Goal: Task Accomplishment & Management: Manage account settings

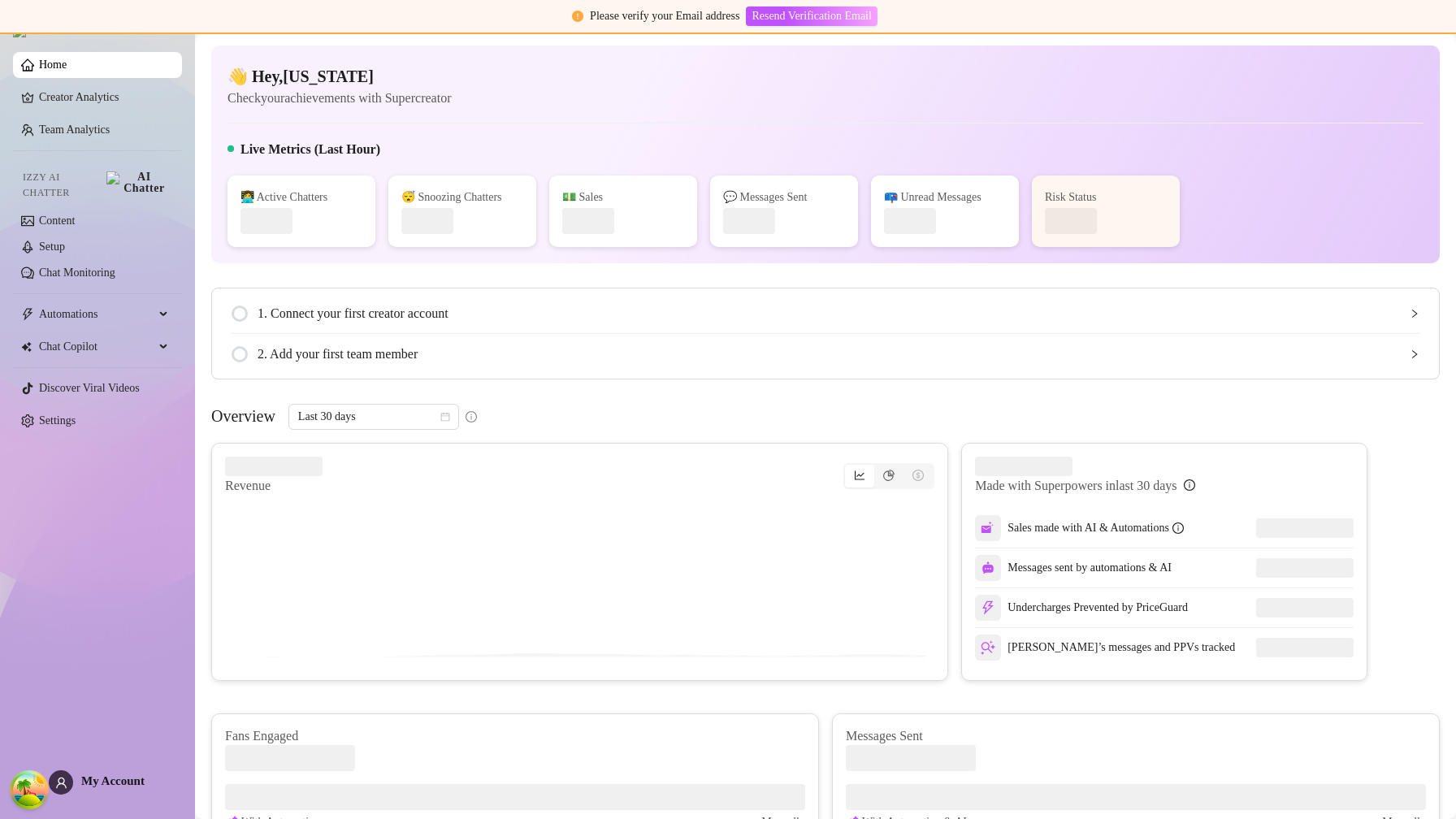
click at [1345, 35] on main "👋 Hey, [US_STATE] Check your achievements with Supercreator Live Metrics (Last …" at bounding box center [826, 634] width 1262 height 1199
click at [1352, 35] on main "👋 Hey, indiana Check your achievements with Supercreator Live Metrics (Last Hou…" at bounding box center [826, 634] width 1262 height 1199
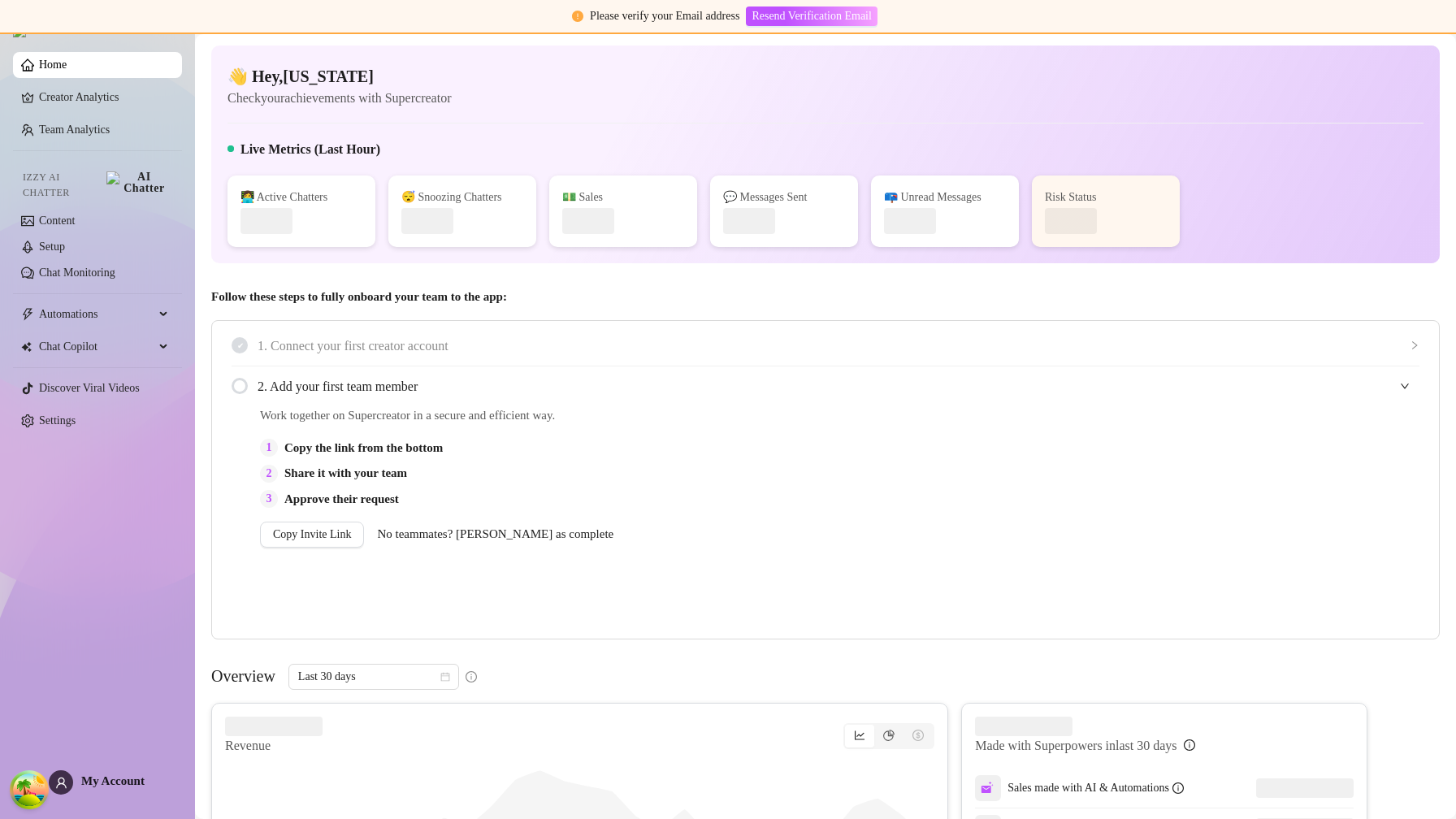
click at [125, 795] on div "Home Creator Analytics Team Analytics Izzy AI Chatter Content Setup Chat Monito…" at bounding box center [97, 402] width 169 height 805
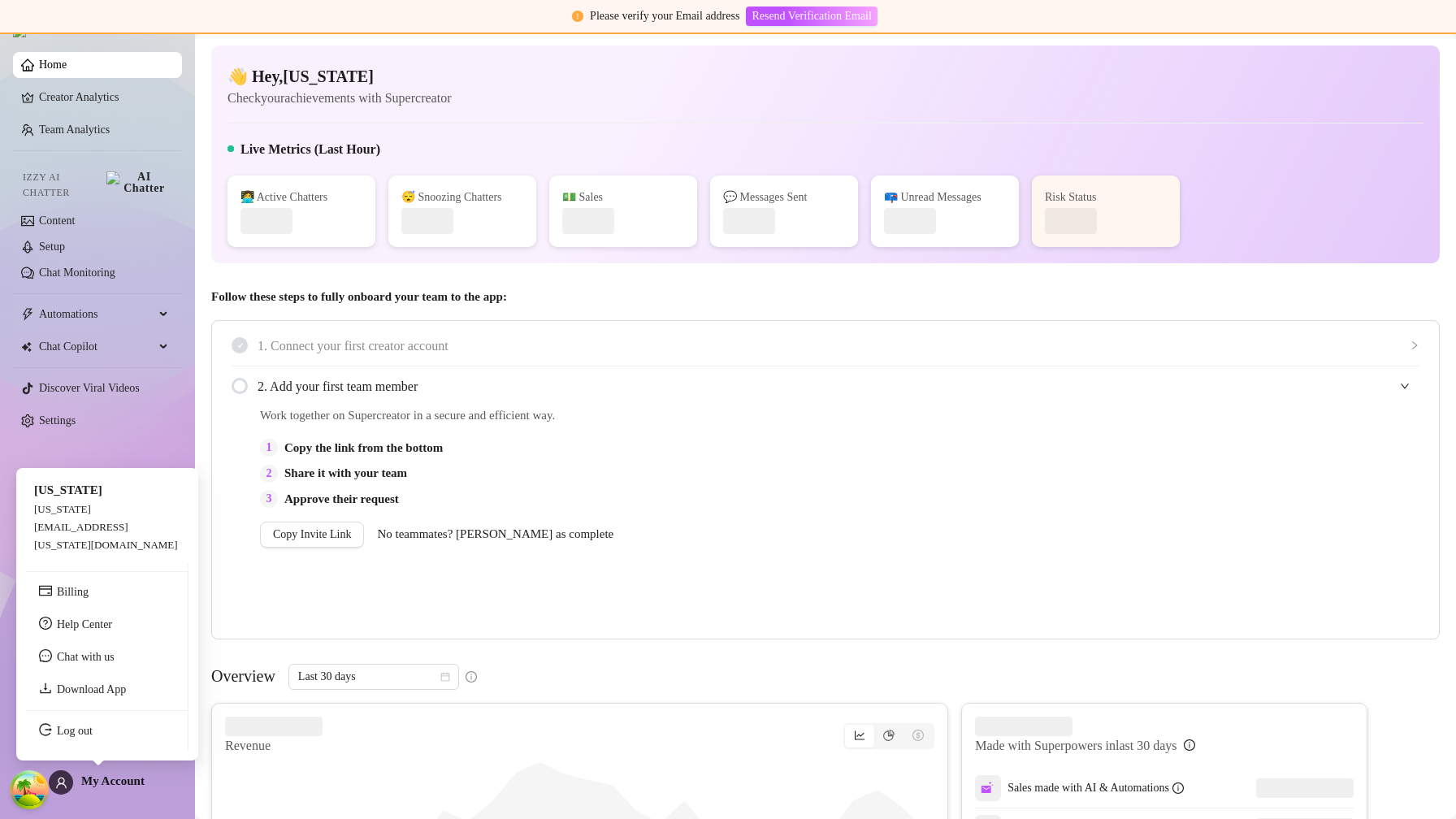
click at [118, 779] on span "My Account" at bounding box center [113, 780] width 63 height 13
click at [93, 737] on link "Log out" at bounding box center [75, 731] width 35 height 12
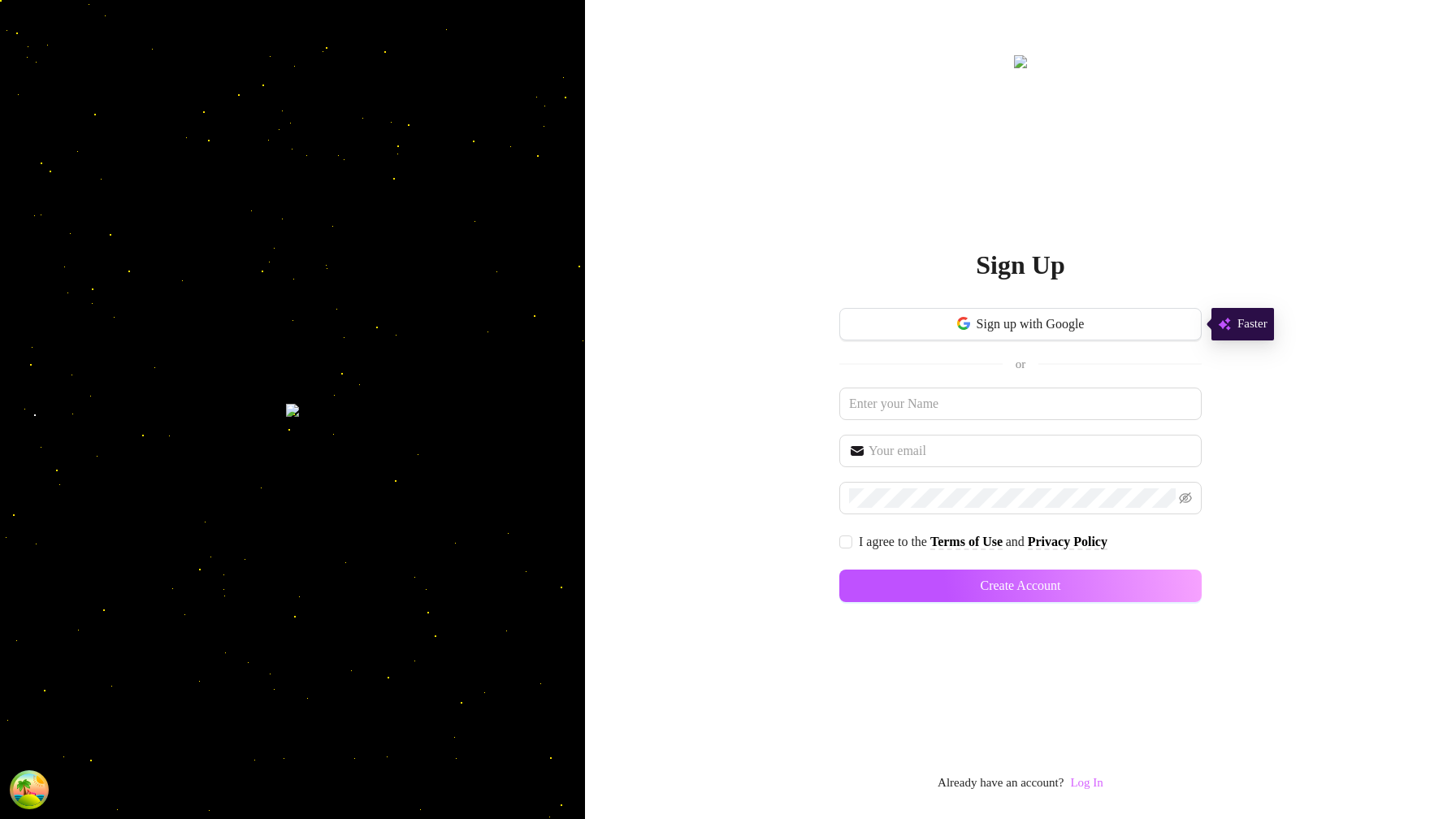
click at [1093, 784] on link "Log In" at bounding box center [1087, 782] width 33 height 13
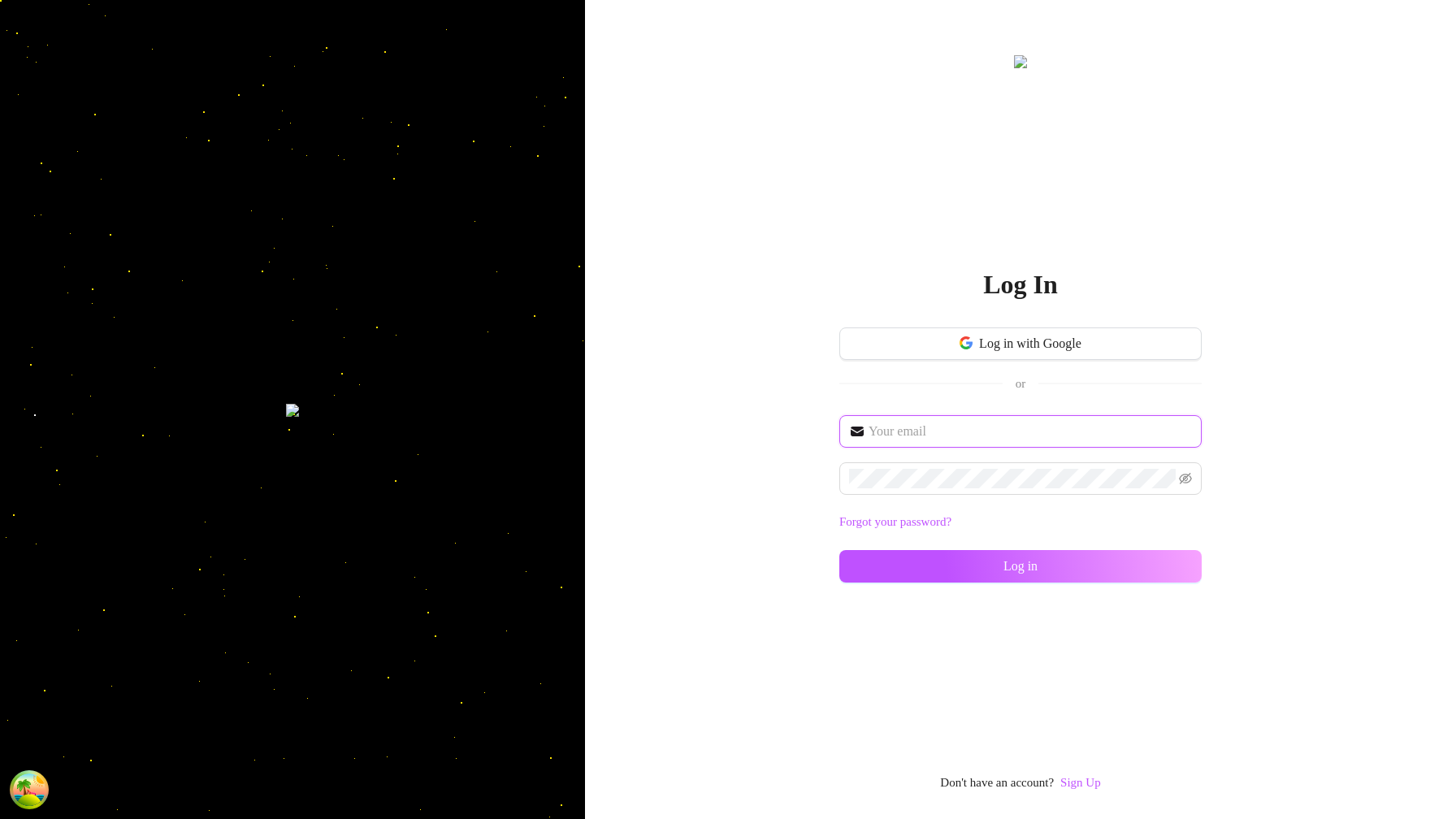
click at [991, 433] on input "text" at bounding box center [1030, 431] width 323 height 19
type input "im@supercreator.app"
click at [1178, 565] on button "Log in" at bounding box center [1021, 566] width 363 height 33
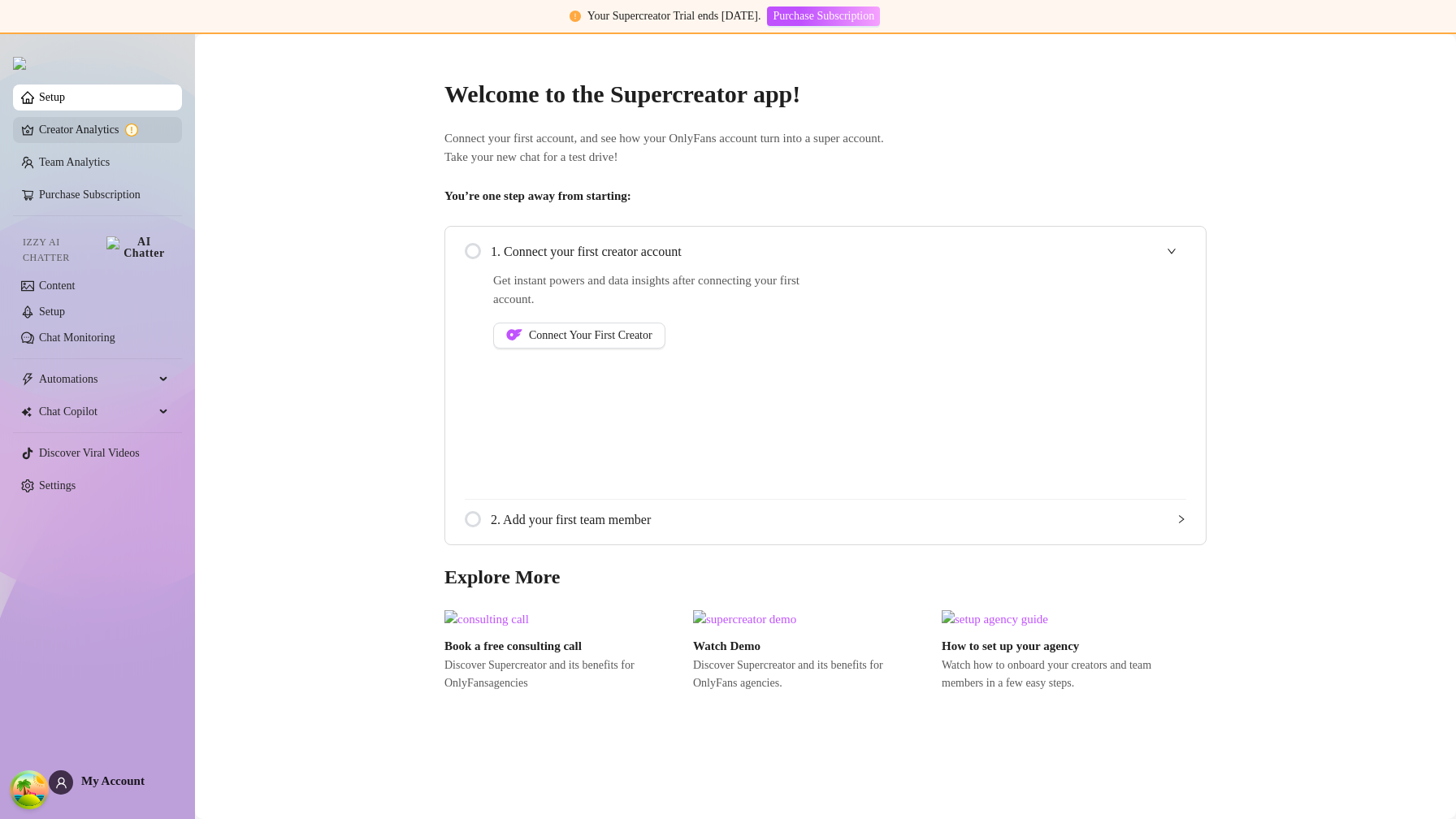
click at [93, 130] on link "Creator Analytics" at bounding box center [104, 130] width 130 height 26
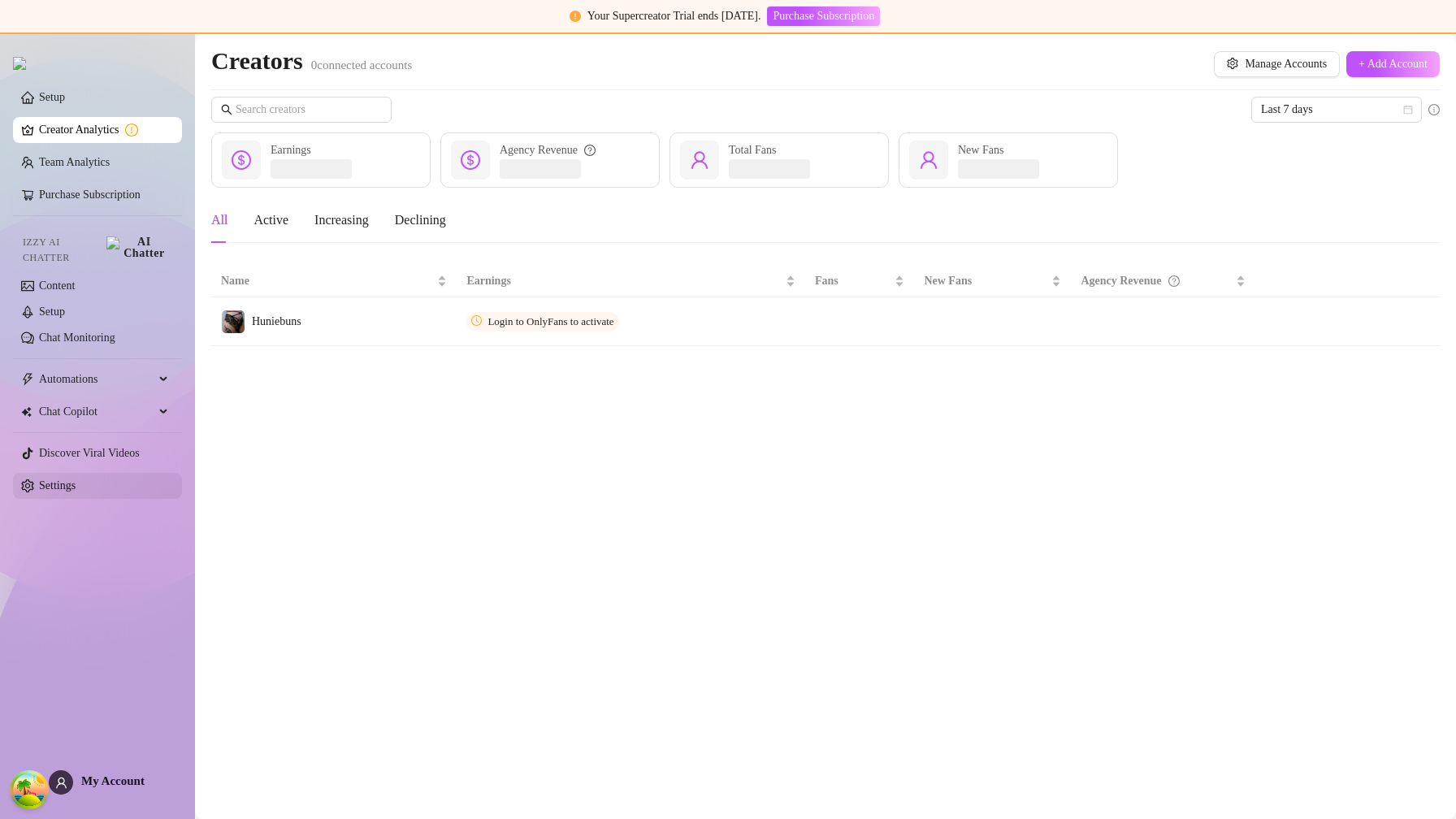
click at [76, 480] on link "Settings" at bounding box center [56, 486] width 36 height 12
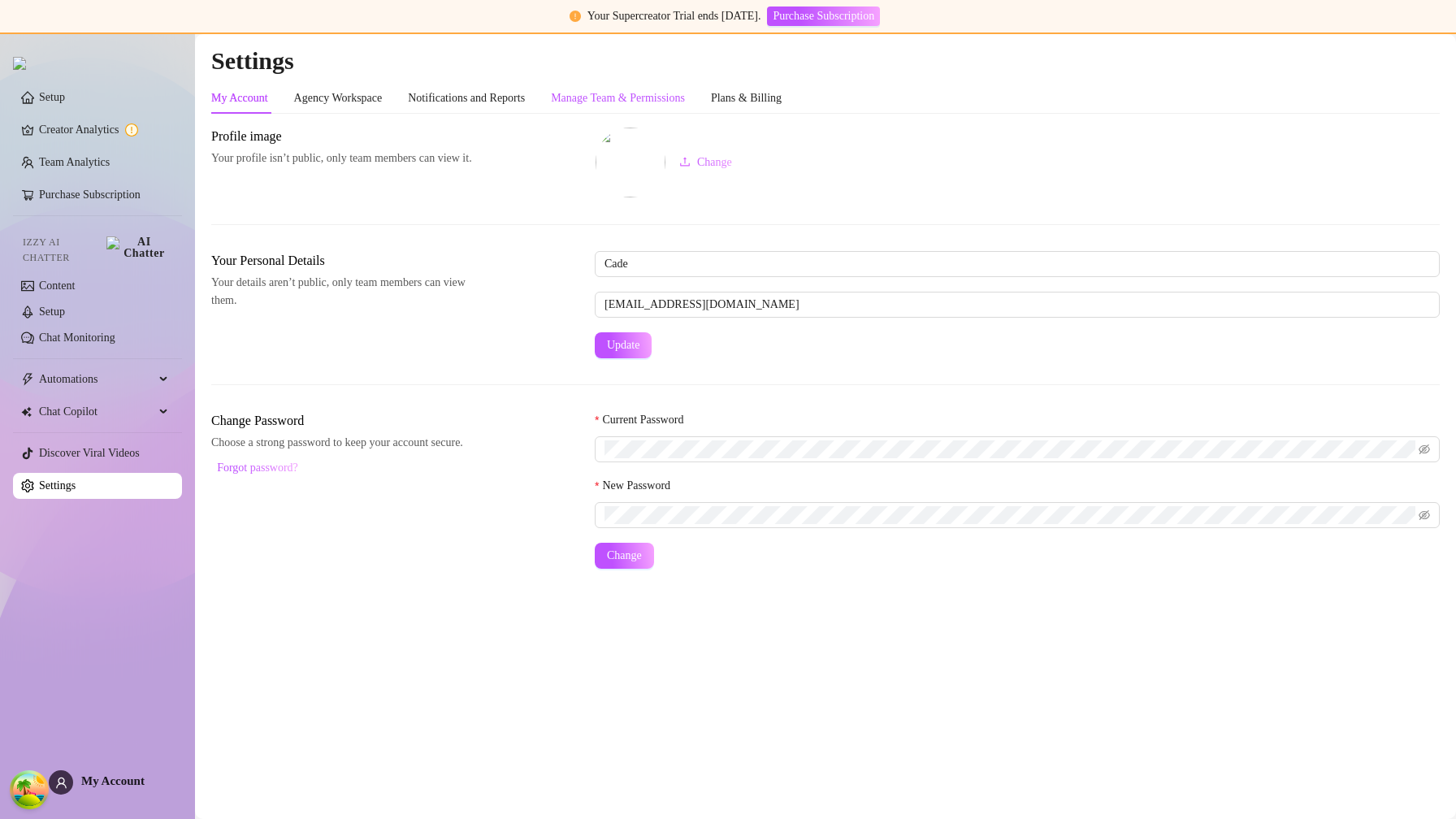
click at [685, 104] on div "Manage Team & Permissions" at bounding box center [618, 98] width 134 height 18
click at [654, 103] on div "Manage Team & Permissions" at bounding box center [618, 98] width 134 height 18
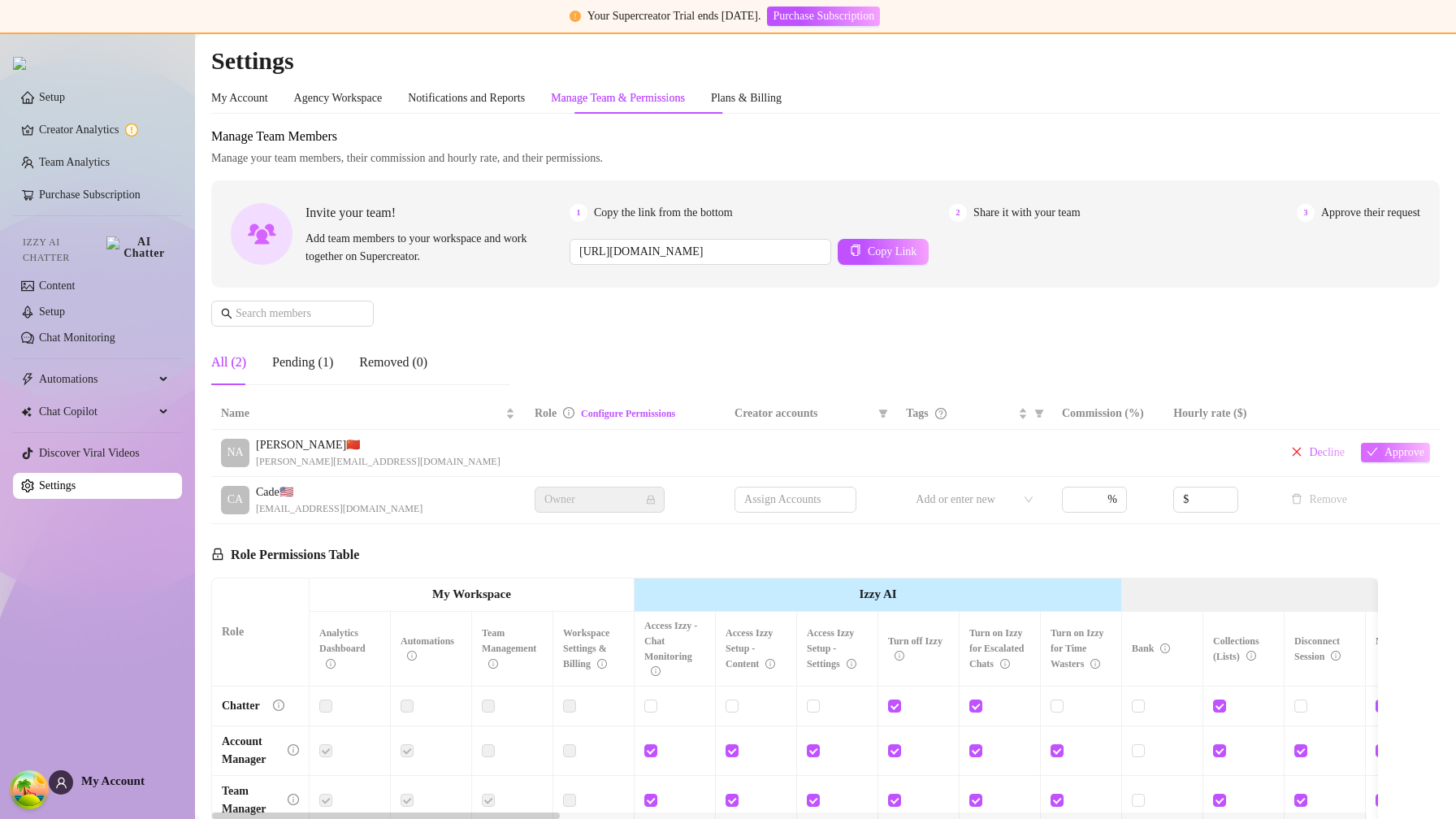
click at [1385, 452] on span "Approve" at bounding box center [1405, 452] width 40 height 13
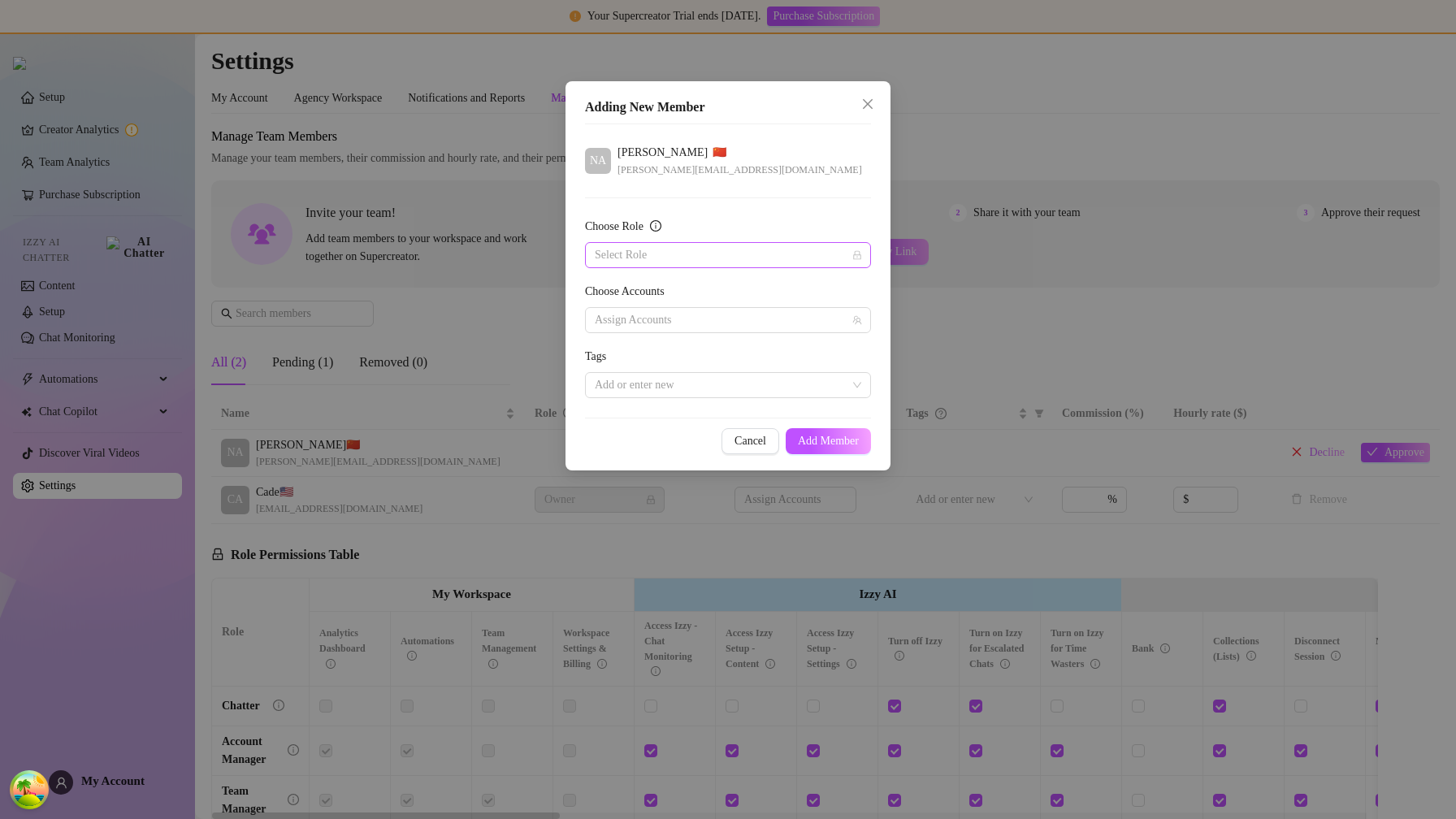
drag, startPoint x: 737, startPoint y: 238, endPoint x: 740, endPoint y: 252, distance: 14.3
click at [737, 239] on div "Choose Role" at bounding box center [728, 230] width 286 height 24
click at [740, 254] on input "Choose Role" at bounding box center [720, 255] width 252 height 24
click at [734, 287] on div "Chatter" at bounding box center [728, 287] width 260 height 18
click at [758, 312] on div at bounding box center [720, 320] width 263 height 23
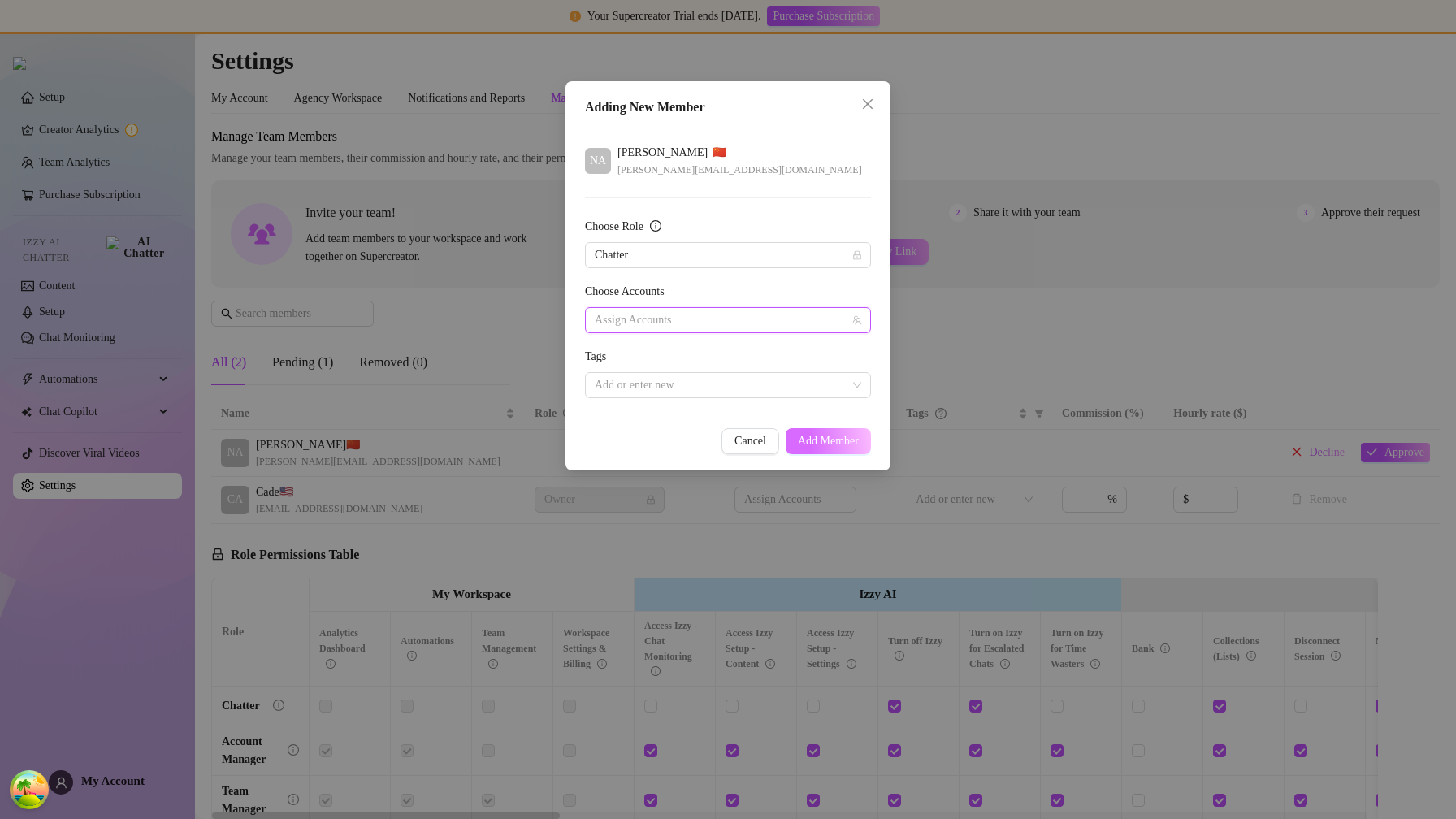
click at [803, 441] on span "Add Member" at bounding box center [828, 441] width 61 height 13
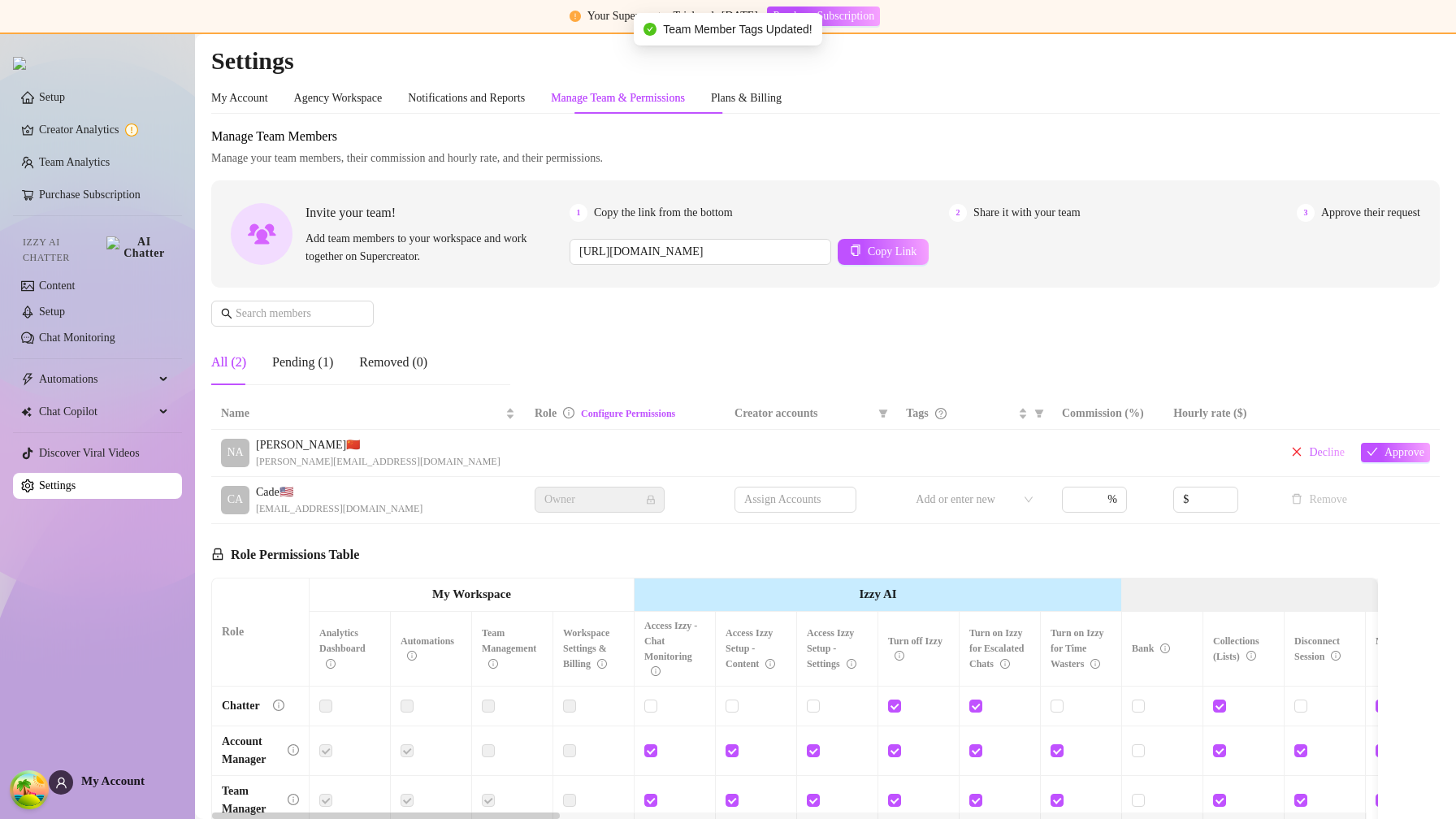
click at [76, 483] on link "Settings" at bounding box center [56, 486] width 36 height 12
click at [99, 452] on link "Discover Viral Videos" at bounding box center [89, 453] width 101 height 12
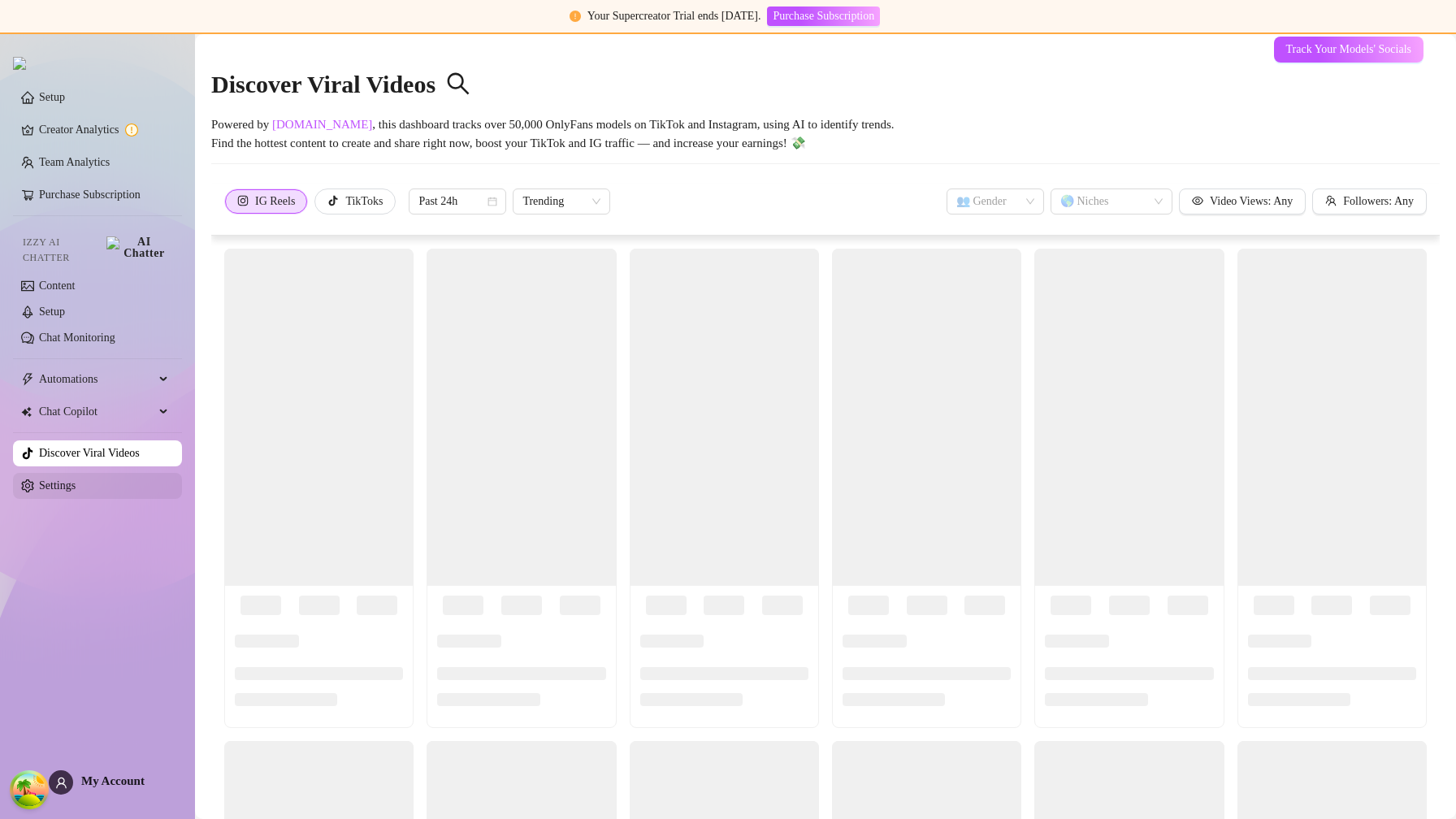
click at [76, 480] on link "Settings" at bounding box center [56, 486] width 36 height 12
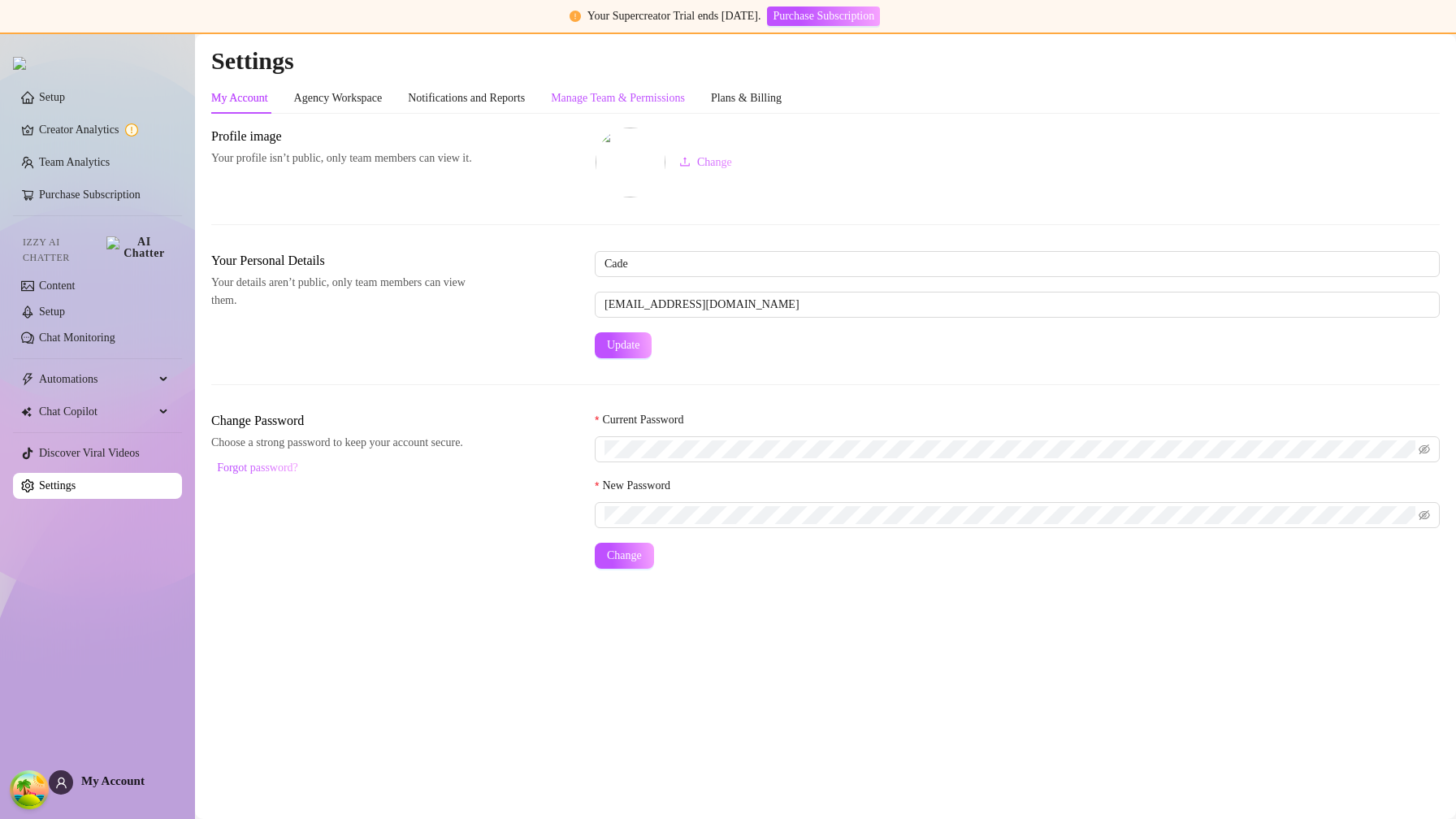
click at [685, 95] on div "Manage Team & Permissions" at bounding box center [618, 98] width 134 height 18
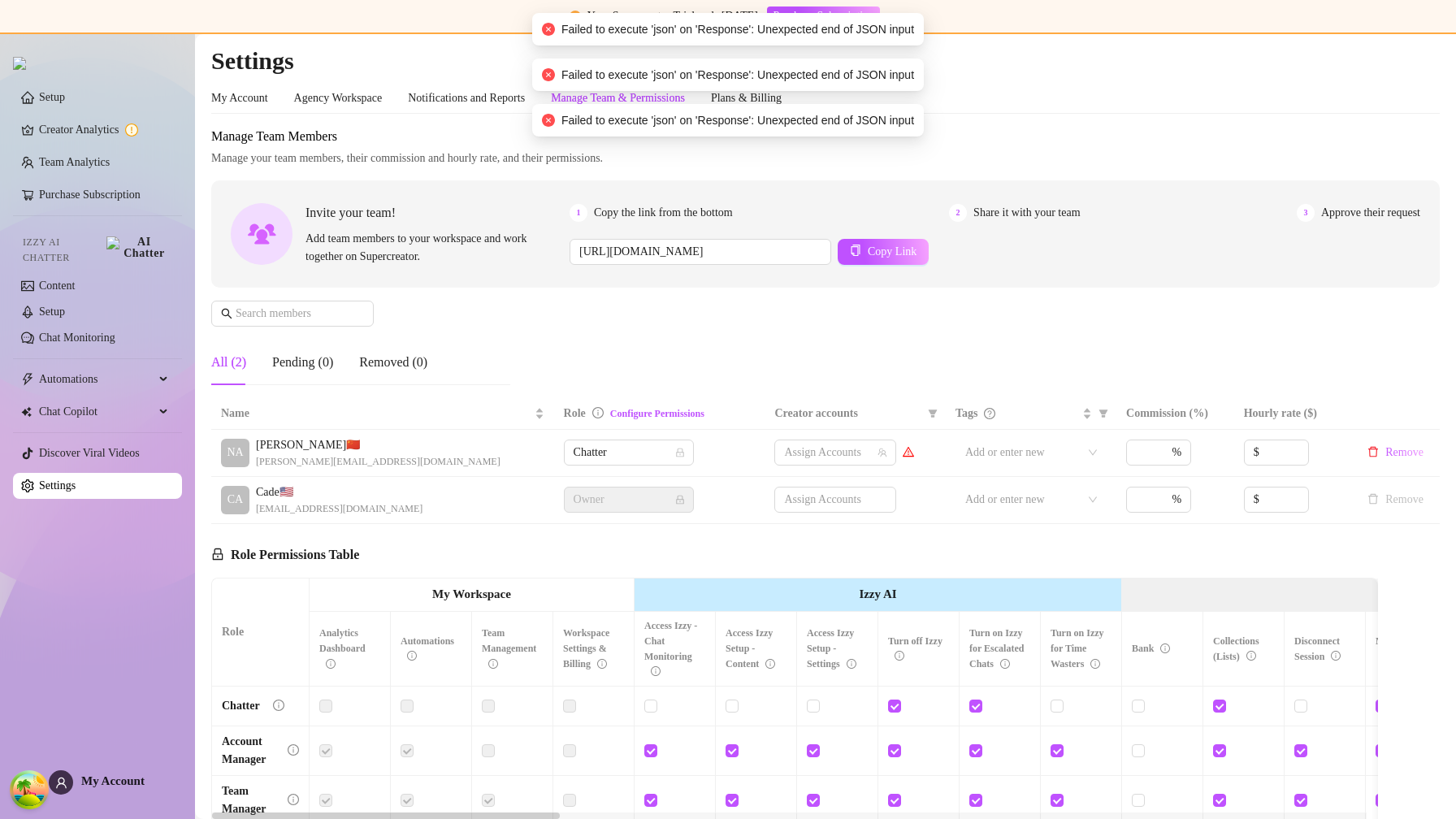
click at [656, 332] on div "Manage Team Members Manage your team members, their commission and hourly rate,…" at bounding box center [826, 263] width 1229 height 272
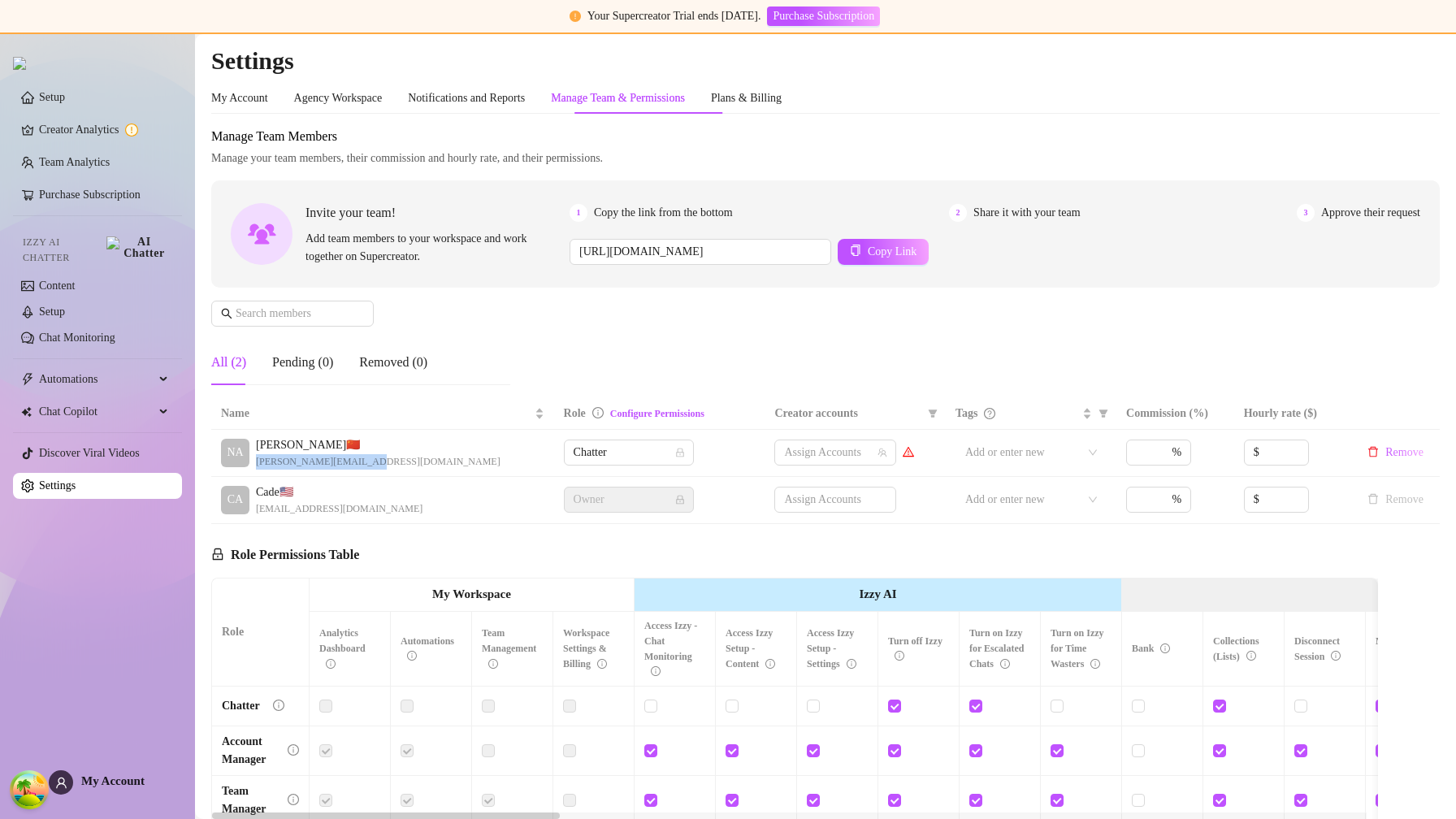
drag, startPoint x: 254, startPoint y: 462, endPoint x: 420, endPoint y: 465, distance: 166.0
click at [420, 465] on div "NA Nadia Y. 🇨🇳 nadia@elitepassions.co" at bounding box center [383, 454] width 323 height 34
copy span "nadia@elitepassions.co"
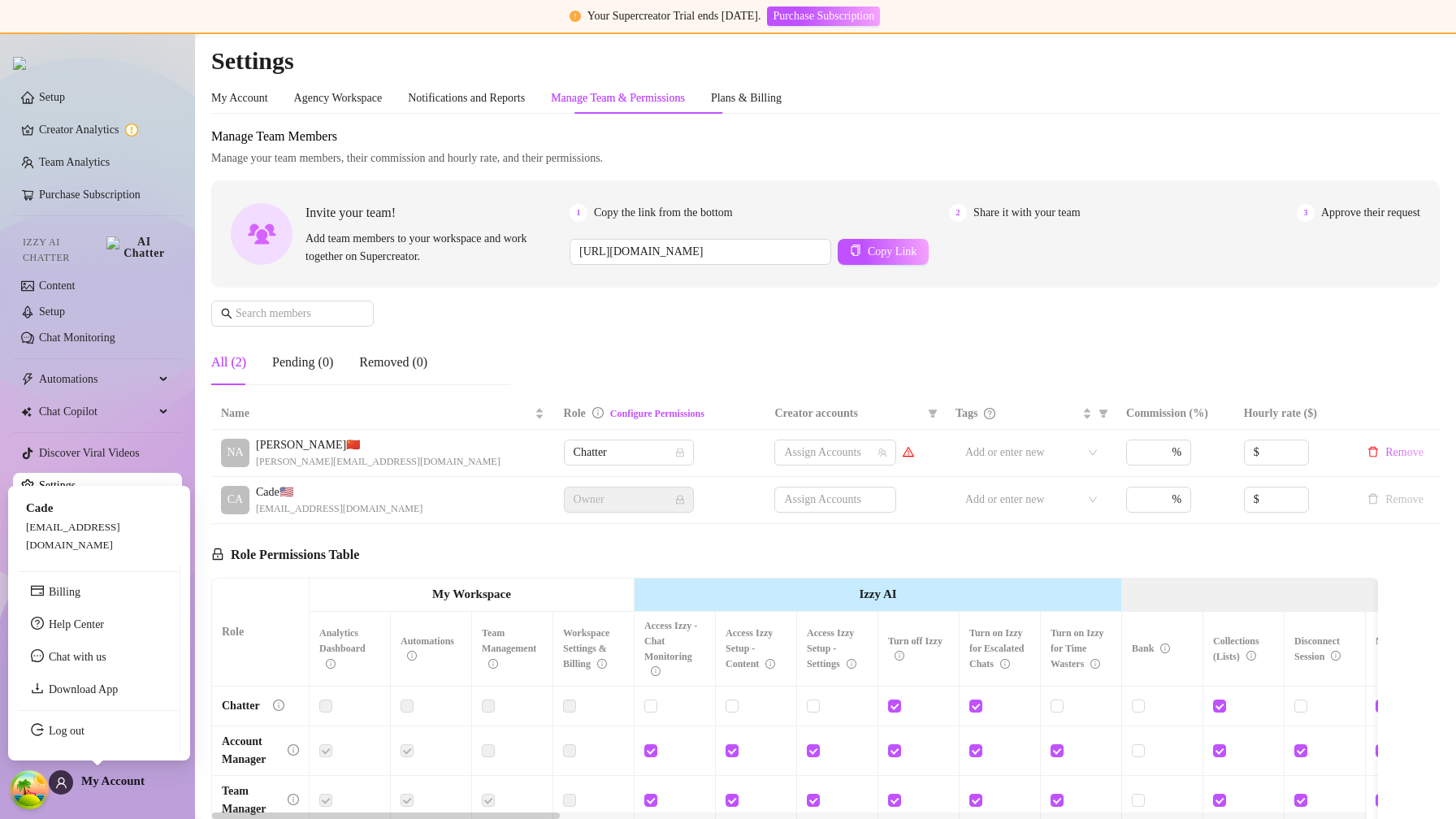
click at [120, 776] on span "My Account" at bounding box center [113, 780] width 63 height 13
click at [84, 733] on link "Log out" at bounding box center [66, 731] width 35 height 12
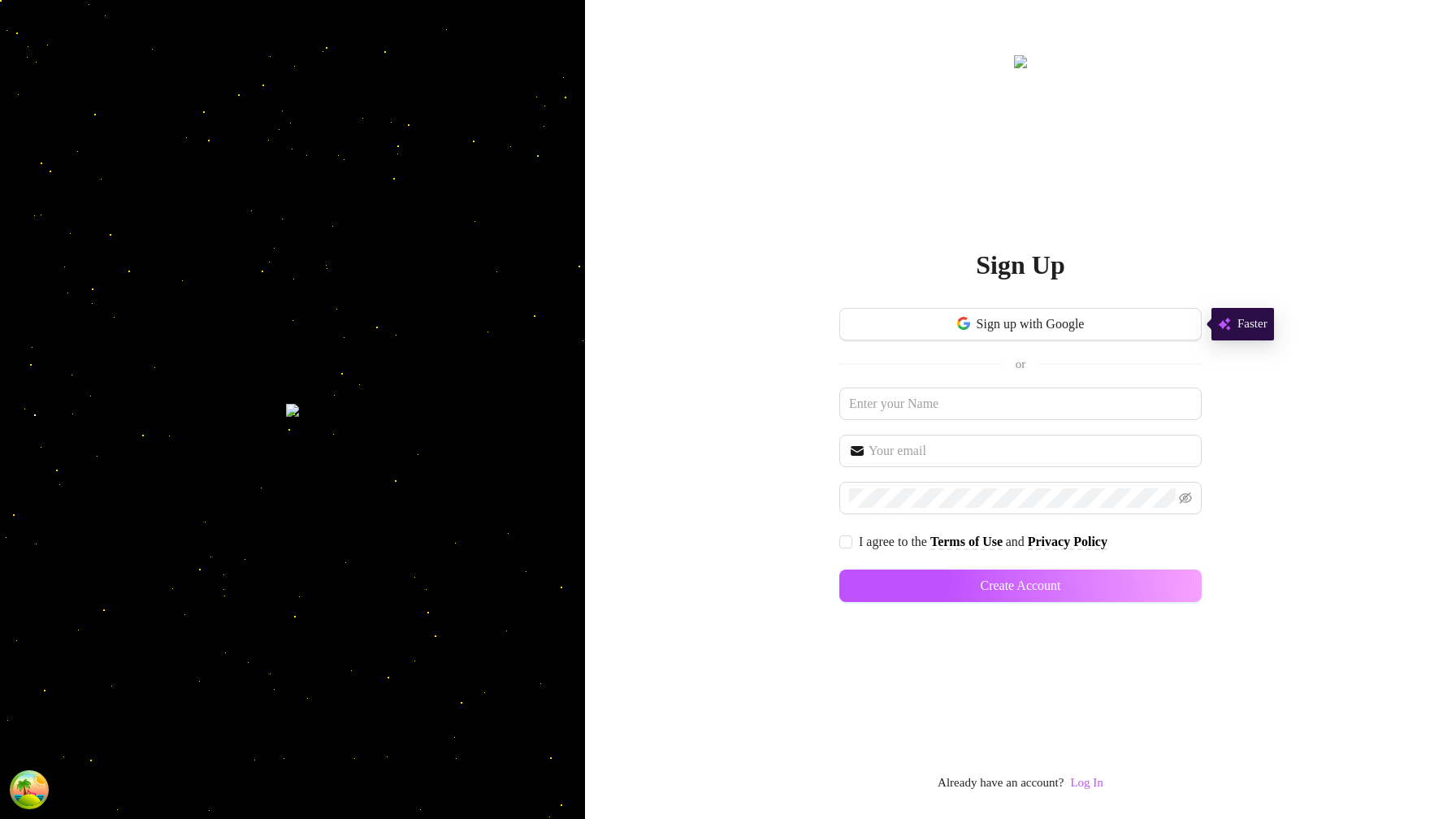
click at [1092, 800] on div "Sign Up Sign up with Google or I agree to the Terms of Use and Privacy Policy C…" at bounding box center [1020, 409] width 871 height 819
click at [1092, 780] on link "Log In" at bounding box center [1087, 782] width 33 height 13
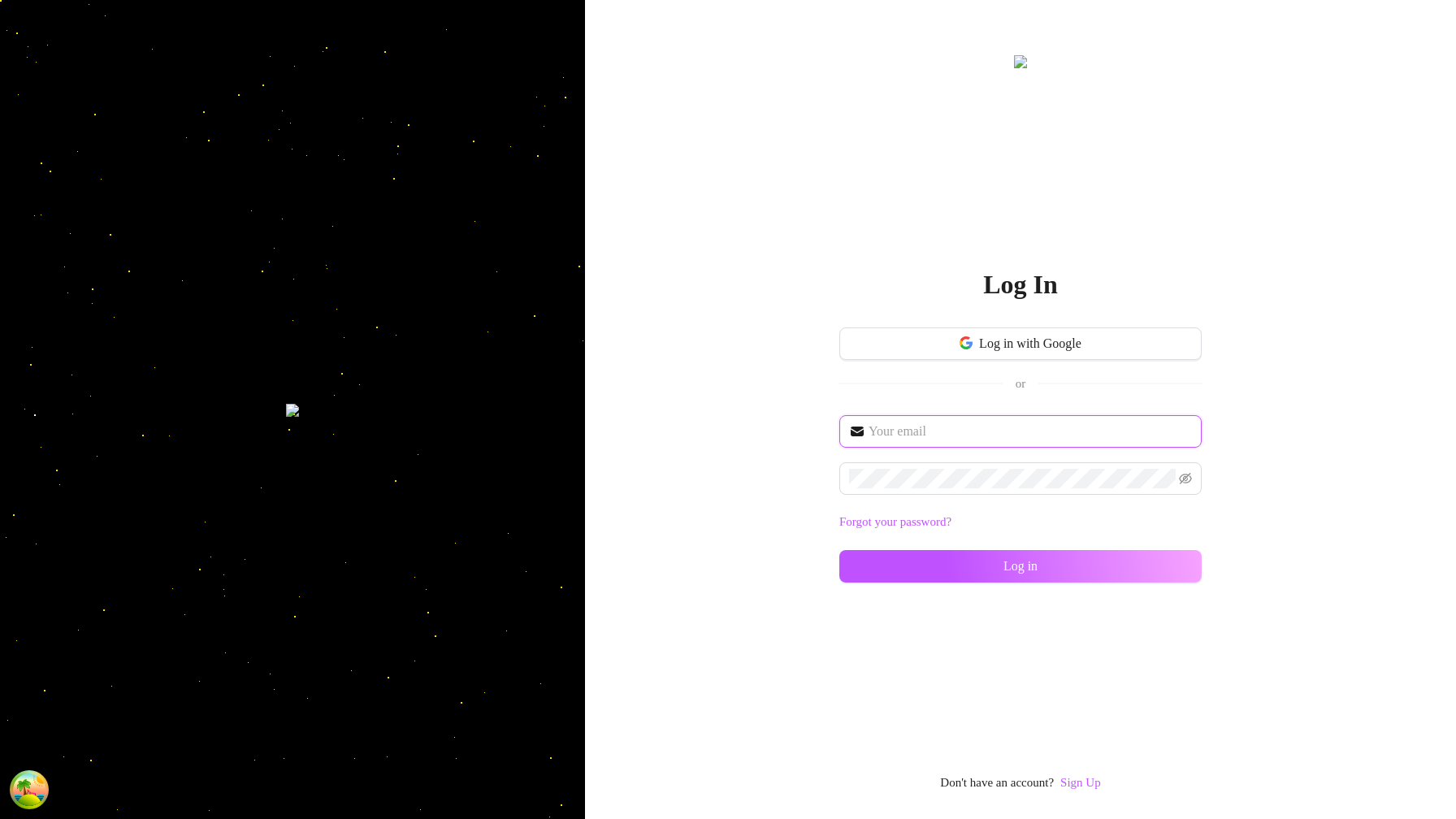
click at [956, 434] on input "text" at bounding box center [1030, 431] width 323 height 19
click at [957, 436] on input "text" at bounding box center [1030, 431] width 323 height 19
type input "im@supercreator.app"
click at [979, 467] on span at bounding box center [1021, 478] width 363 height 33
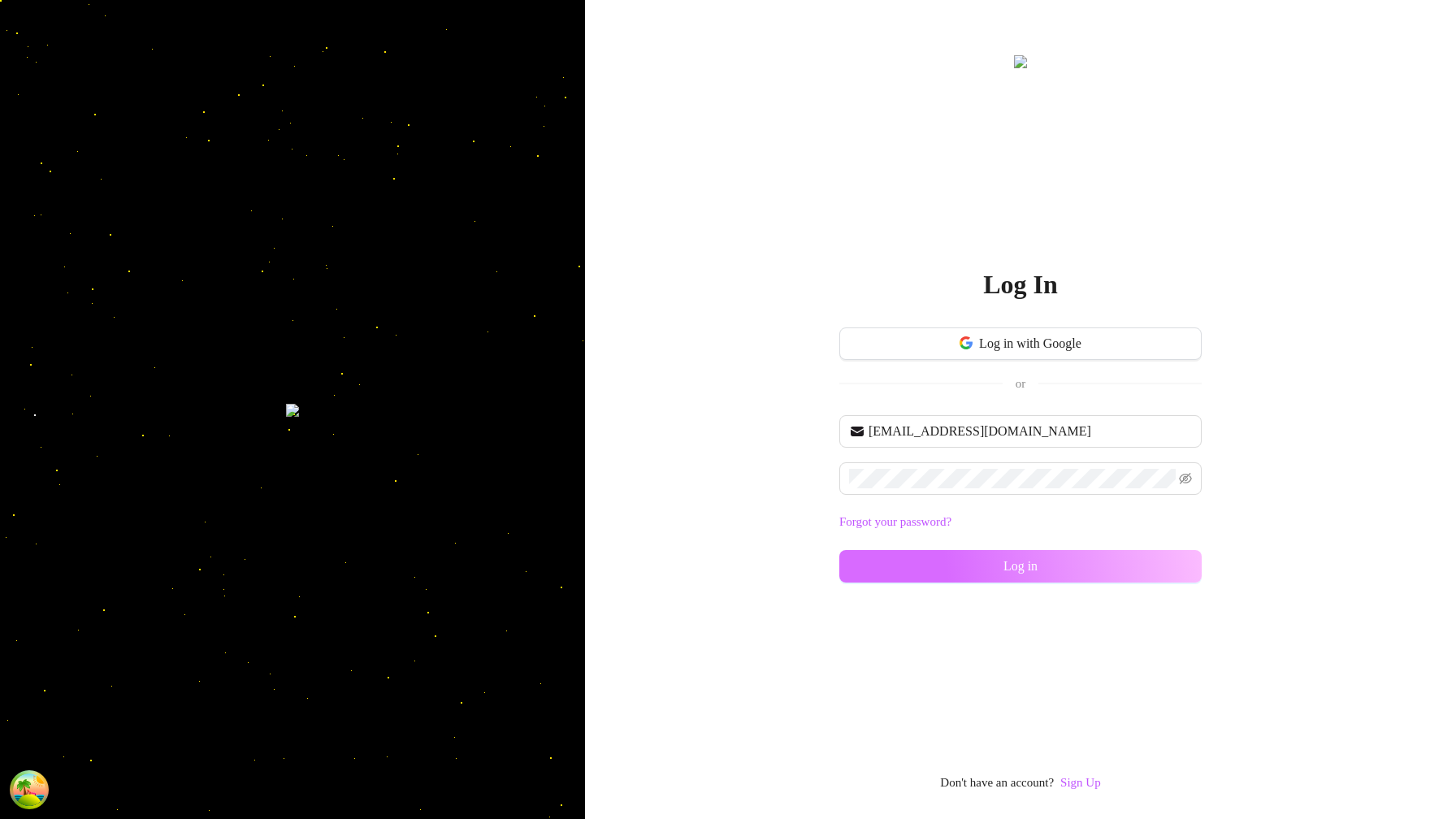
click at [1149, 558] on button "Log in" at bounding box center [1021, 566] width 363 height 33
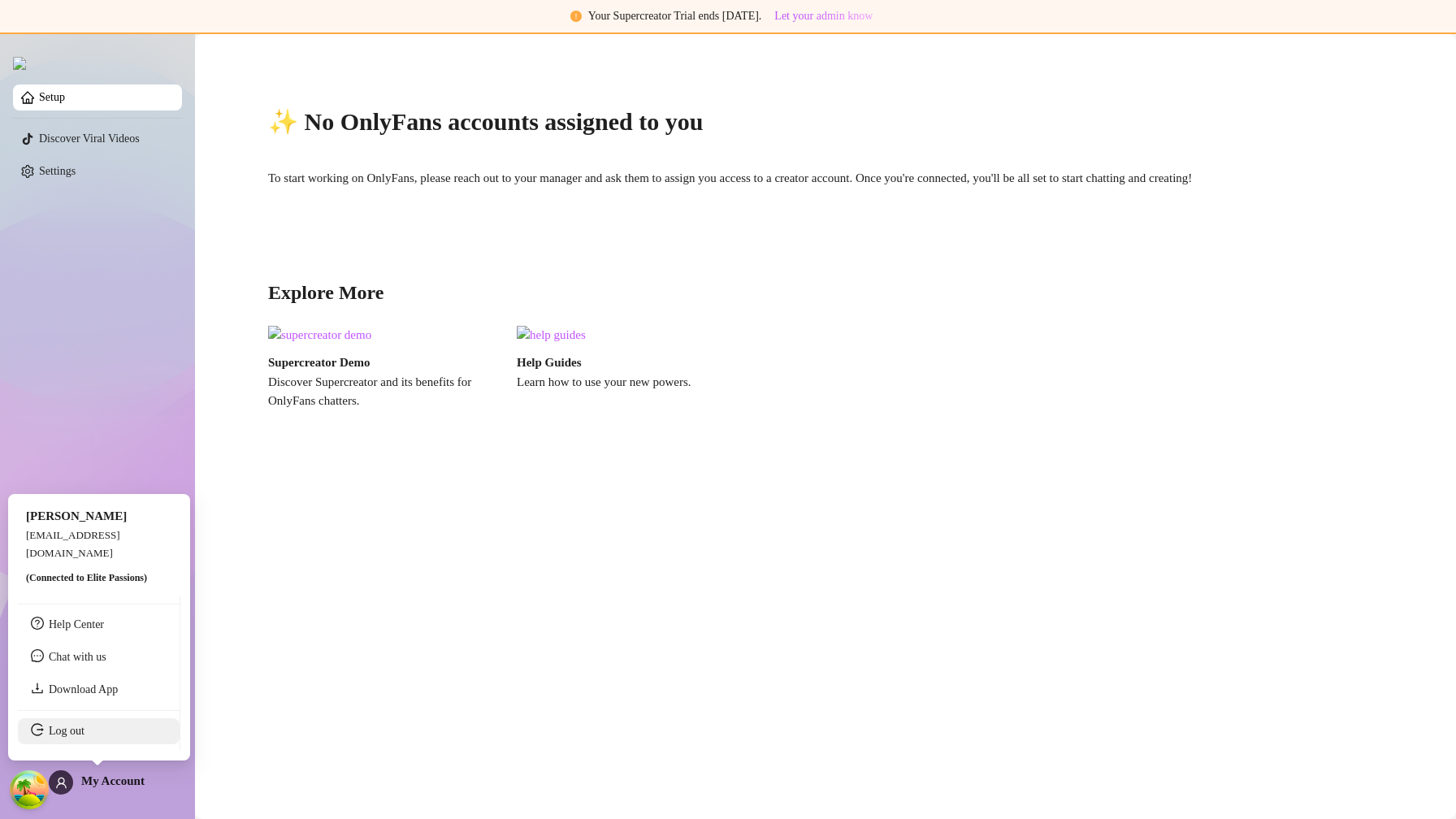
click at [84, 731] on link "Log out" at bounding box center [66, 731] width 35 height 12
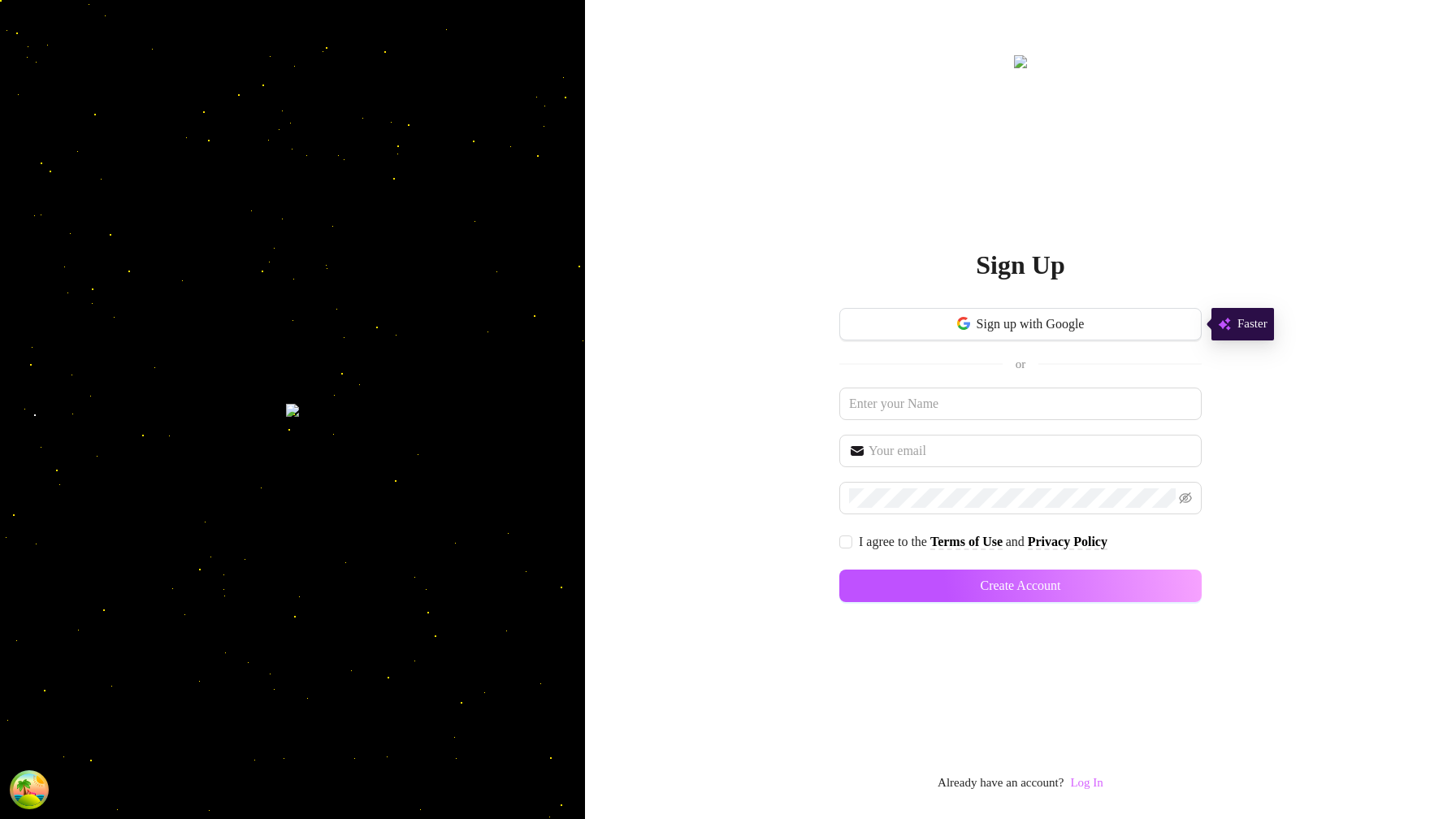
click at [1095, 782] on link "Log In" at bounding box center [1087, 782] width 33 height 13
click at [1096, 775] on link "Log In" at bounding box center [1087, 783] width 33 height 19
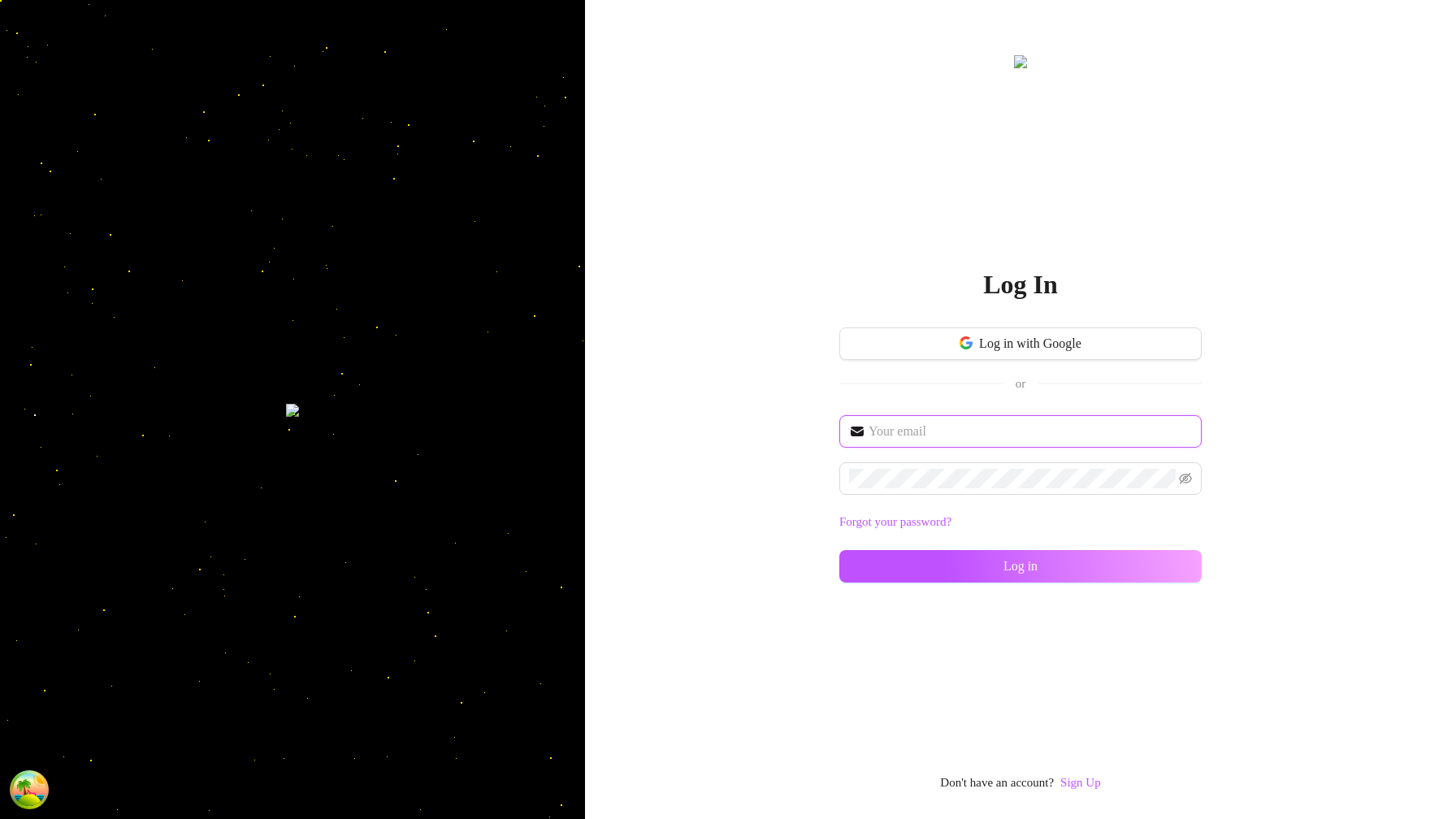
click at [943, 433] on input "text" at bounding box center [1030, 431] width 323 height 19
type input "im@supercreator.app"
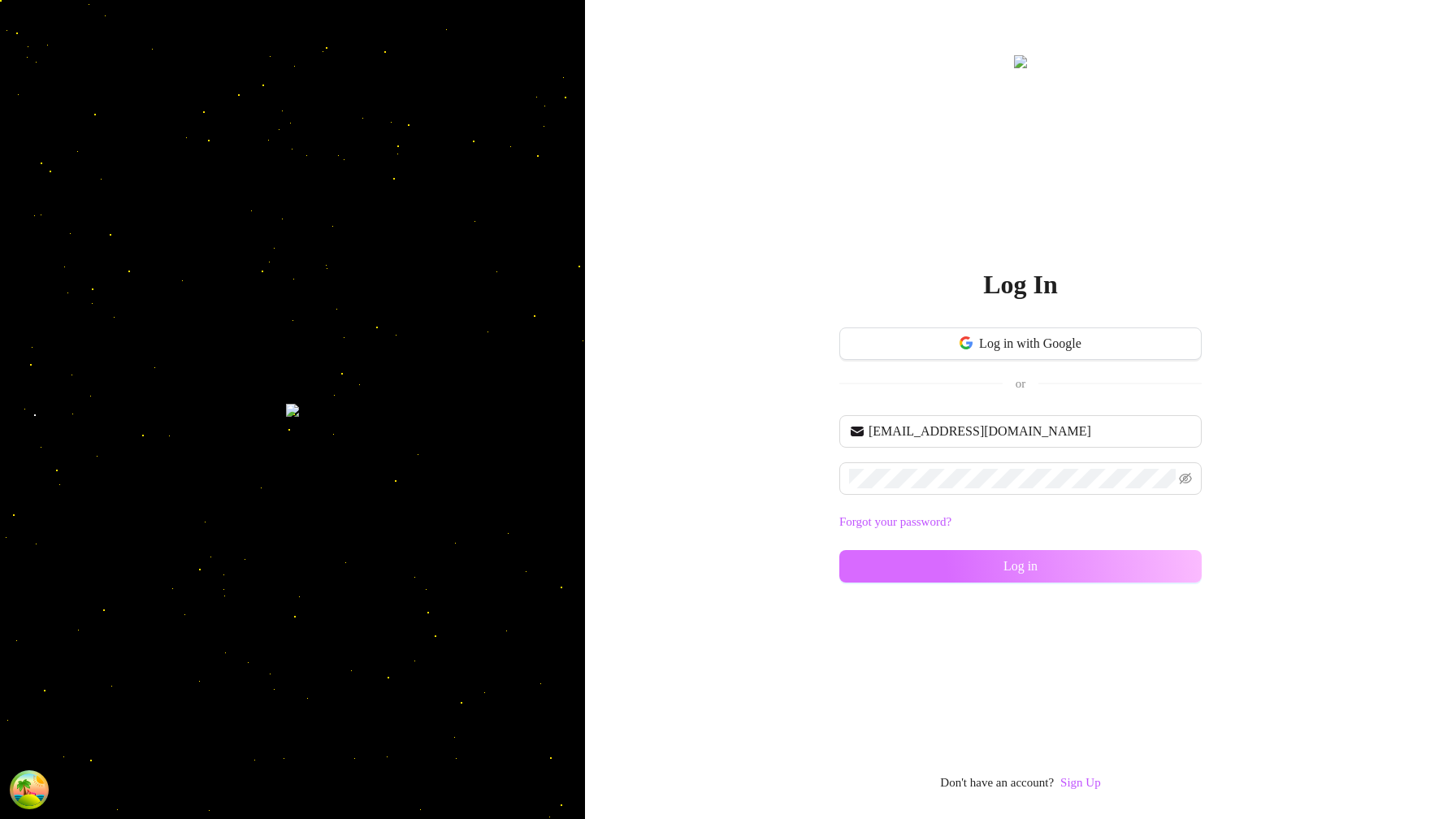
click at [1163, 555] on button "Log in" at bounding box center [1021, 566] width 363 height 33
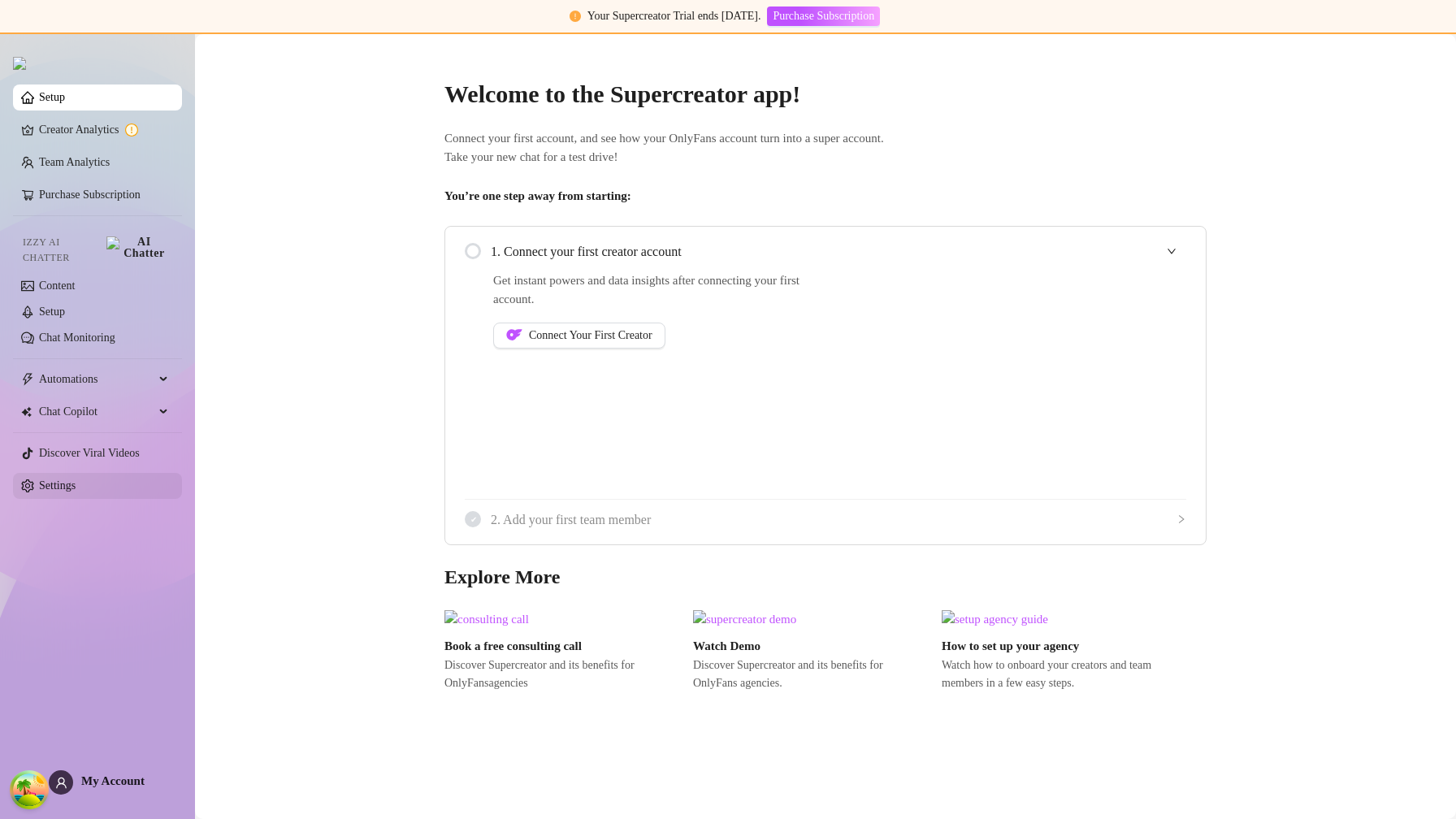
click at [76, 480] on link "Settings" at bounding box center [56, 486] width 36 height 12
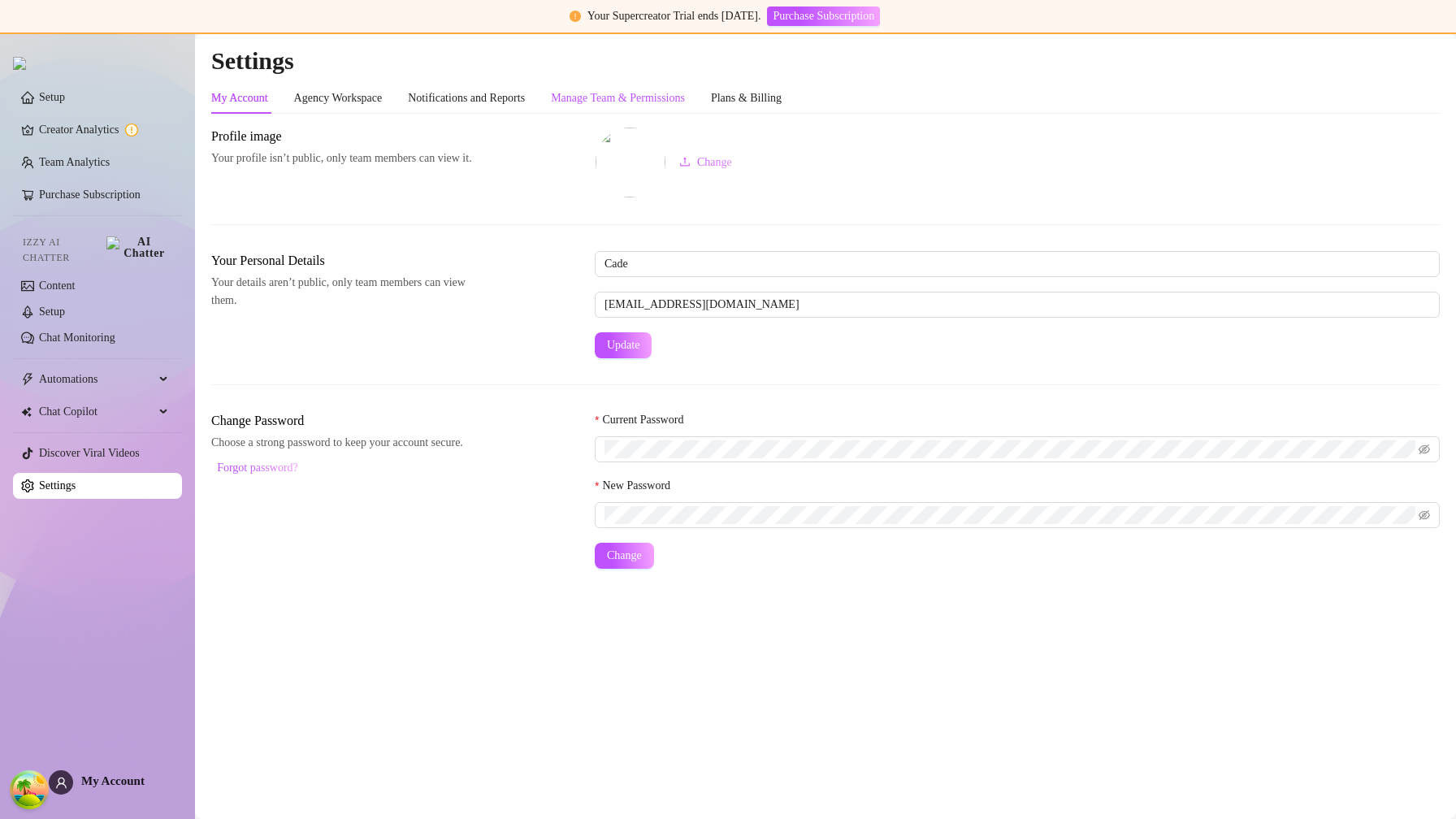
click at [675, 107] on div "Manage Team & Permissions" at bounding box center [618, 98] width 134 height 18
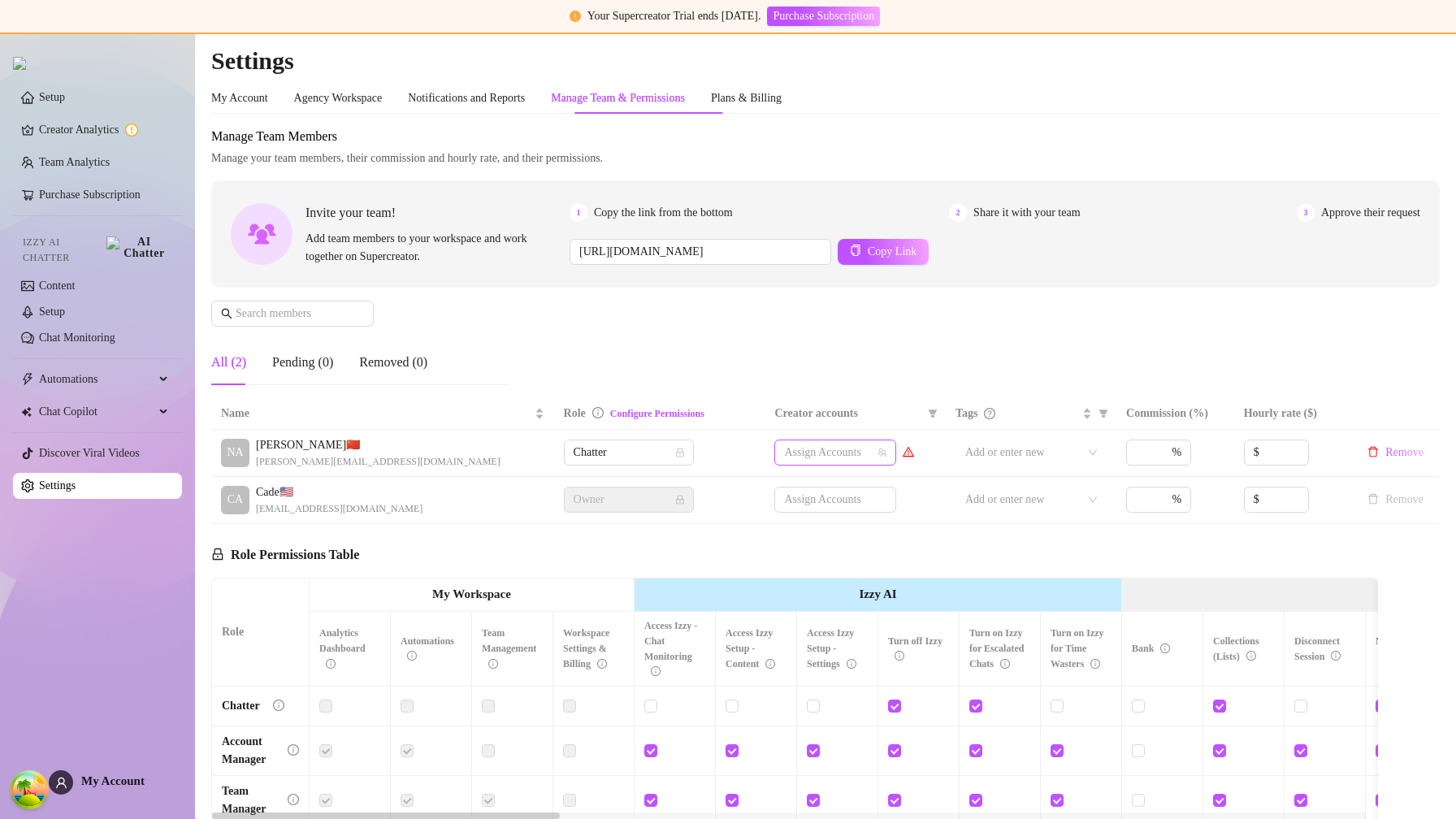
click at [813, 454] on div at bounding box center [826, 452] width 98 height 23
click at [808, 508] on div "Huniebuns" at bounding box center [832, 509] width 125 height 19
click at [732, 290] on div "Manage Team Members Manage your team members, their commission and hourly rate,…" at bounding box center [826, 263] width 1229 height 272
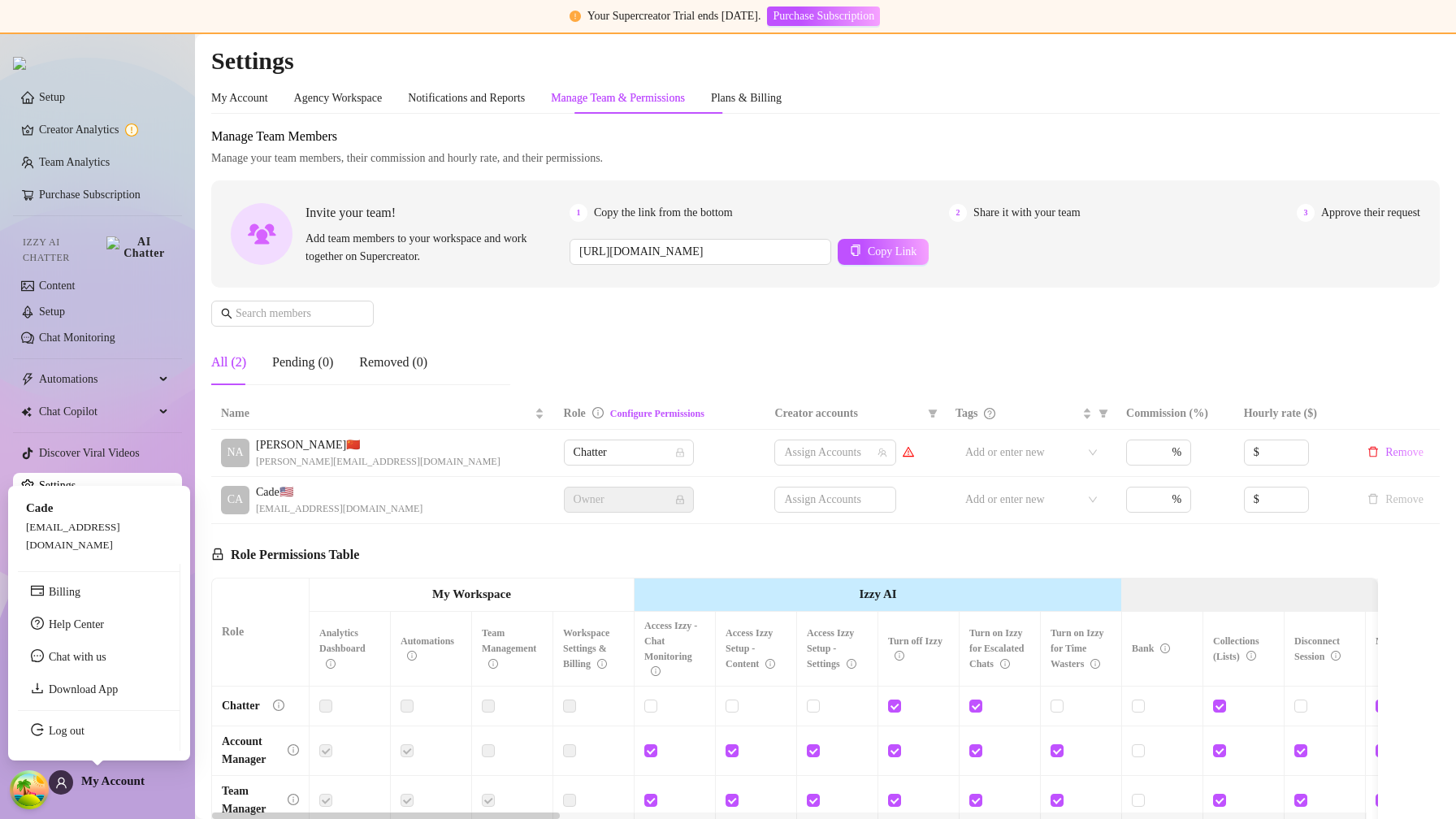
click at [136, 781] on span "My Account" at bounding box center [113, 780] width 63 height 13
click at [84, 737] on link "Log out" at bounding box center [66, 731] width 35 height 12
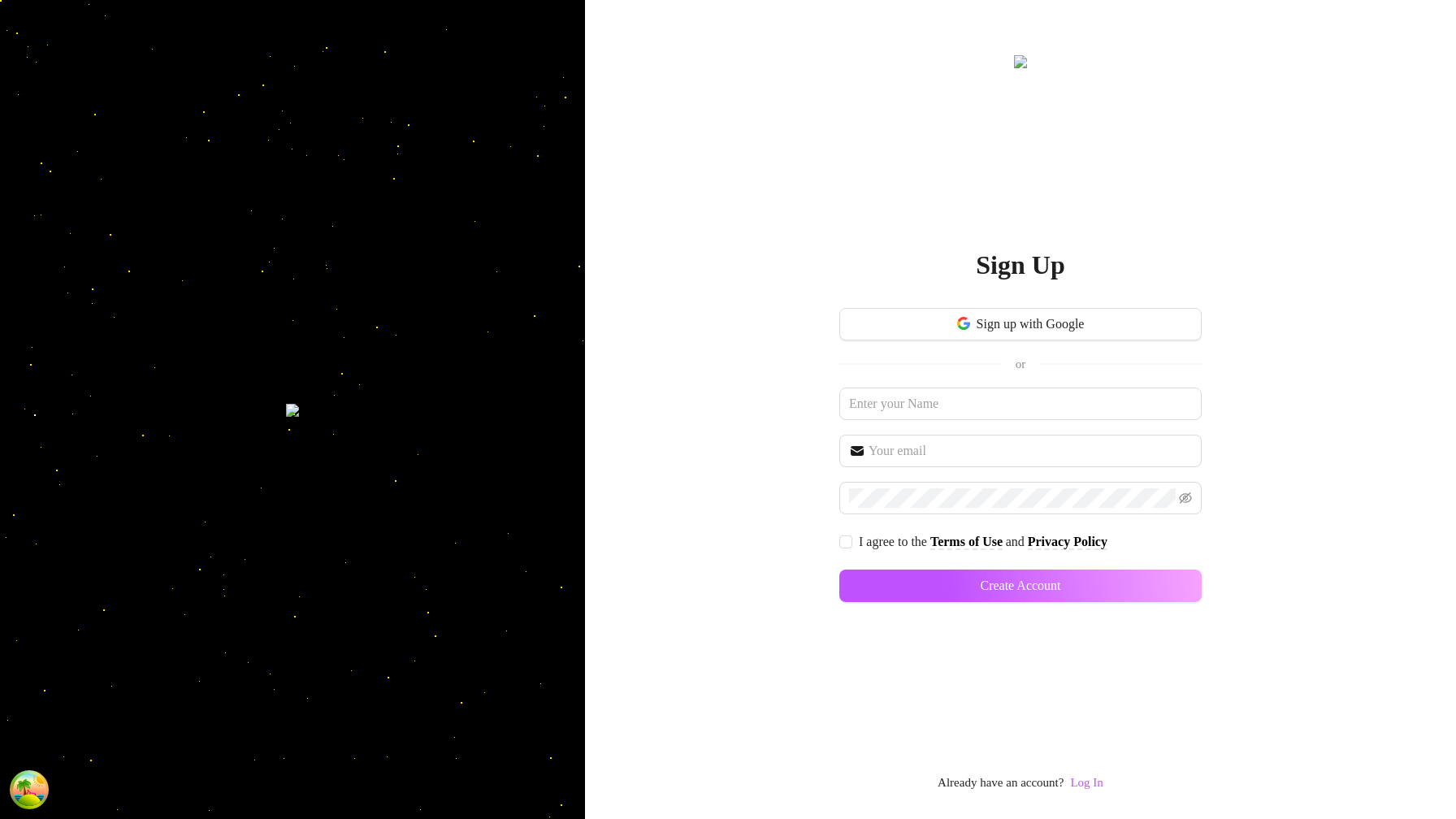
click at [1117, 786] on div "Sign Up Sign up with Google or I agree to the Terms of Use and Privacy Policy C…" at bounding box center [1021, 423] width 363 height 742
click at [1103, 786] on link "Log In" at bounding box center [1087, 782] width 33 height 13
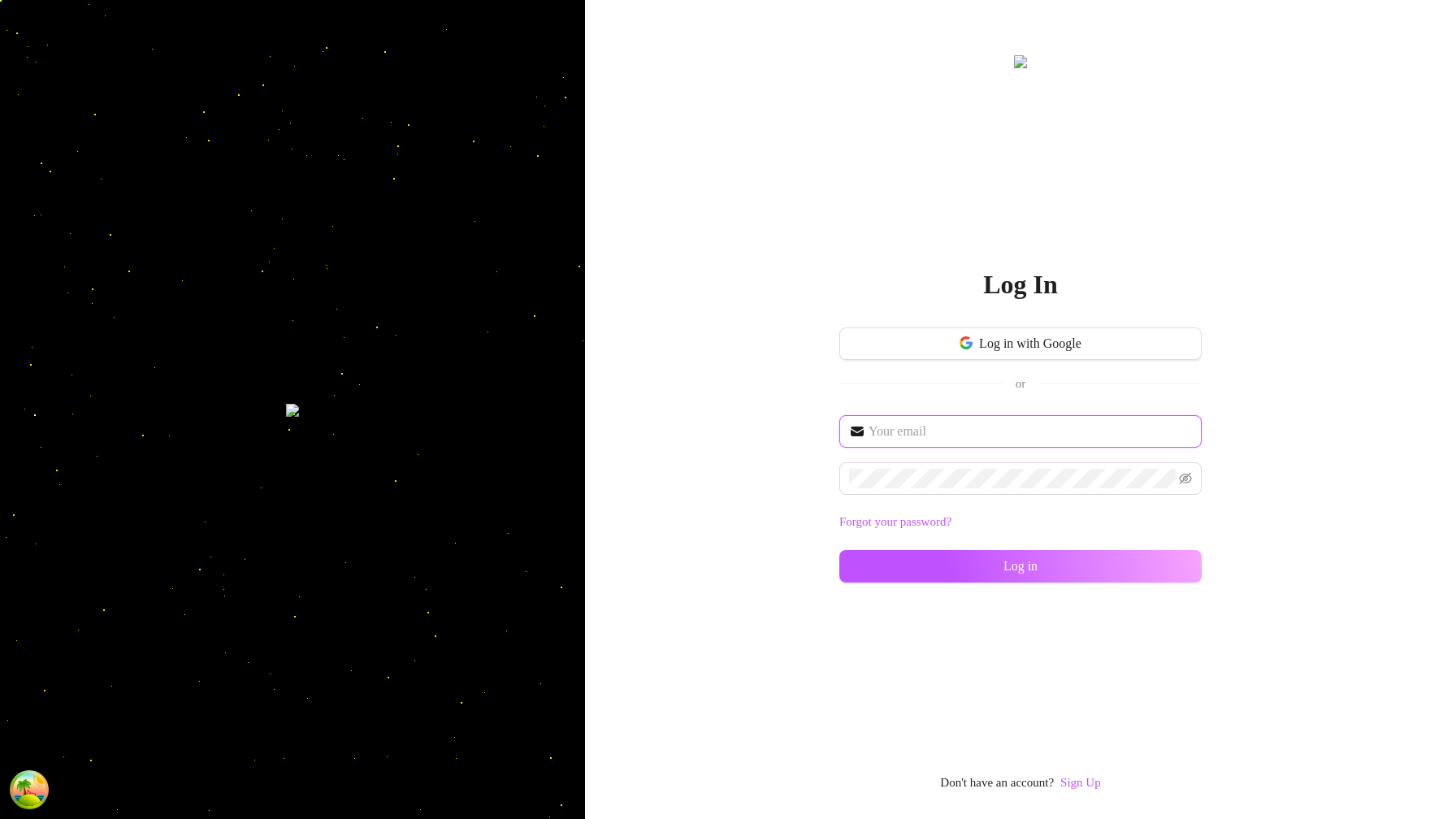
click at [1023, 423] on input "text" at bounding box center [1030, 431] width 323 height 19
type input "im@supercreator.app"
click at [1176, 486] on span at bounding box center [1021, 478] width 363 height 33
click at [1182, 482] on icon "eye-invisible" at bounding box center [1185, 478] width 13 height 13
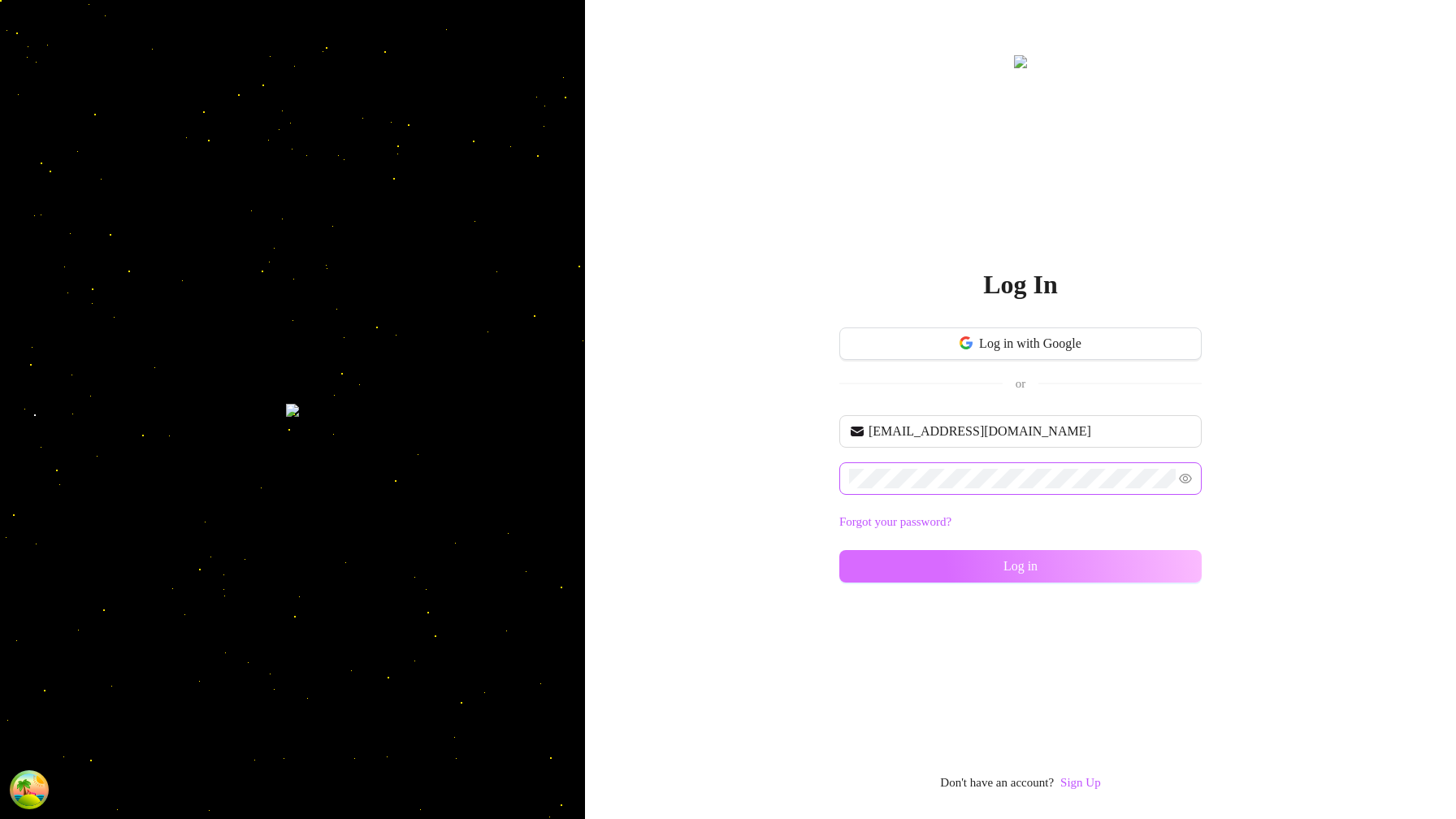
click at [1137, 576] on button "Log in" at bounding box center [1021, 566] width 363 height 33
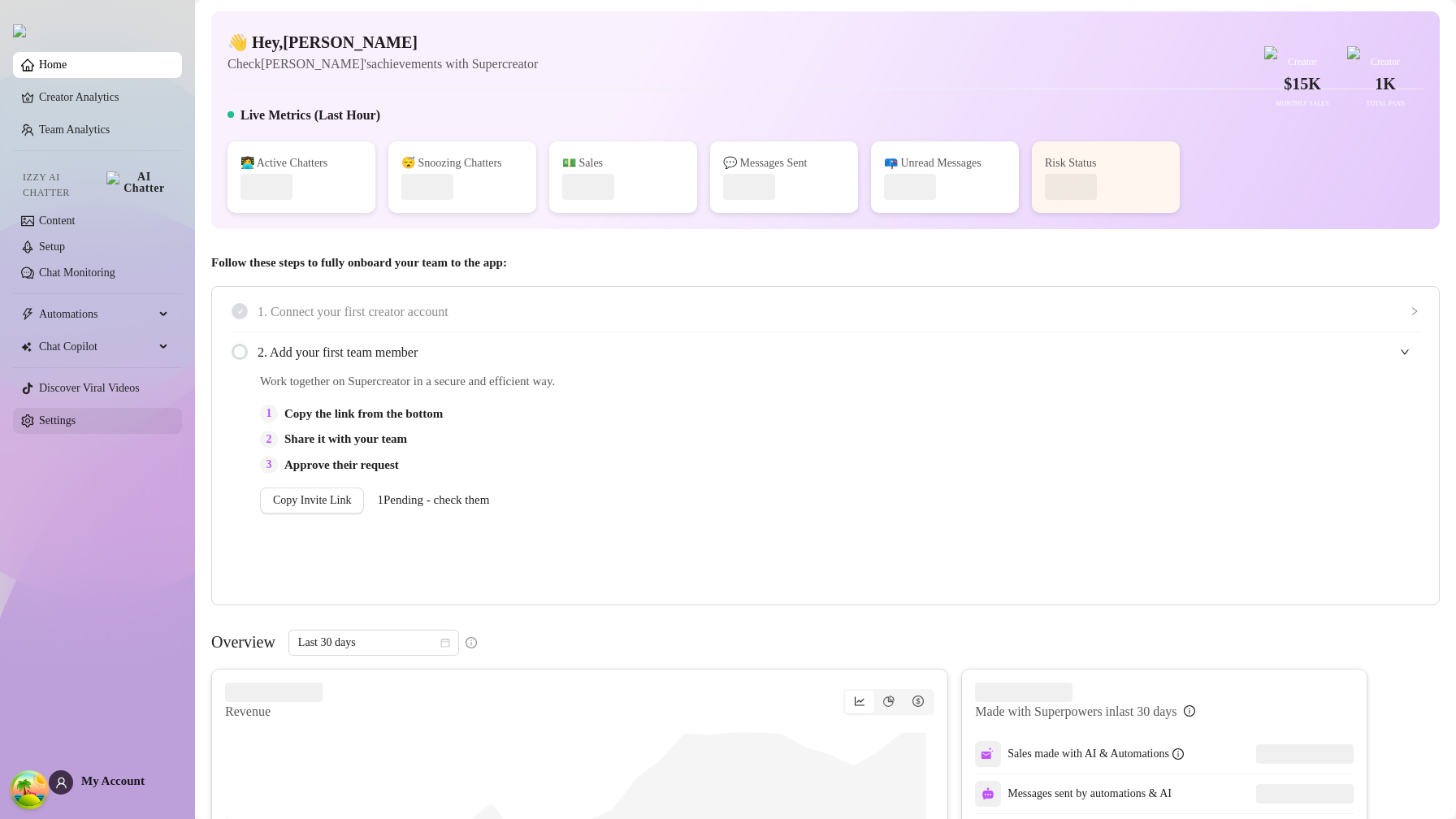
click at [71, 414] on link "Settings" at bounding box center [56, 420] width 36 height 12
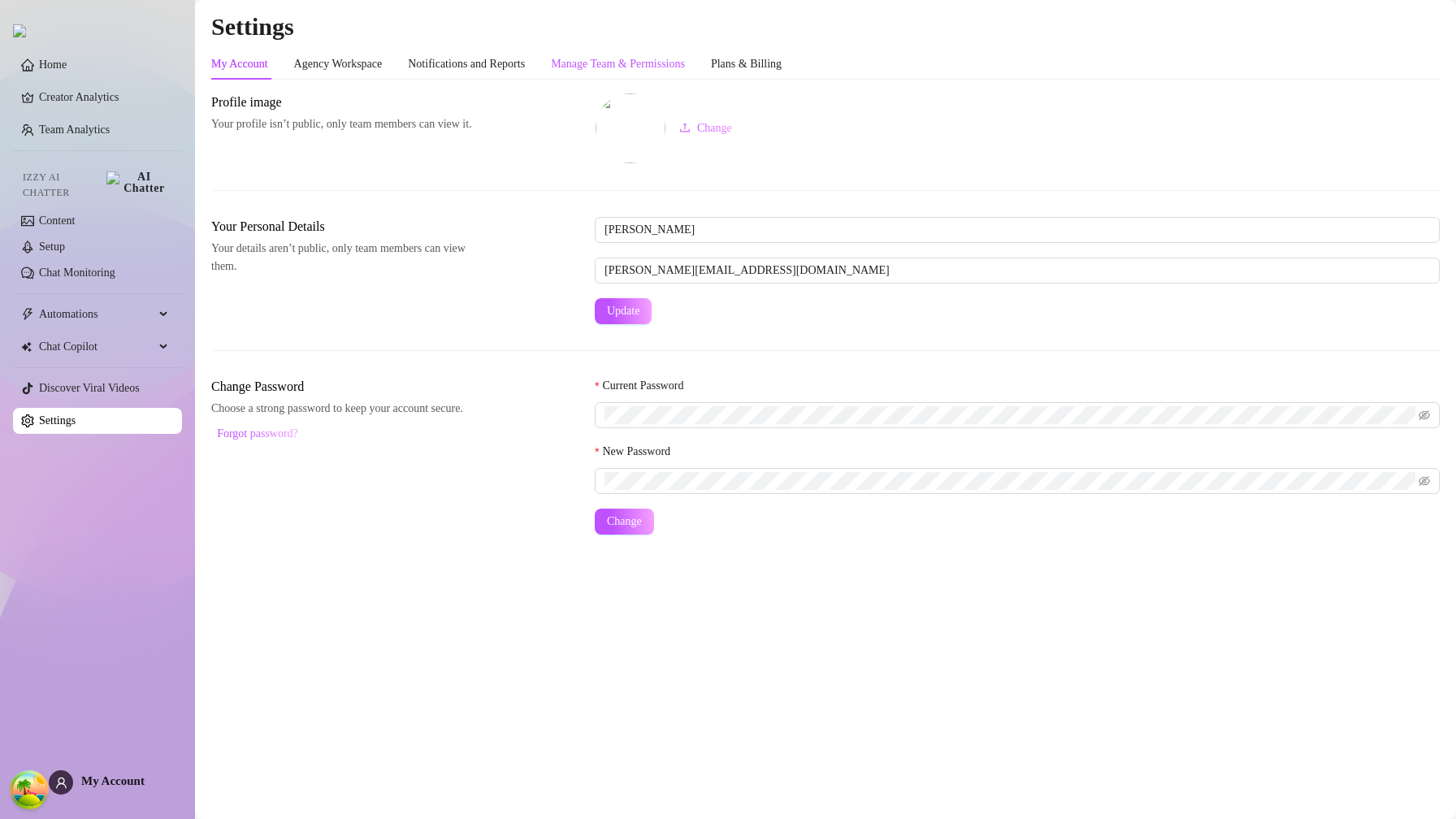
click at [668, 59] on div "Manage Team & Permissions" at bounding box center [618, 64] width 134 height 18
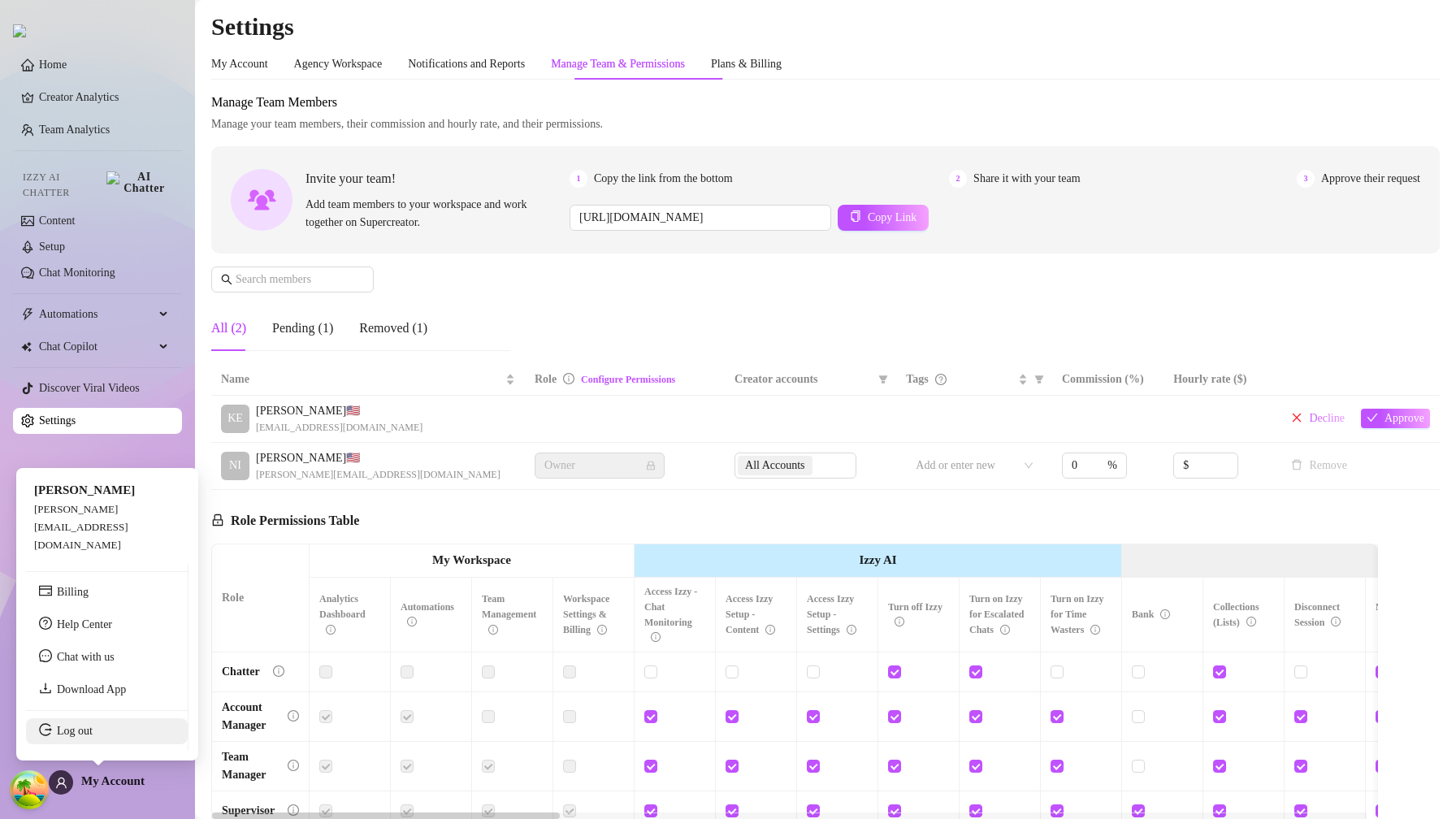
click at [93, 736] on link "Log out" at bounding box center [75, 731] width 35 height 12
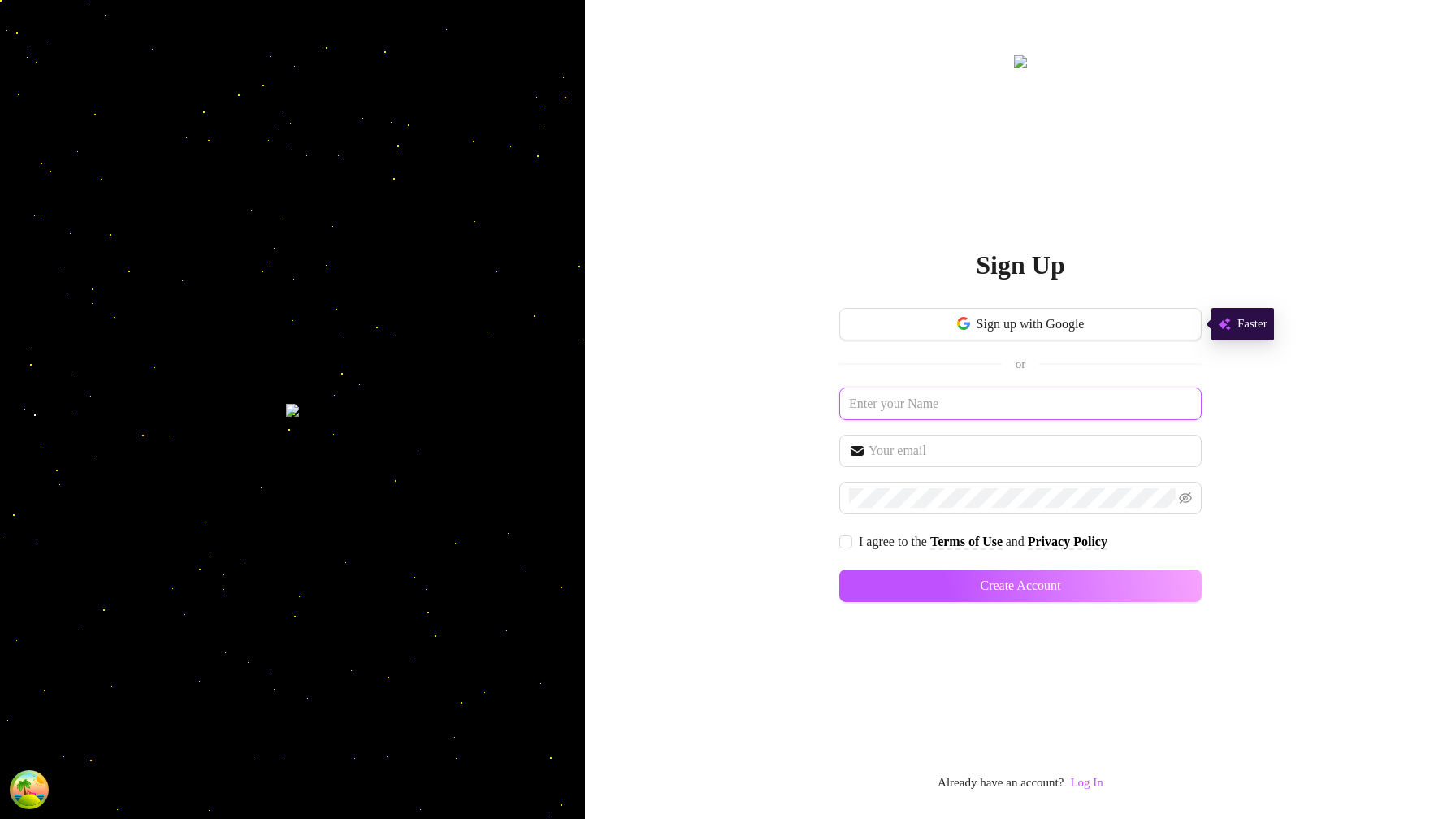
click at [1054, 406] on input "text" at bounding box center [1021, 404] width 363 height 33
type input "e"
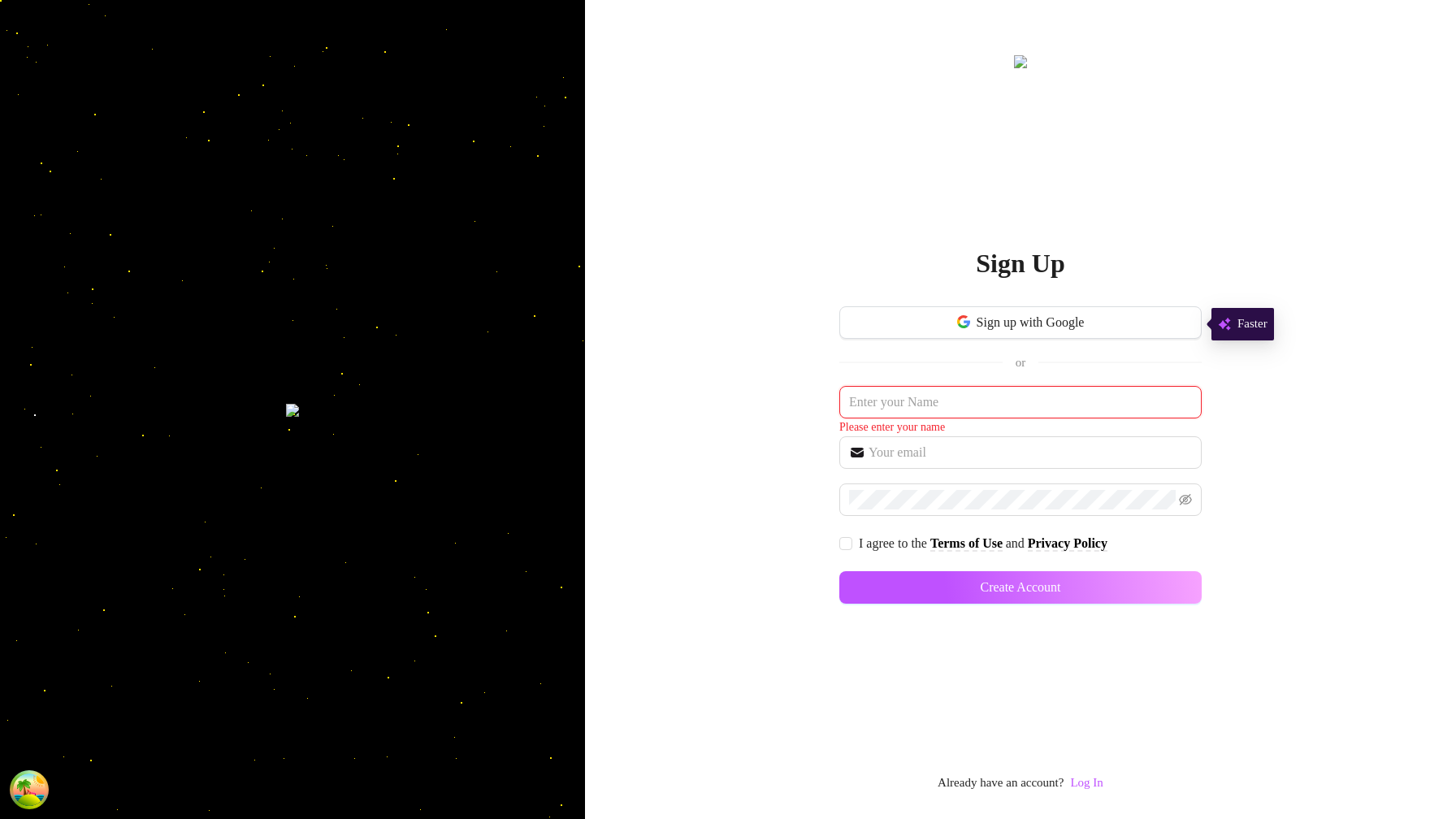
type input "l"
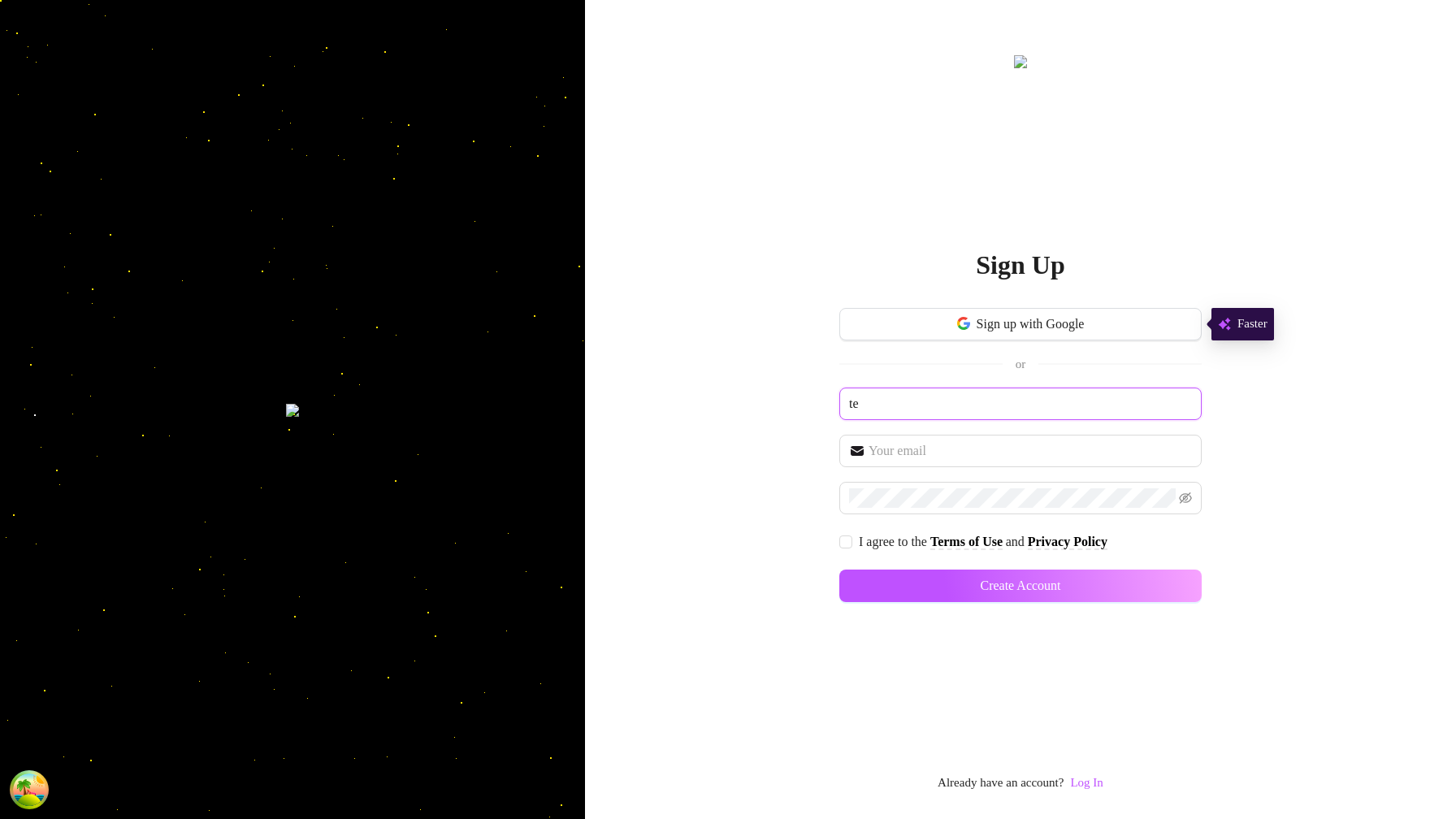
type input "t"
type input "oulu"
paste input "oulu"
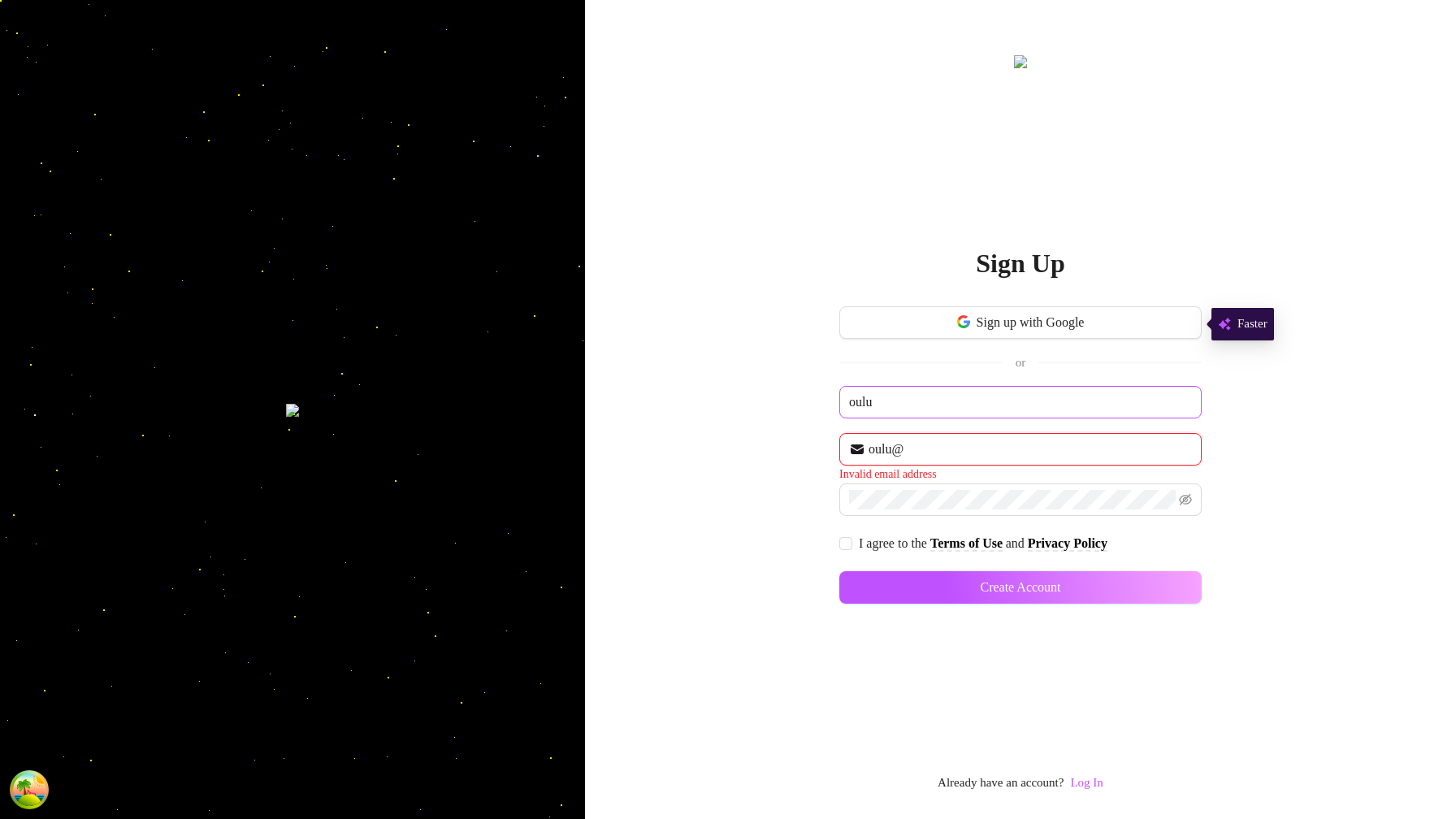
paste input "oulu"
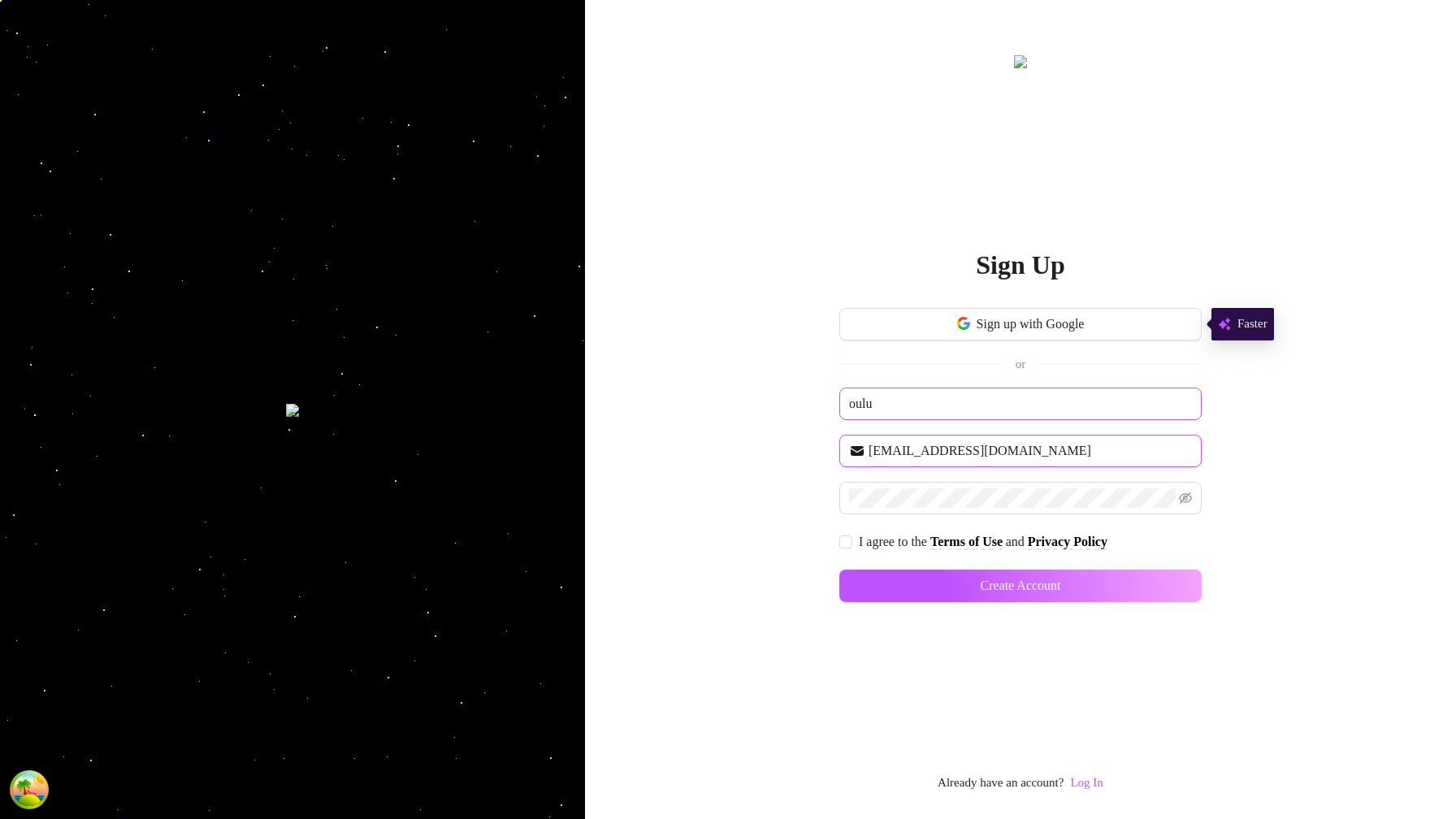
type input "oulu@oulu.com"
click at [861, 542] on span "I agree to the" at bounding box center [895, 541] width 72 height 13
click at [851, 542] on input "I agree to the Terms of Use and Privacy Policy" at bounding box center [846, 541] width 12 height 12
checkbox input "true"
click at [1143, 570] on div "Create Account" at bounding box center [1021, 586] width 363 height 33
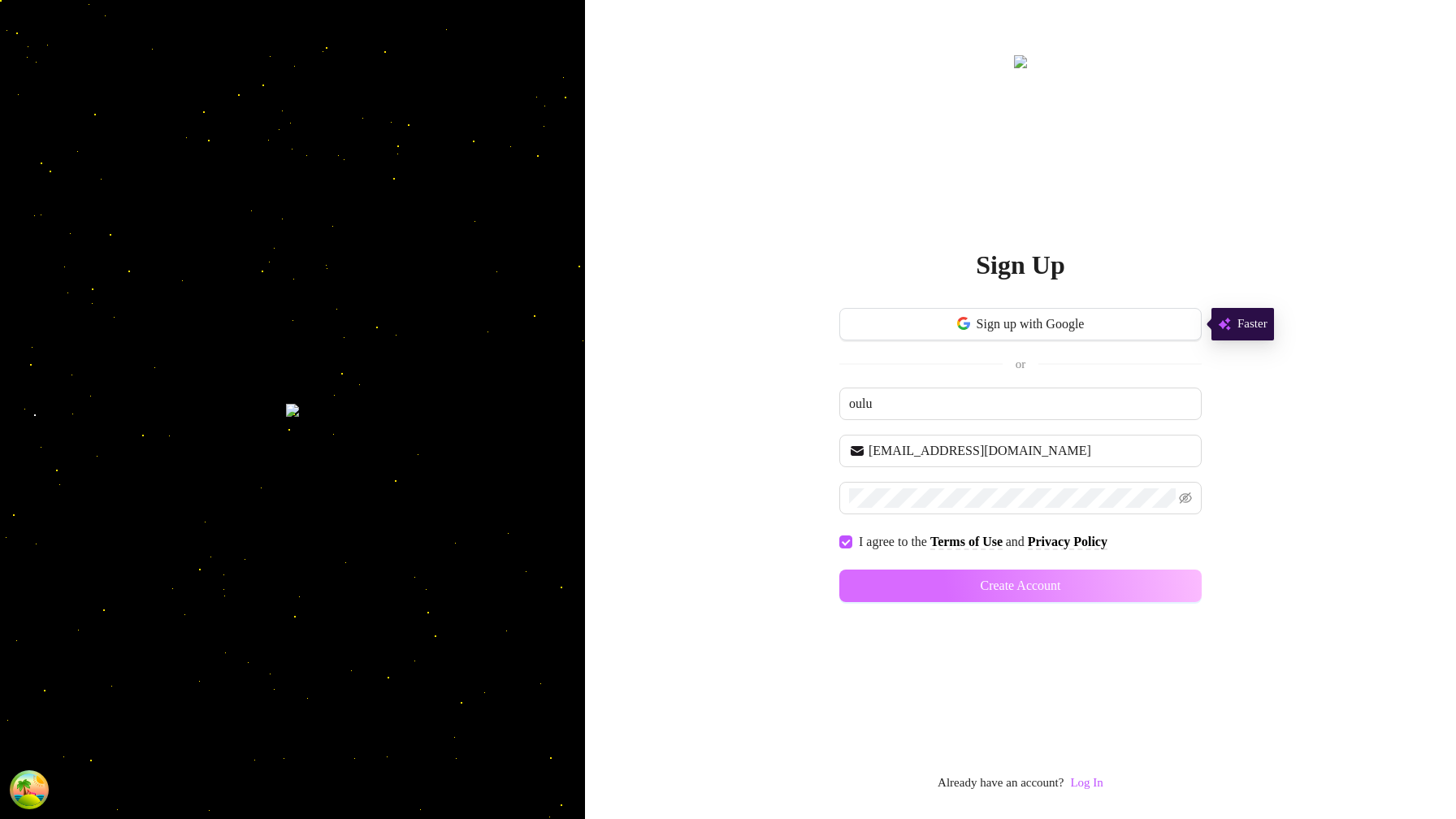
click at [1152, 600] on button "Create Account" at bounding box center [1021, 586] width 363 height 33
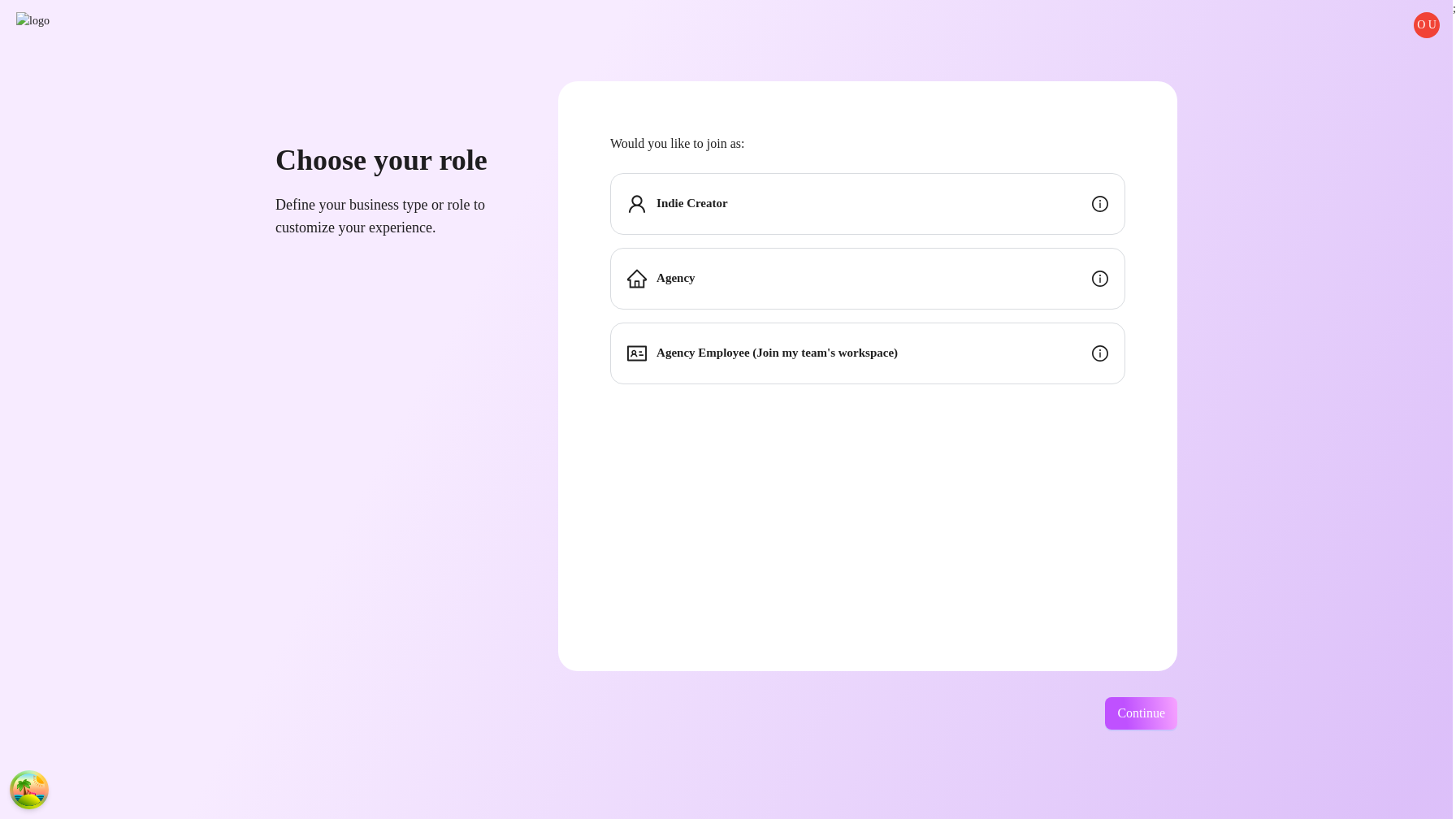
click at [830, 197] on div "Indie Creator" at bounding box center [868, 204] width 515 height 61
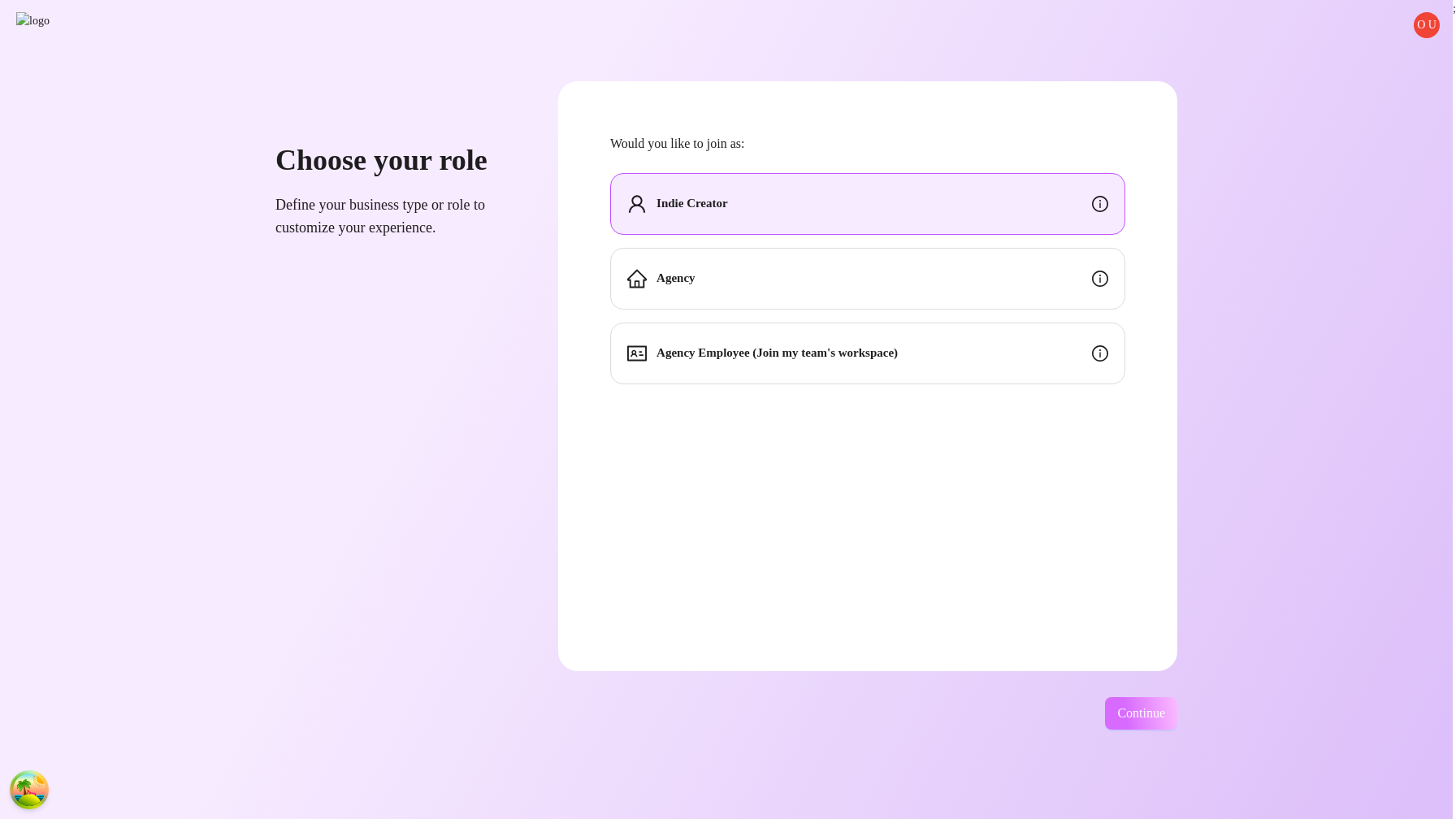
click at [1166, 707] on span "Continue" at bounding box center [1141, 713] width 48 height 14
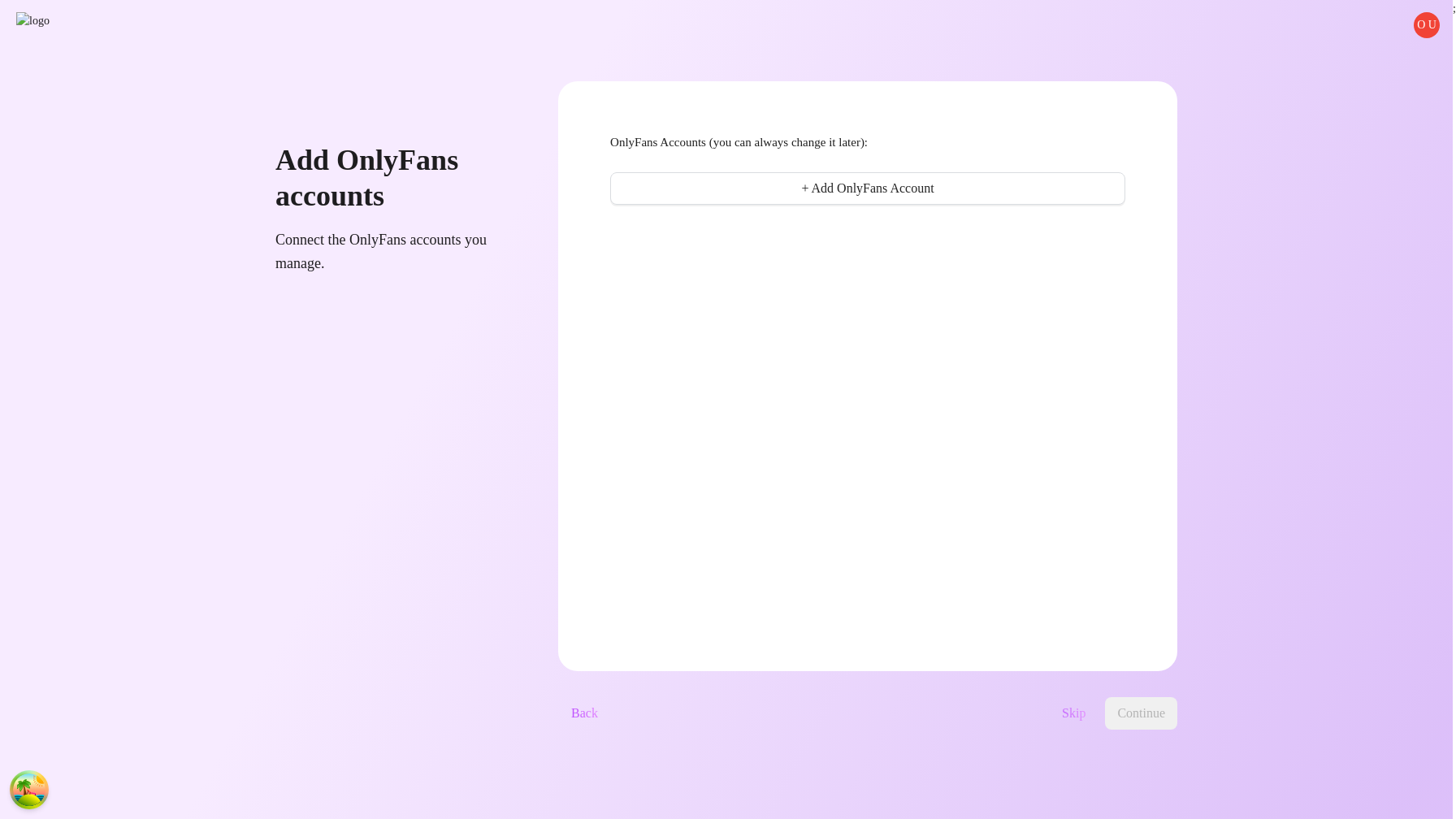
click at [1086, 712] on span "Skip" at bounding box center [1074, 713] width 24 height 14
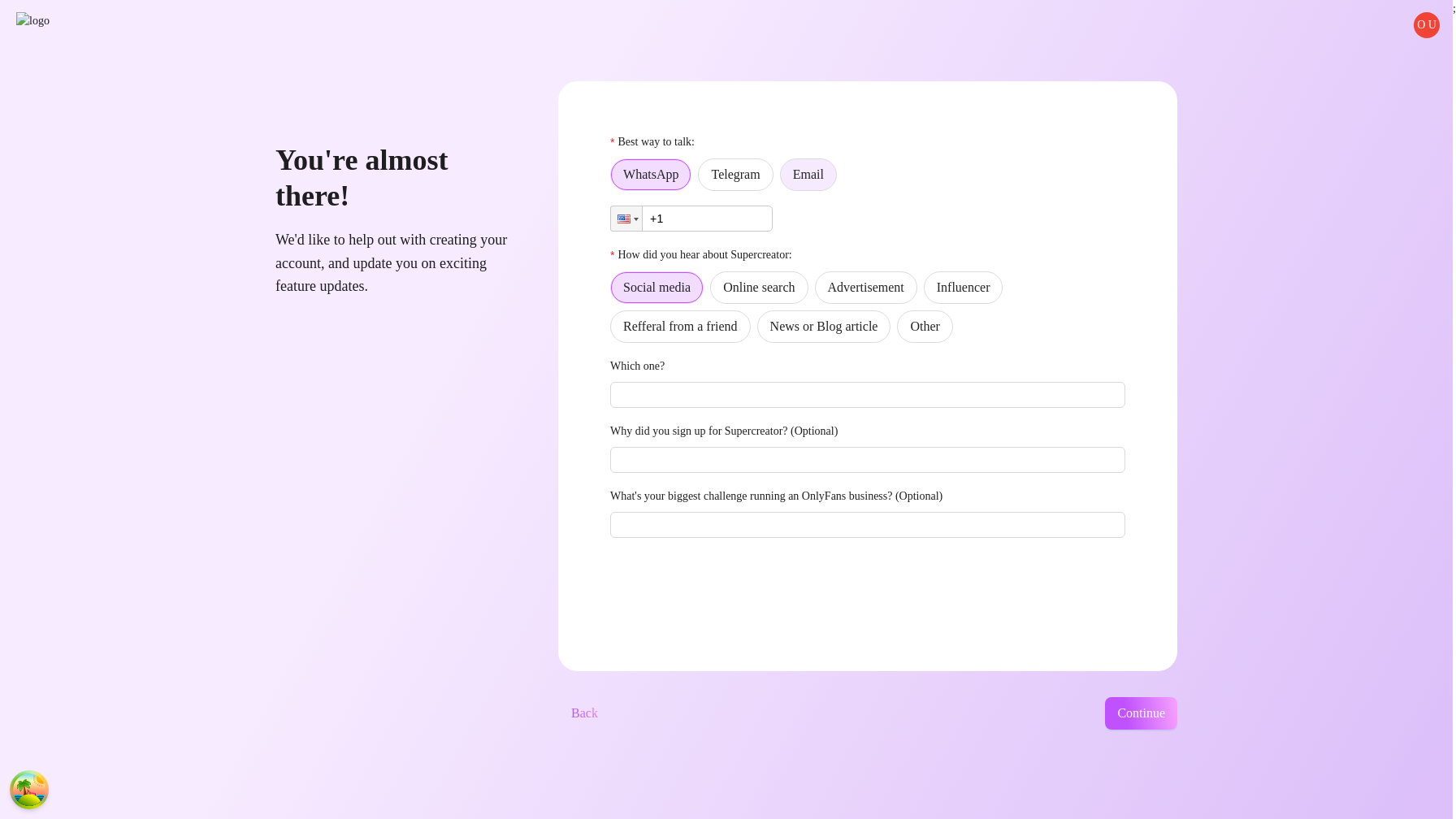
click at [837, 165] on label "Email" at bounding box center [809, 174] width 57 height 33
click at [785, 178] on input "Email" at bounding box center [785, 178] width 0 height 0
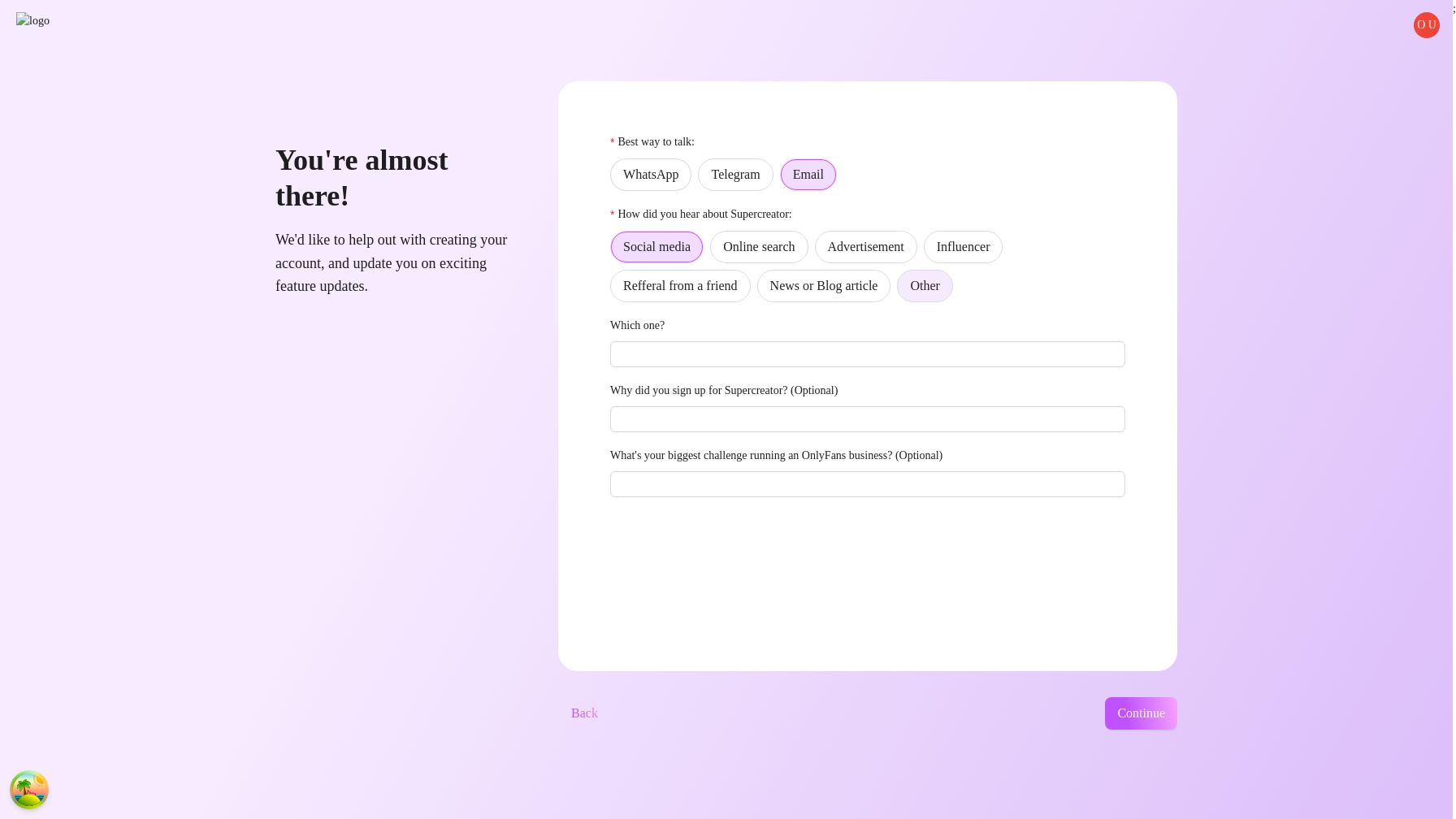
click at [939, 290] on span "Other" at bounding box center [925, 285] width 29 height 13
click at [902, 290] on input "Other" at bounding box center [902, 290] width 0 height 0
click at [1177, 723] on button "Continue" at bounding box center [1141, 714] width 72 height 33
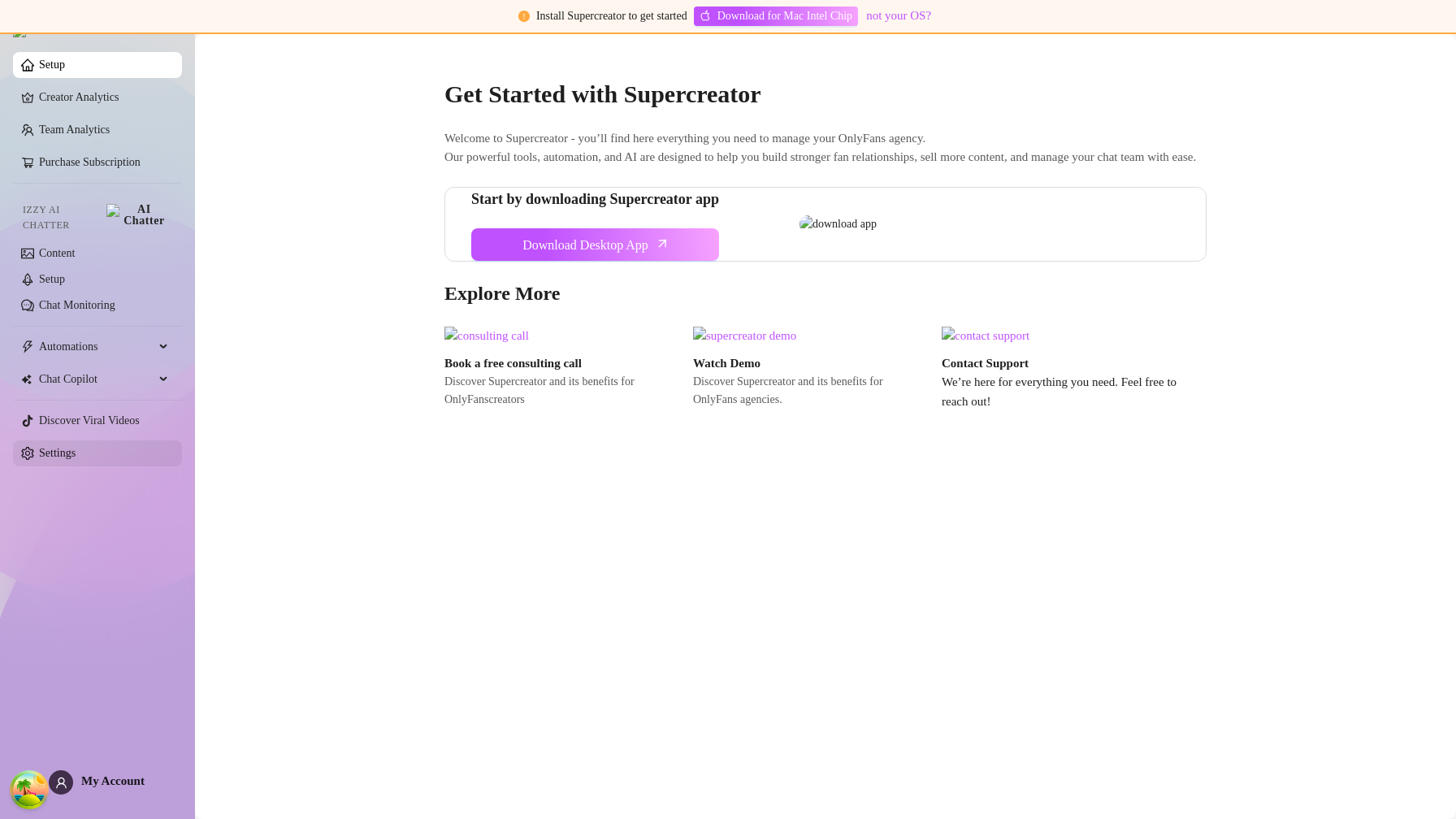
click at [56, 448] on link "Settings" at bounding box center [56, 453] width 36 height 12
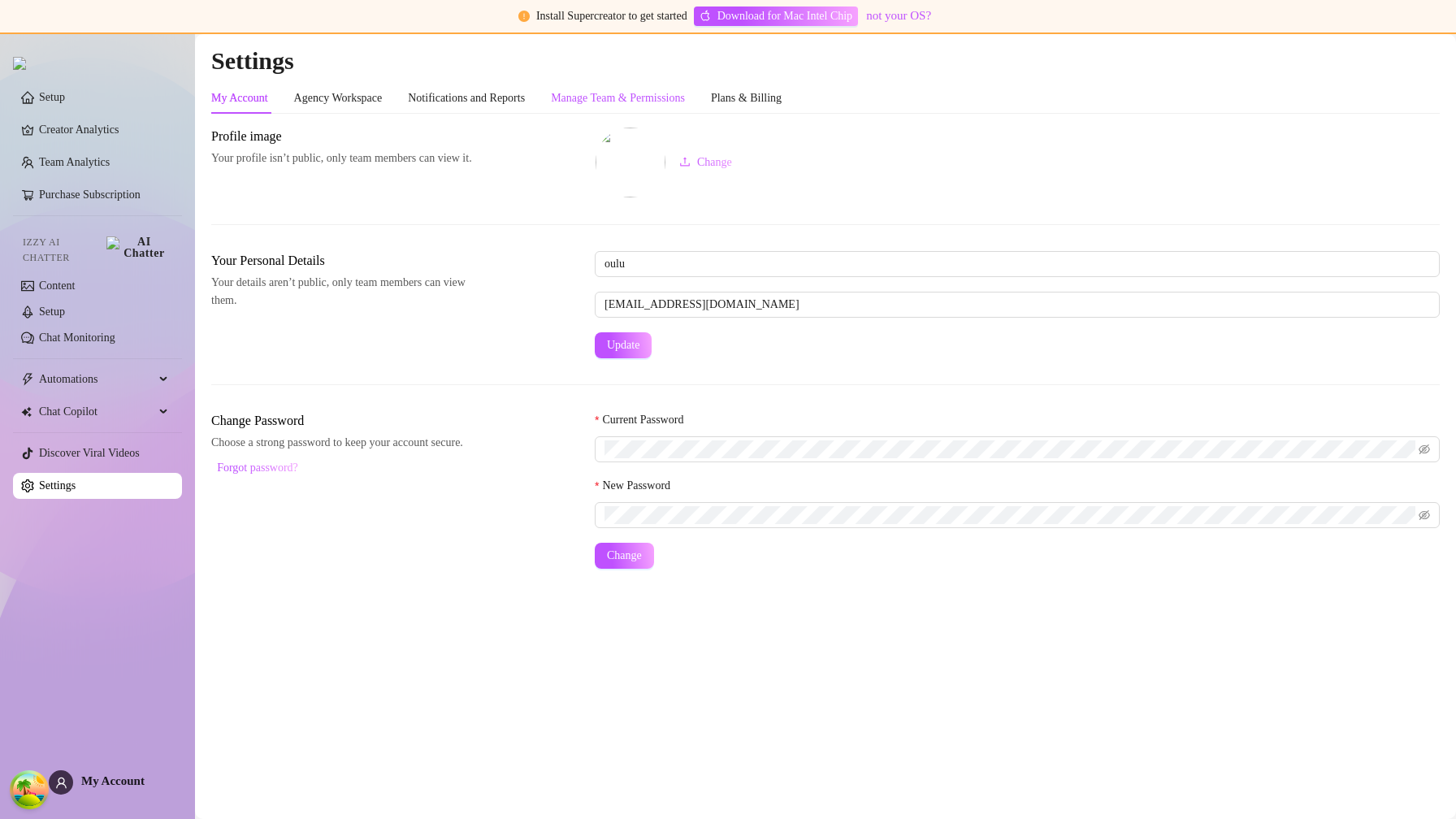
click at [685, 107] on div "Manage Team & Permissions" at bounding box center [618, 98] width 134 height 18
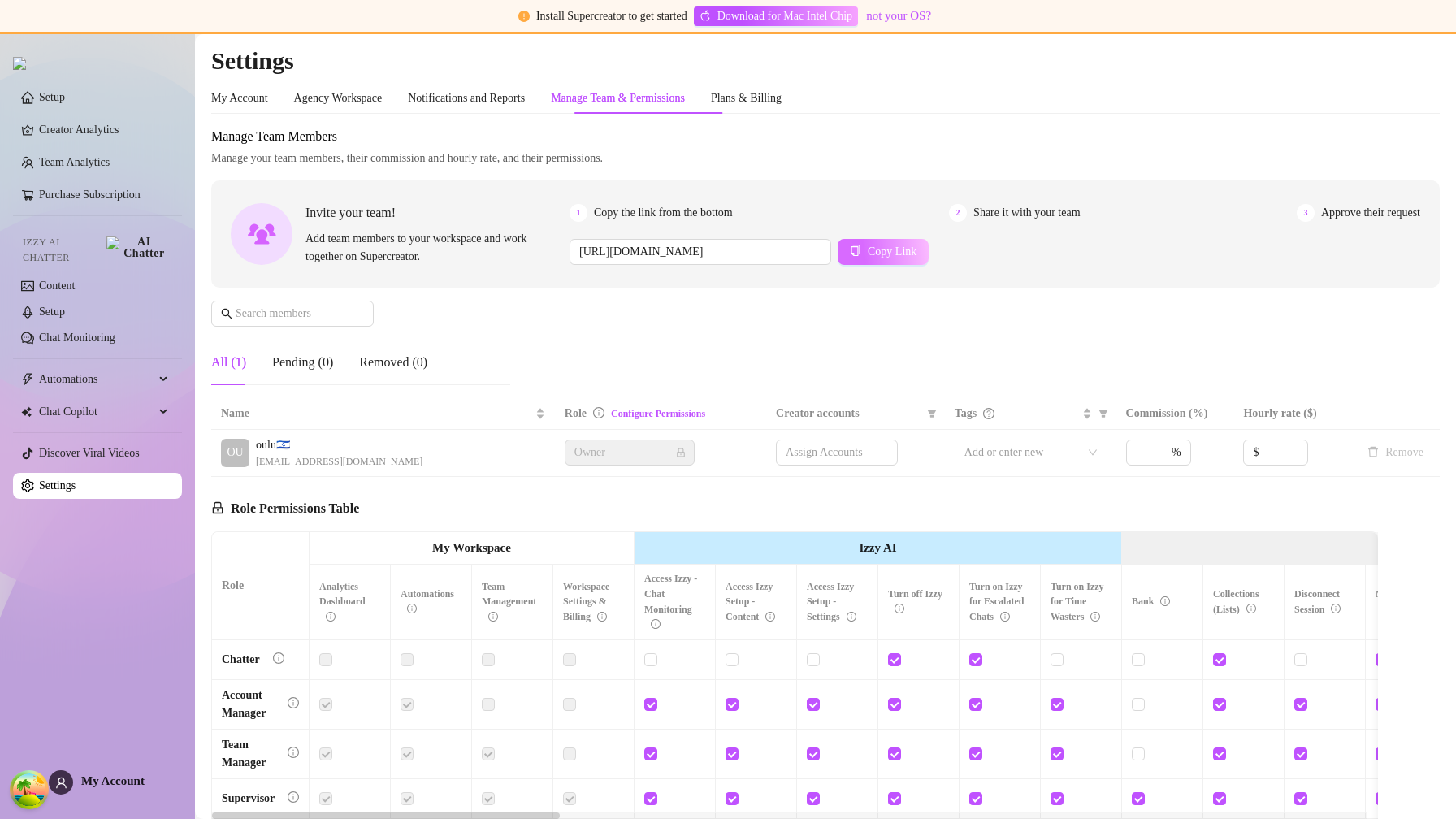
click at [917, 256] on span "Copy Link" at bounding box center [892, 252] width 49 height 13
click at [124, 782] on span "My Account" at bounding box center [113, 780] width 63 height 13
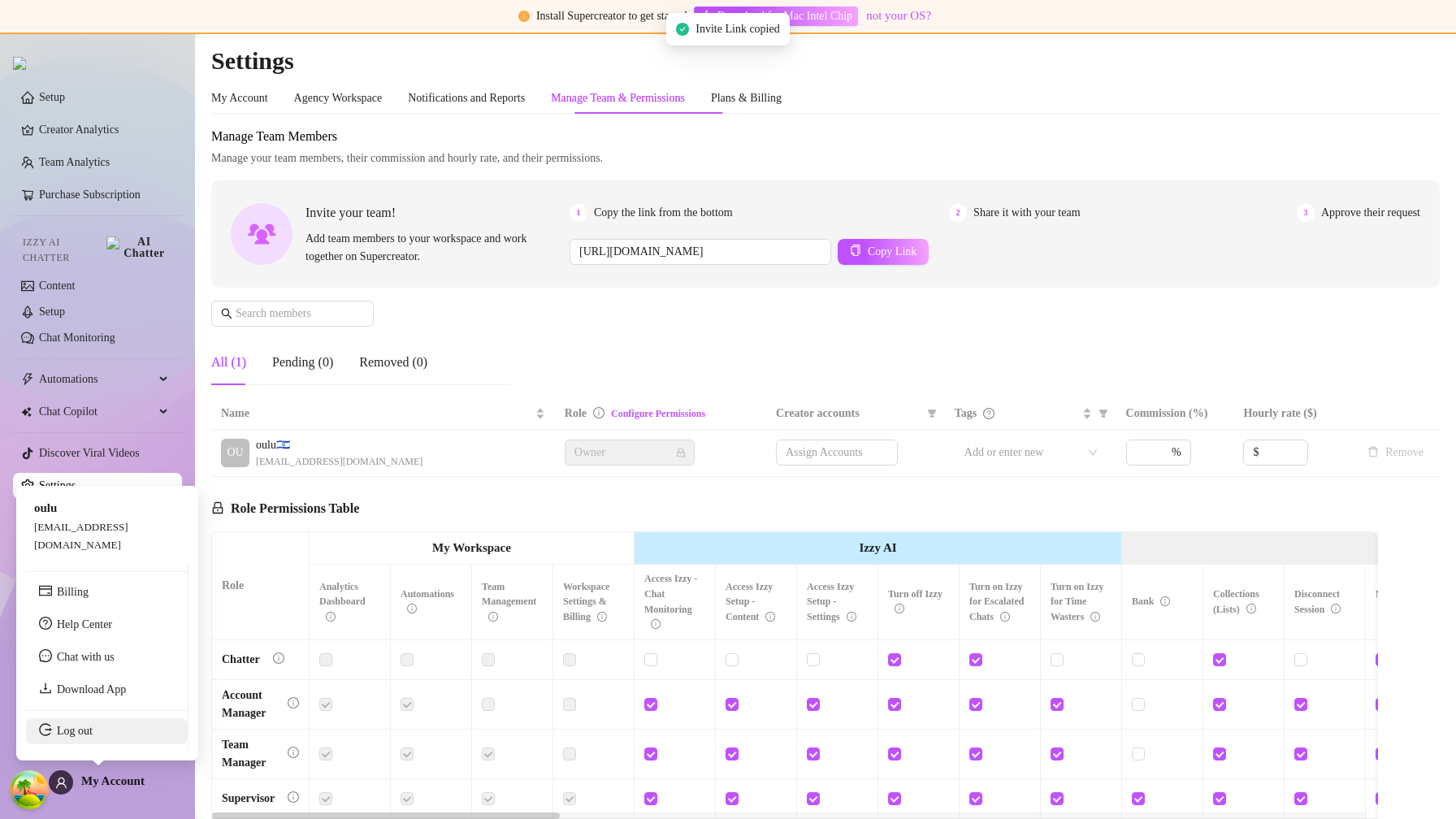
click at [93, 735] on link "Log out" at bounding box center [75, 731] width 35 height 12
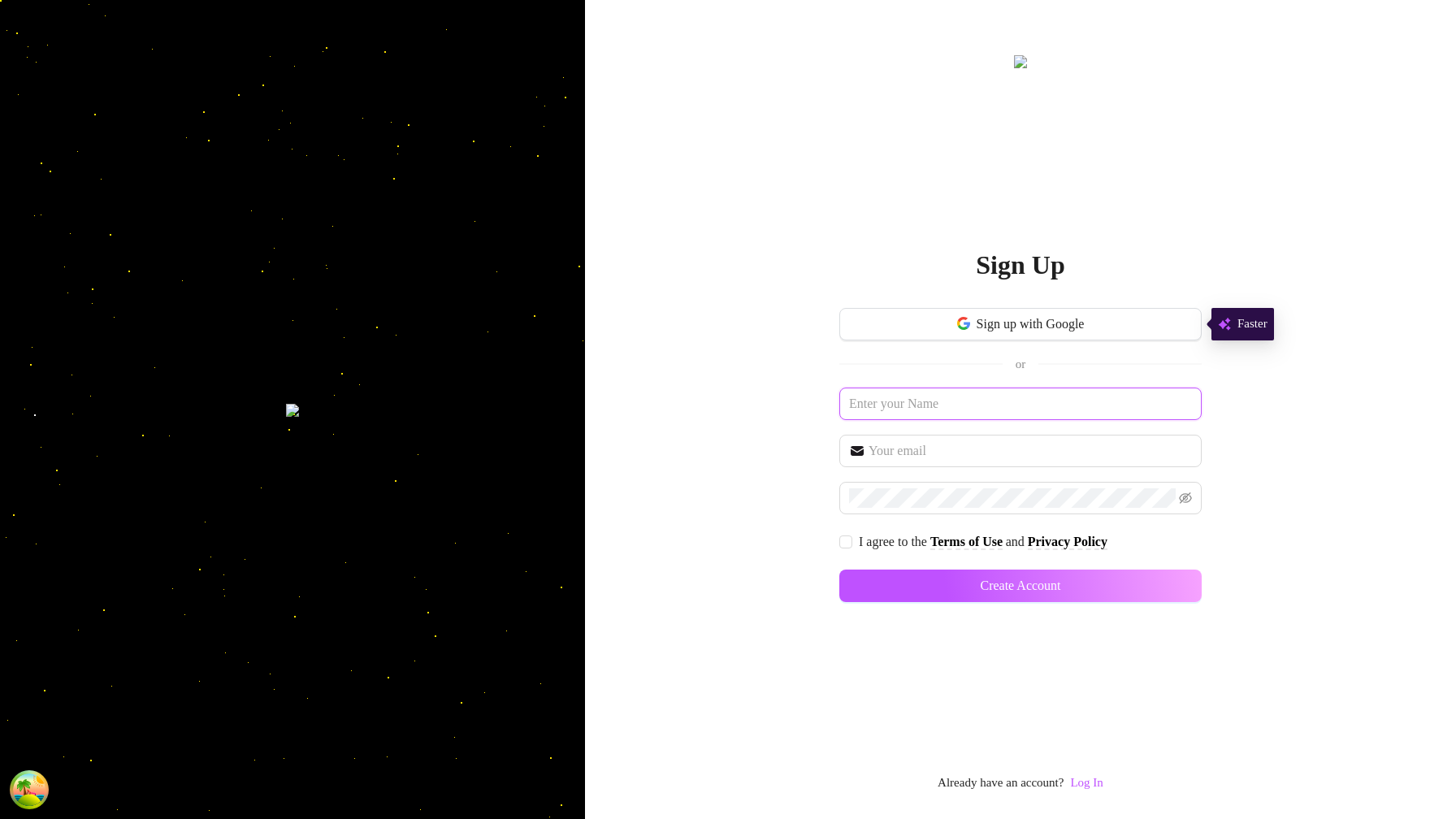
click at [1020, 404] on input "text" at bounding box center [1021, 404] width 363 height 33
type input "oulu1"
type input "oulu1@oulu1.com"
click at [840, 570] on button "Create Account" at bounding box center [1021, 586] width 363 height 33
click at [848, 538] on input "I agree to the Terms of Use and Privacy Policy" at bounding box center [846, 540] width 12 height 12
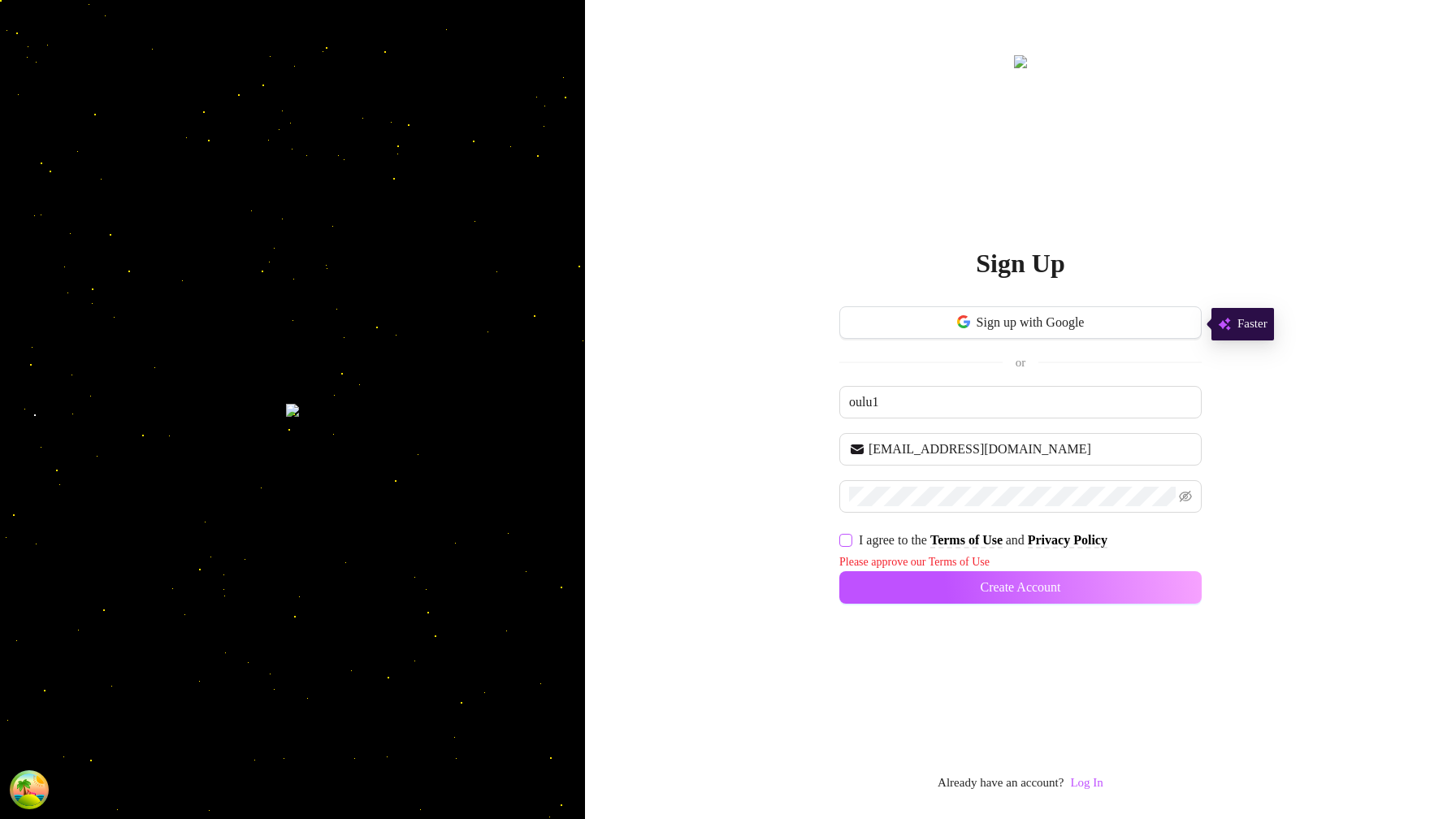
checkbox input "true"
click at [1075, 605] on div "Sign up with Google or oulu1 oulu1@oulu1.com I agree to the Terms of Use and Pr…" at bounding box center [1021, 462] width 363 height 309
click at [1075, 600] on button "Create Account" at bounding box center [1021, 586] width 363 height 33
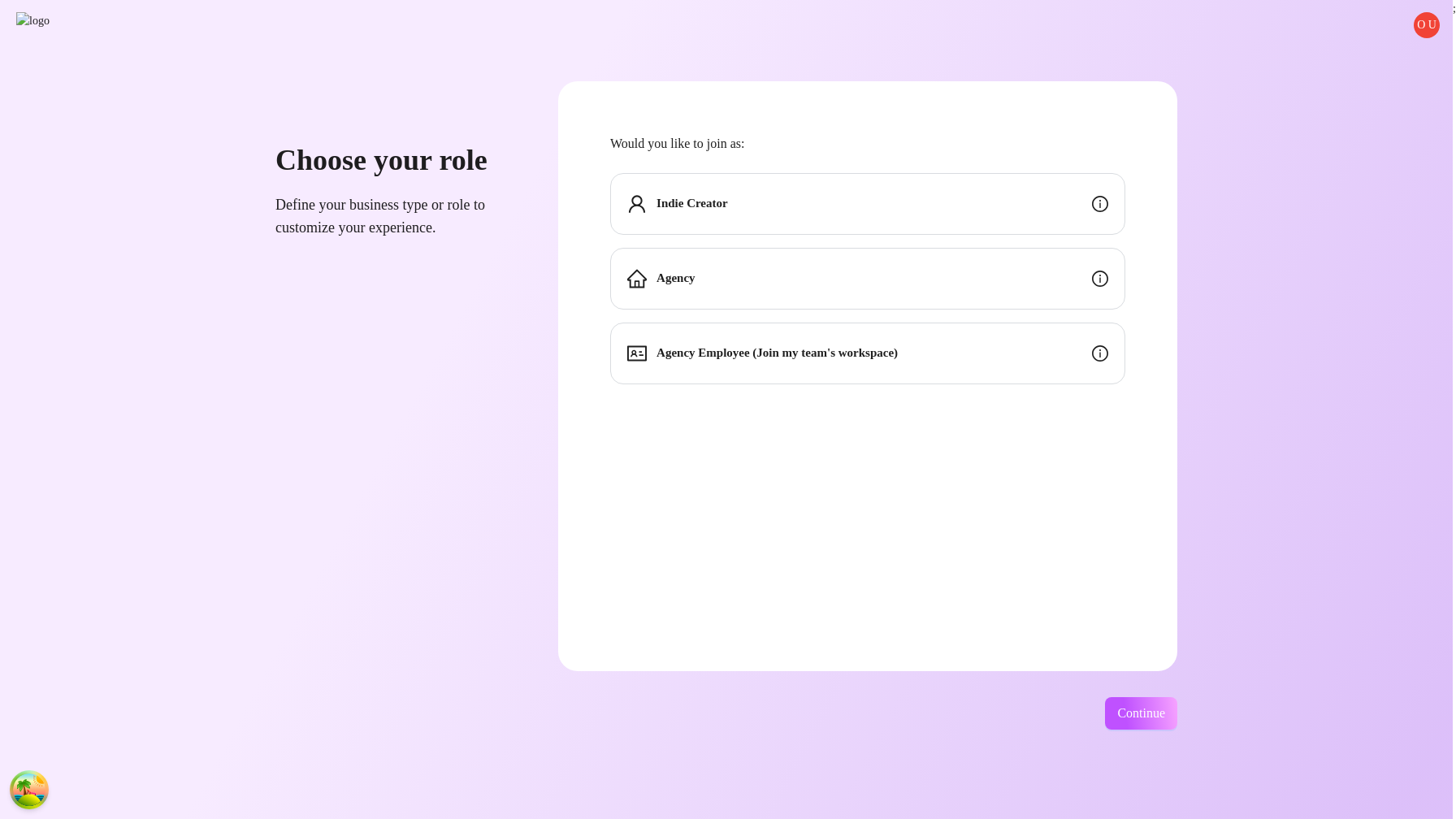
click at [878, 349] on strong "Agency Employee (Join my team's workspace)" at bounding box center [777, 352] width 242 height 13
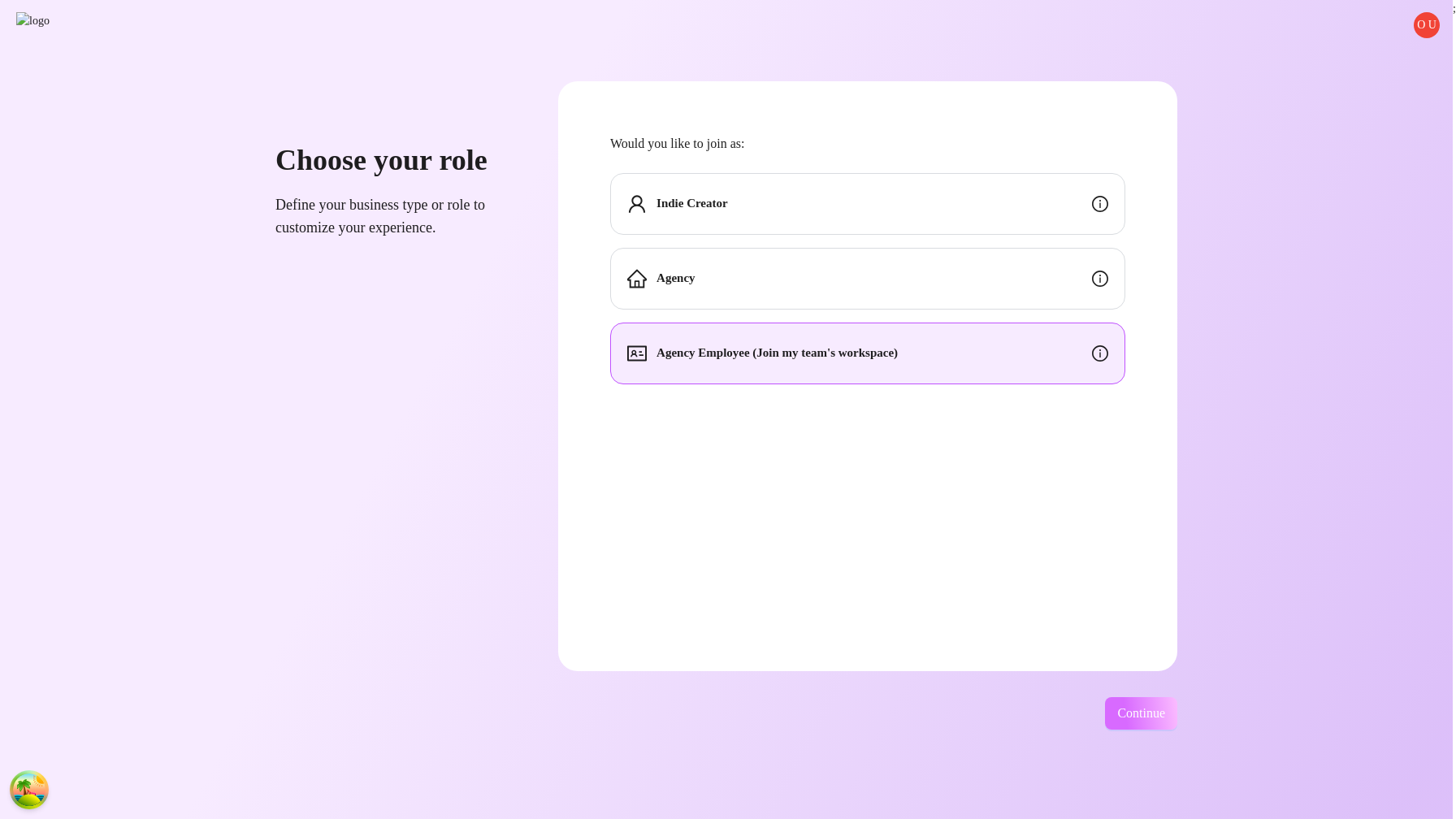
click at [1189, 732] on div "O U Choose your role Define your business type or role to customize your experi…" at bounding box center [726, 409] width 1453 height 819
click at [1177, 722] on button "Continue" at bounding box center [1141, 714] width 72 height 33
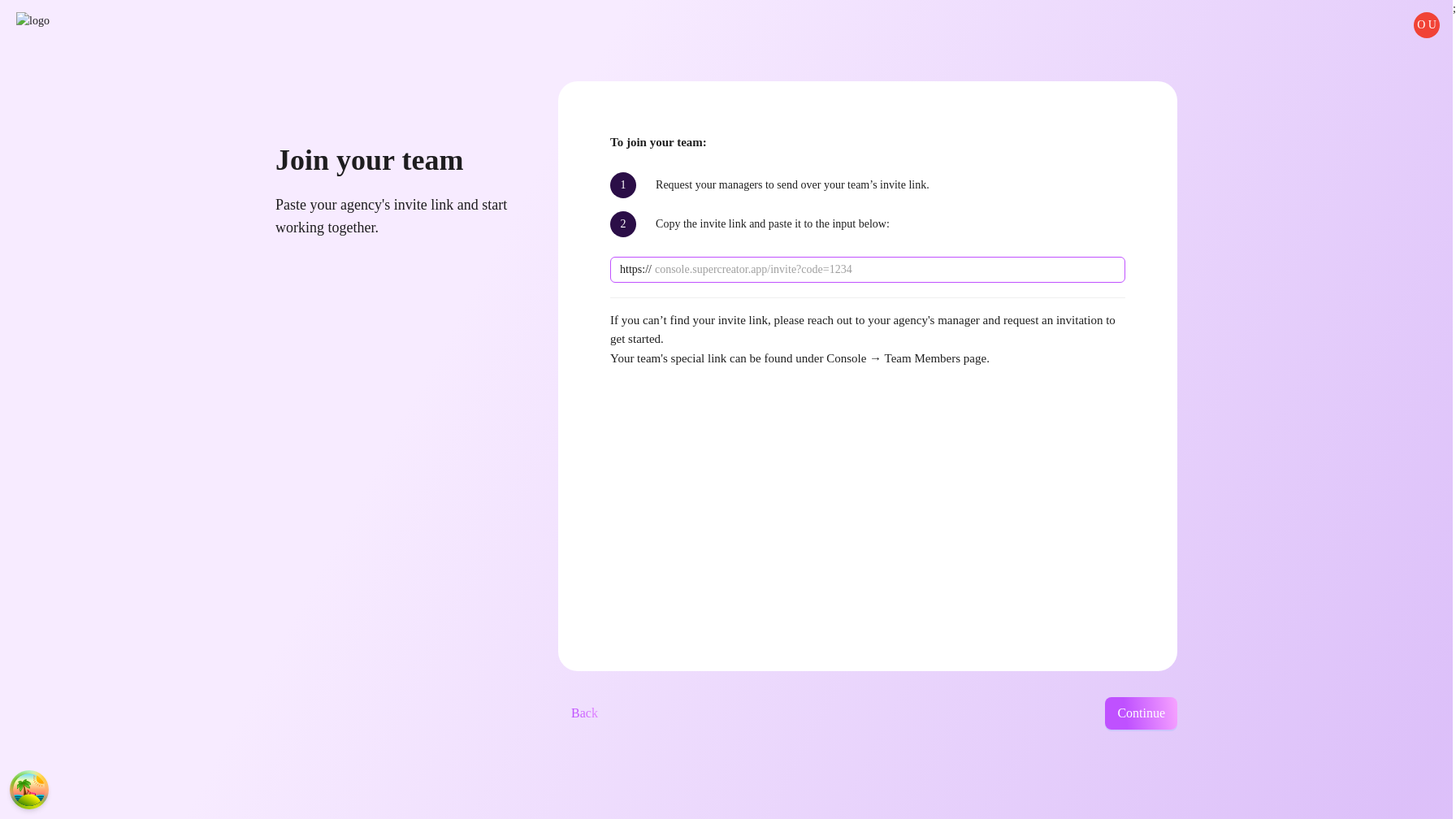
click at [844, 267] on input "text" at bounding box center [885, 269] width 461 height 18
type input "console.supercreator.app/invite?code=bdwEcgpAKbeqyNuYy6CiIivs7Y63&workspace=oulu"
click at [1146, 704] on button "Continue" at bounding box center [1141, 714] width 72 height 33
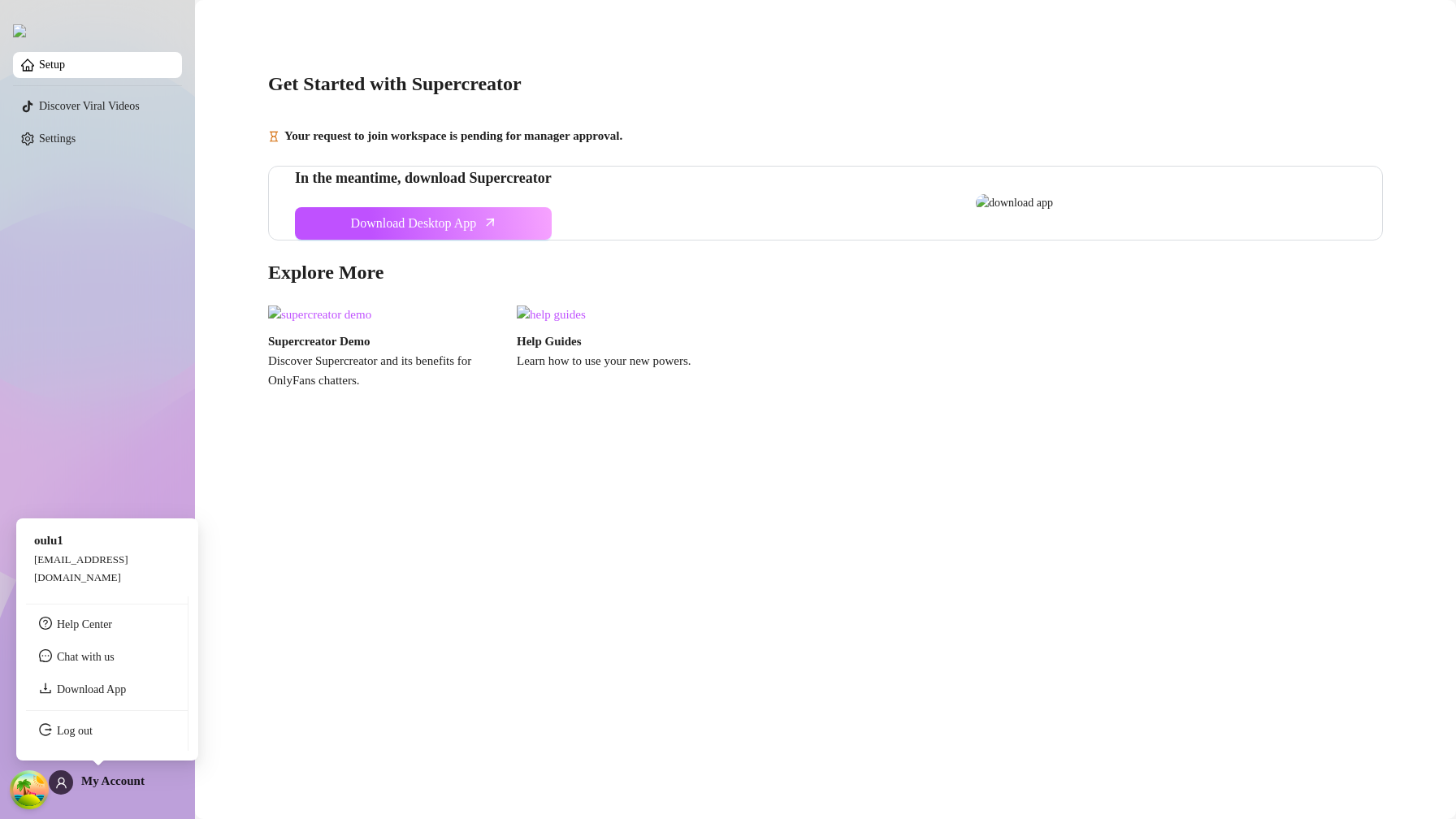
click at [129, 779] on span "My Account" at bounding box center [113, 780] width 63 height 13
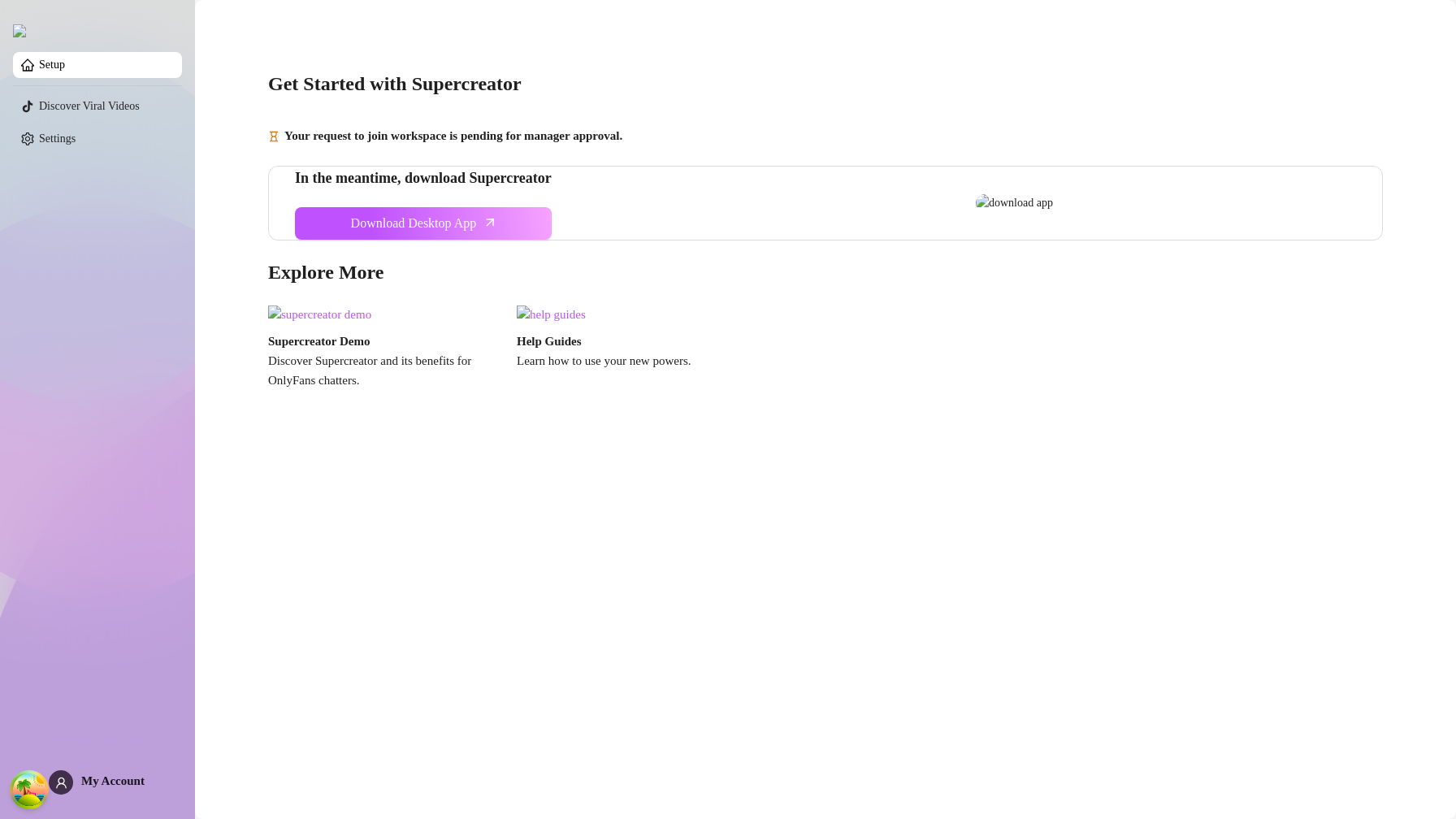
click at [126, 789] on div "My Account" at bounding box center [97, 782] width 96 height 24
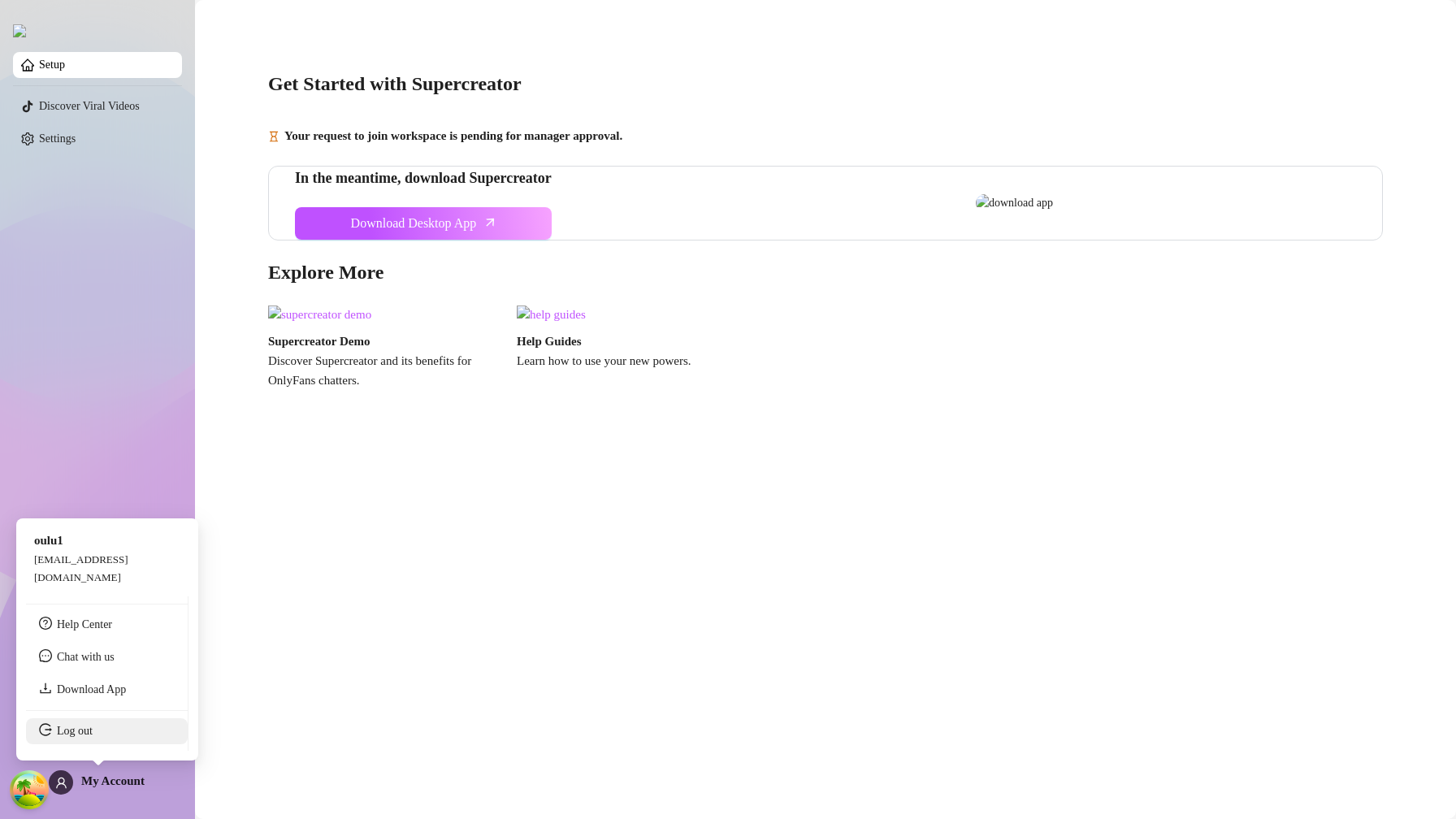
click at [93, 737] on link "Log out" at bounding box center [75, 731] width 35 height 12
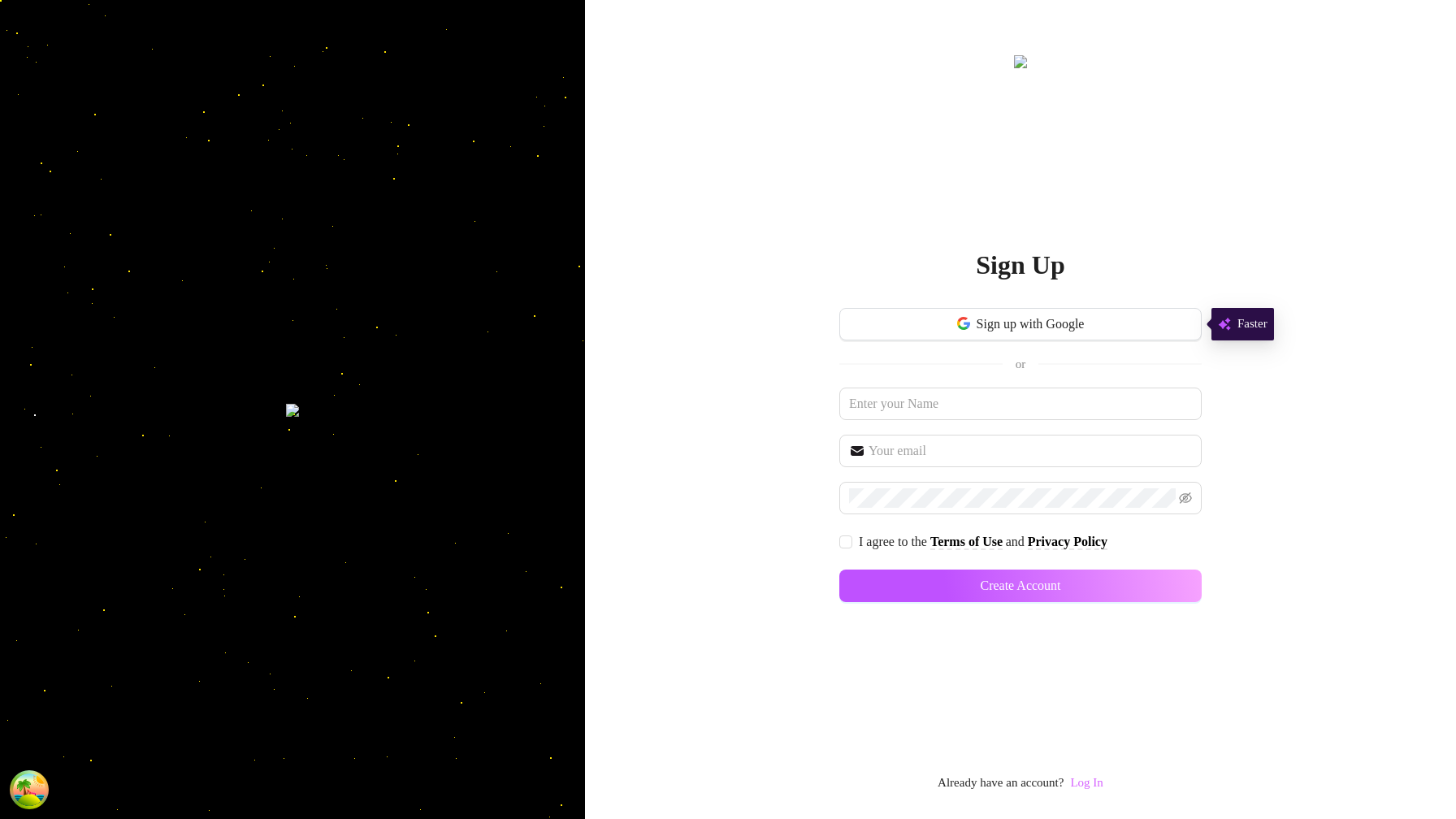
click at [1103, 779] on link "Log In" at bounding box center [1087, 782] width 33 height 13
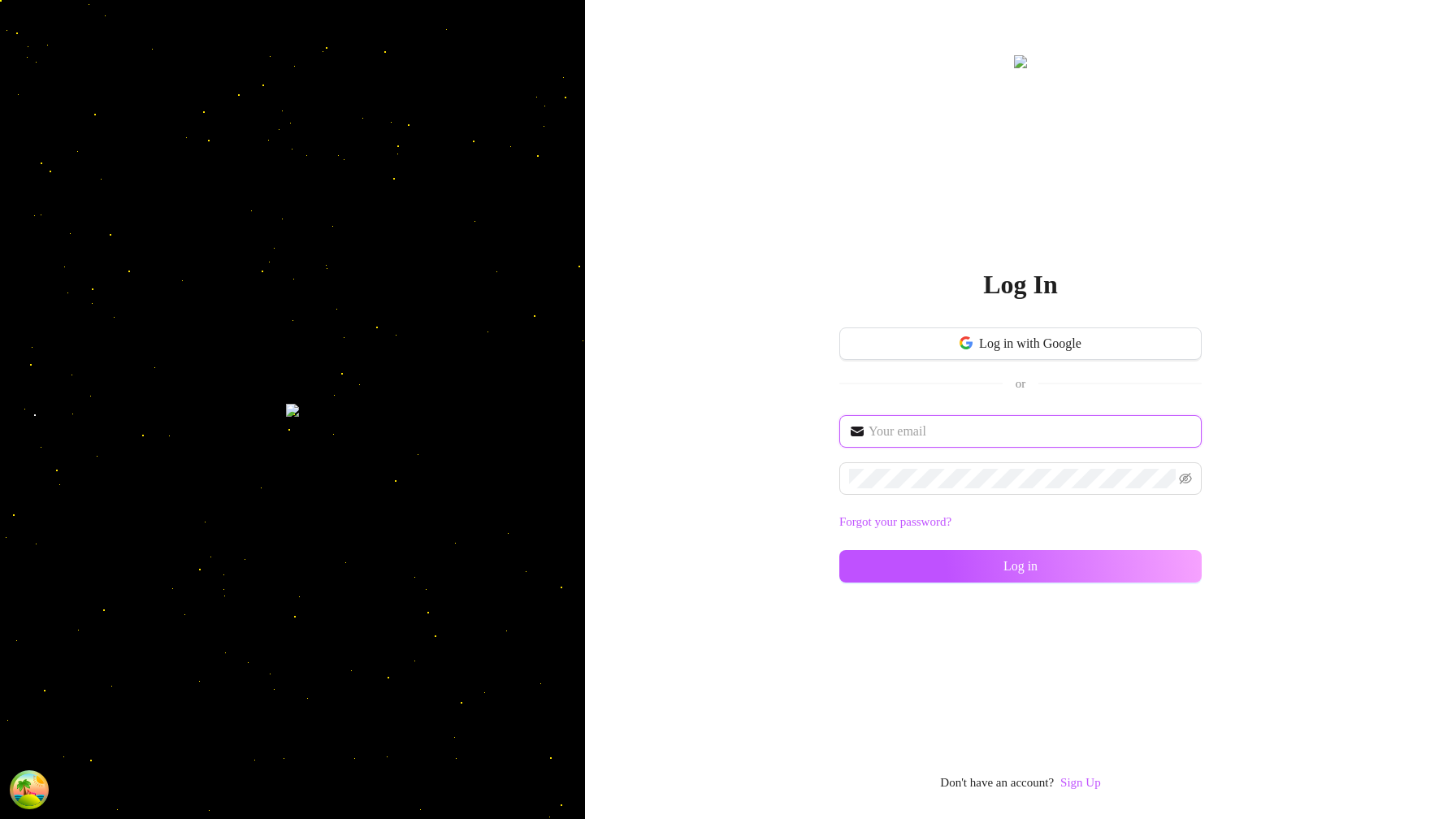
click at [935, 423] on input "text" at bounding box center [1030, 431] width 323 height 19
type input "im@supercreator.app"
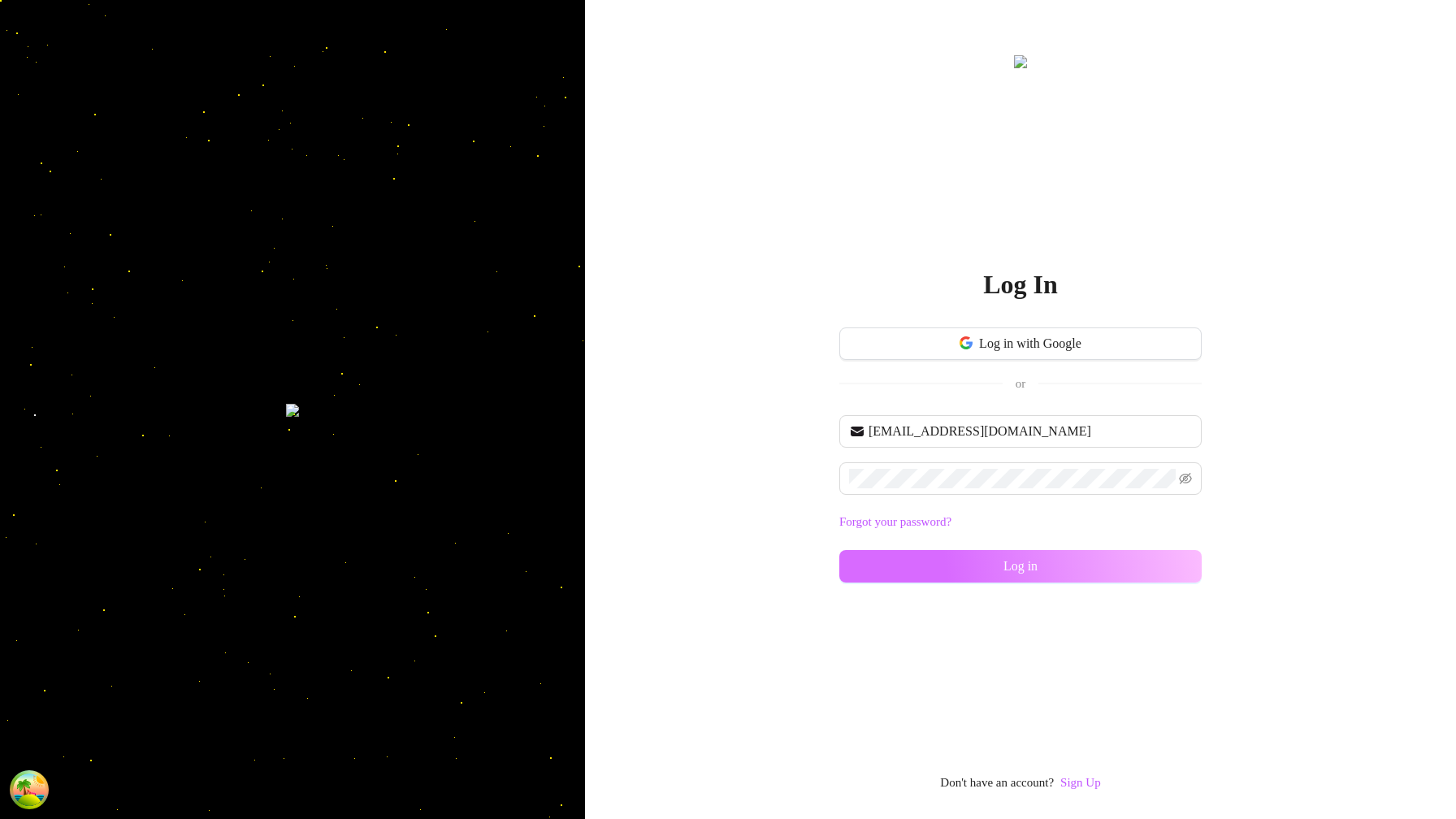
click at [1177, 572] on button "Log in" at bounding box center [1021, 566] width 363 height 33
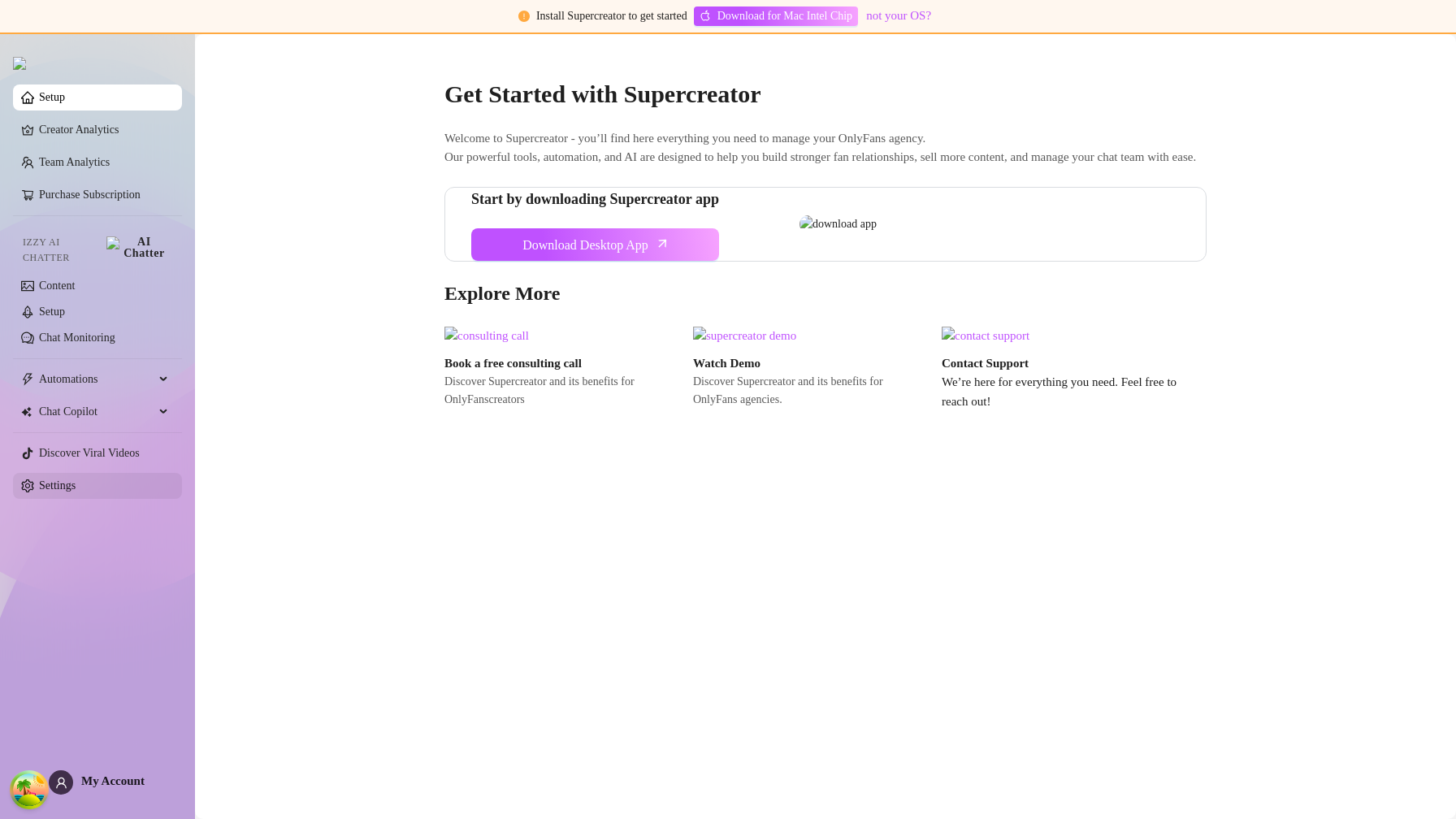
click at [76, 480] on link "Settings" at bounding box center [56, 486] width 36 height 12
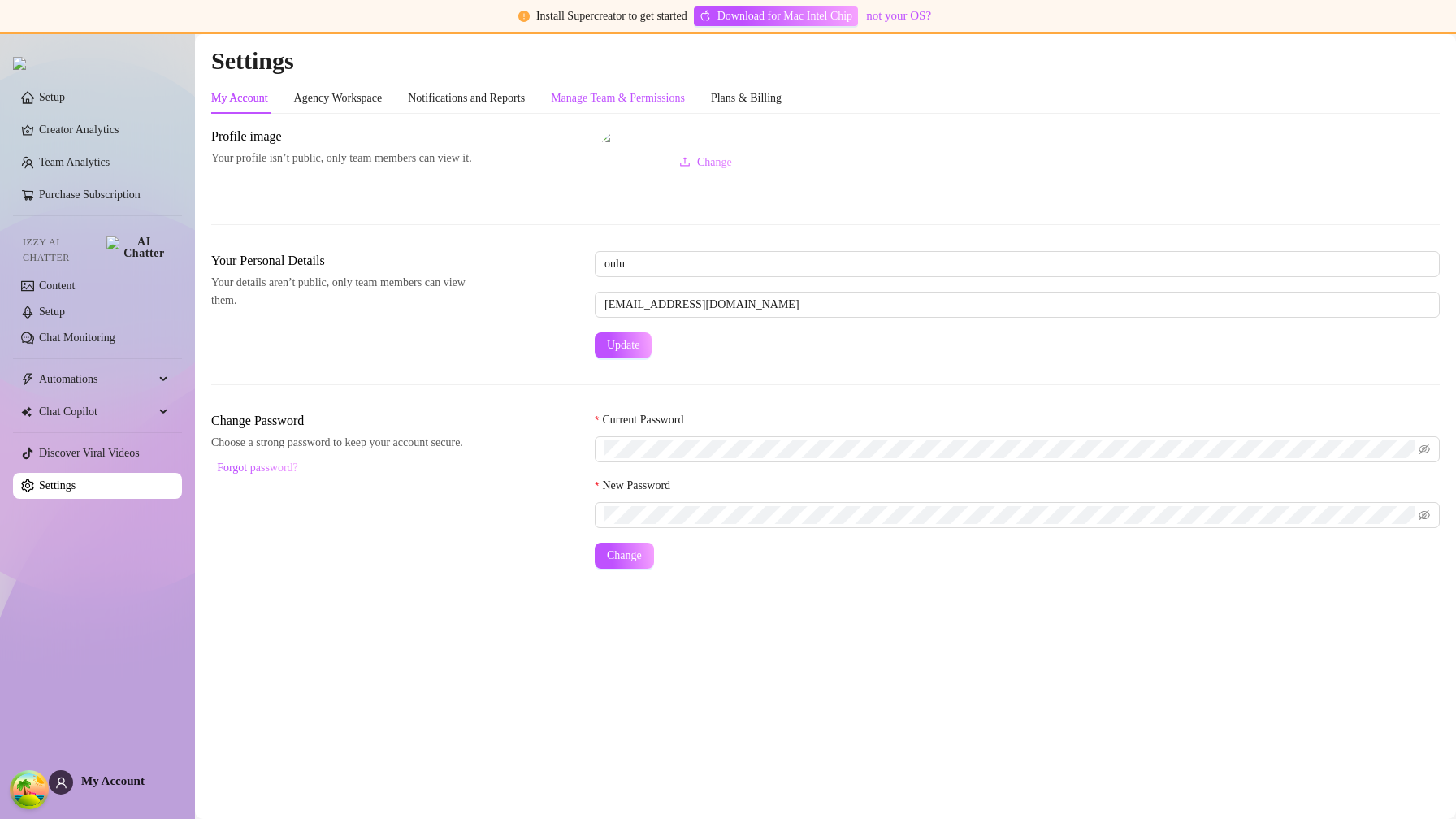
click at [685, 103] on div "Manage Team & Permissions" at bounding box center [618, 98] width 134 height 18
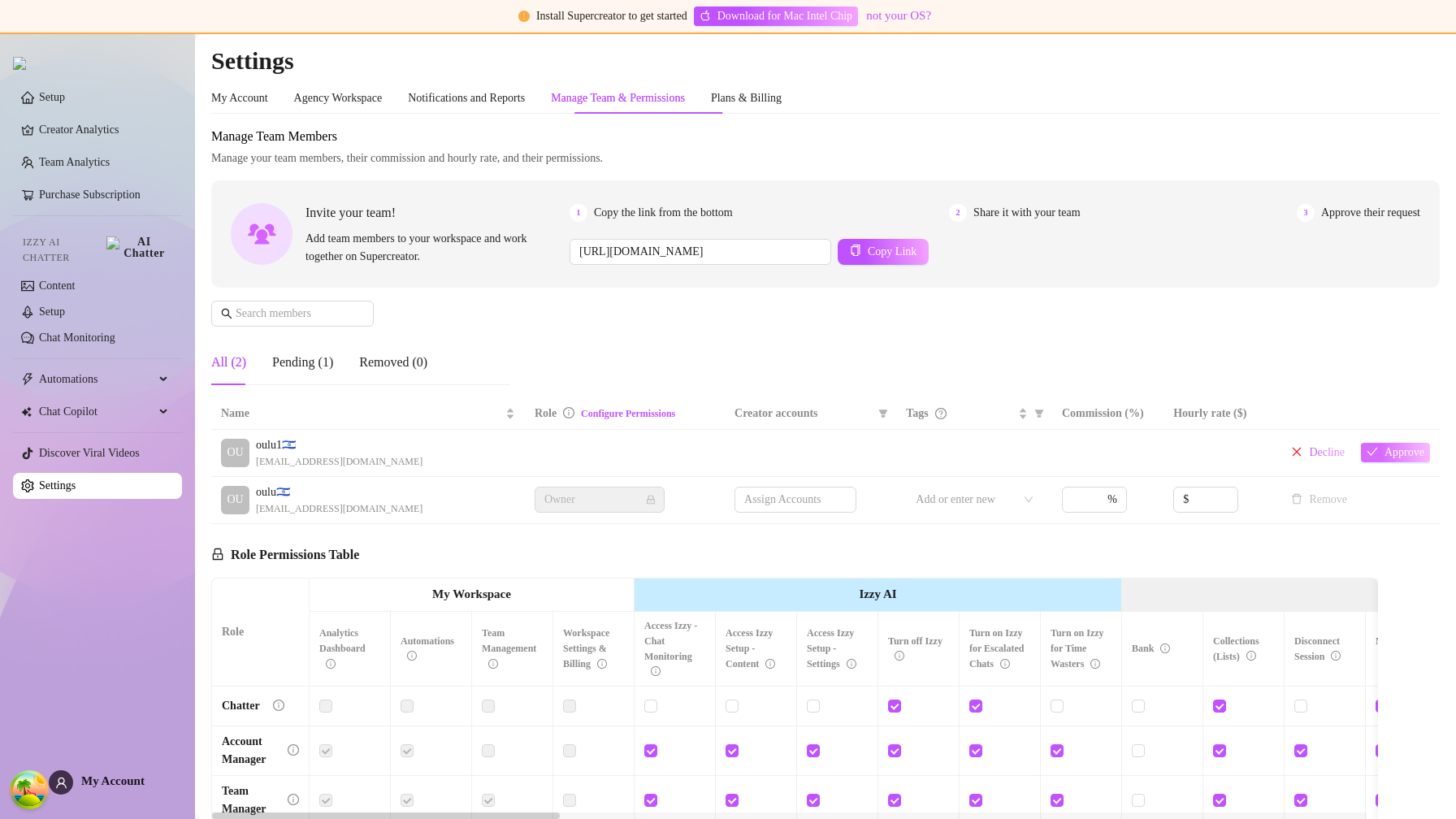
click at [1385, 455] on span "Approve" at bounding box center [1405, 452] width 40 height 13
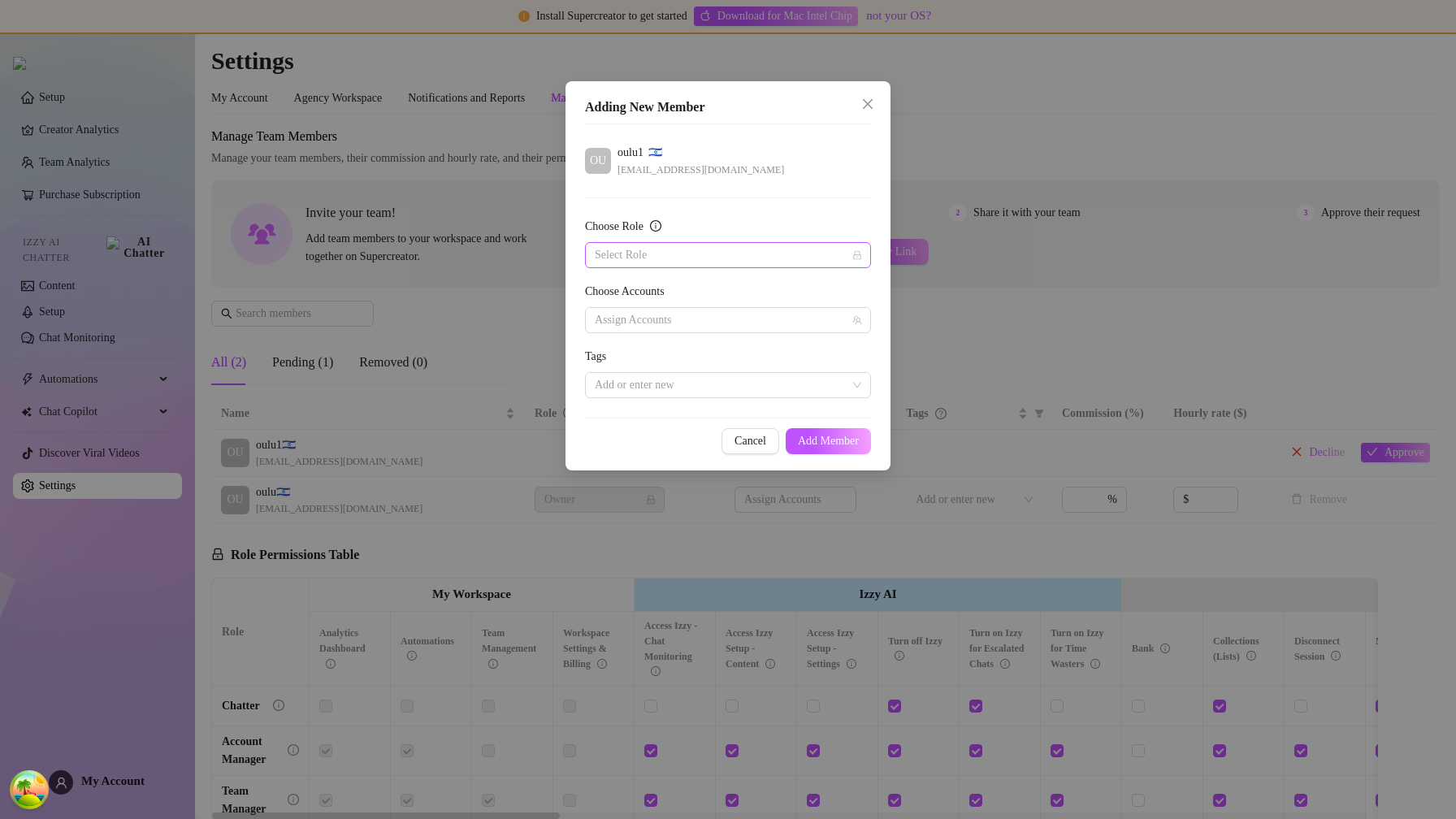
click at [747, 259] on input "Choose Role" at bounding box center [720, 255] width 252 height 24
click at [737, 293] on div "Chatter" at bounding box center [728, 287] width 260 height 18
click at [809, 439] on span "Add Member" at bounding box center [828, 441] width 61 height 13
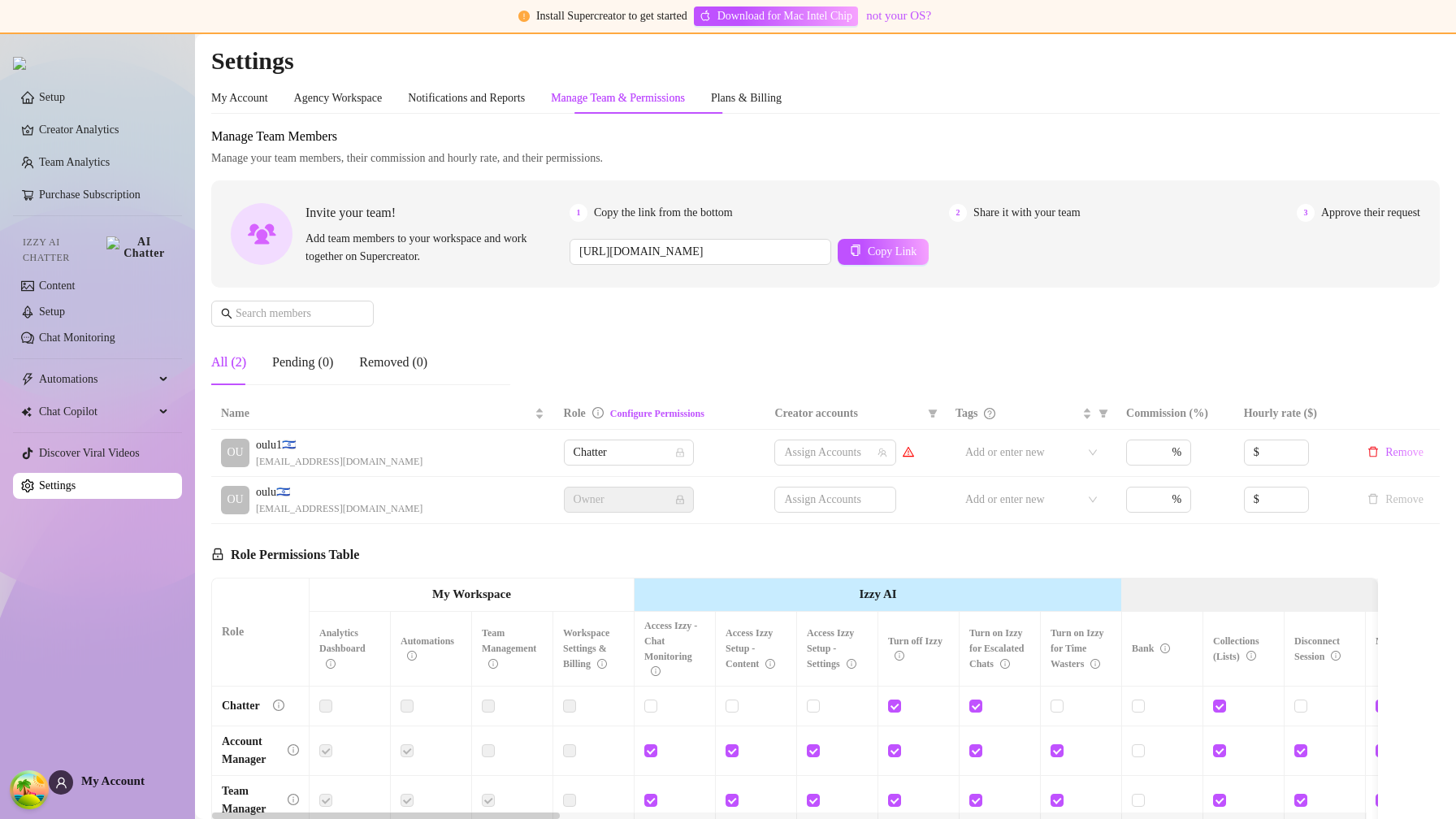
click at [119, 766] on div "Setup Creator Analytics Team Analytics Purchase Subscription Izzy AI Chatter Co…" at bounding box center [97, 418] width 169 height 772
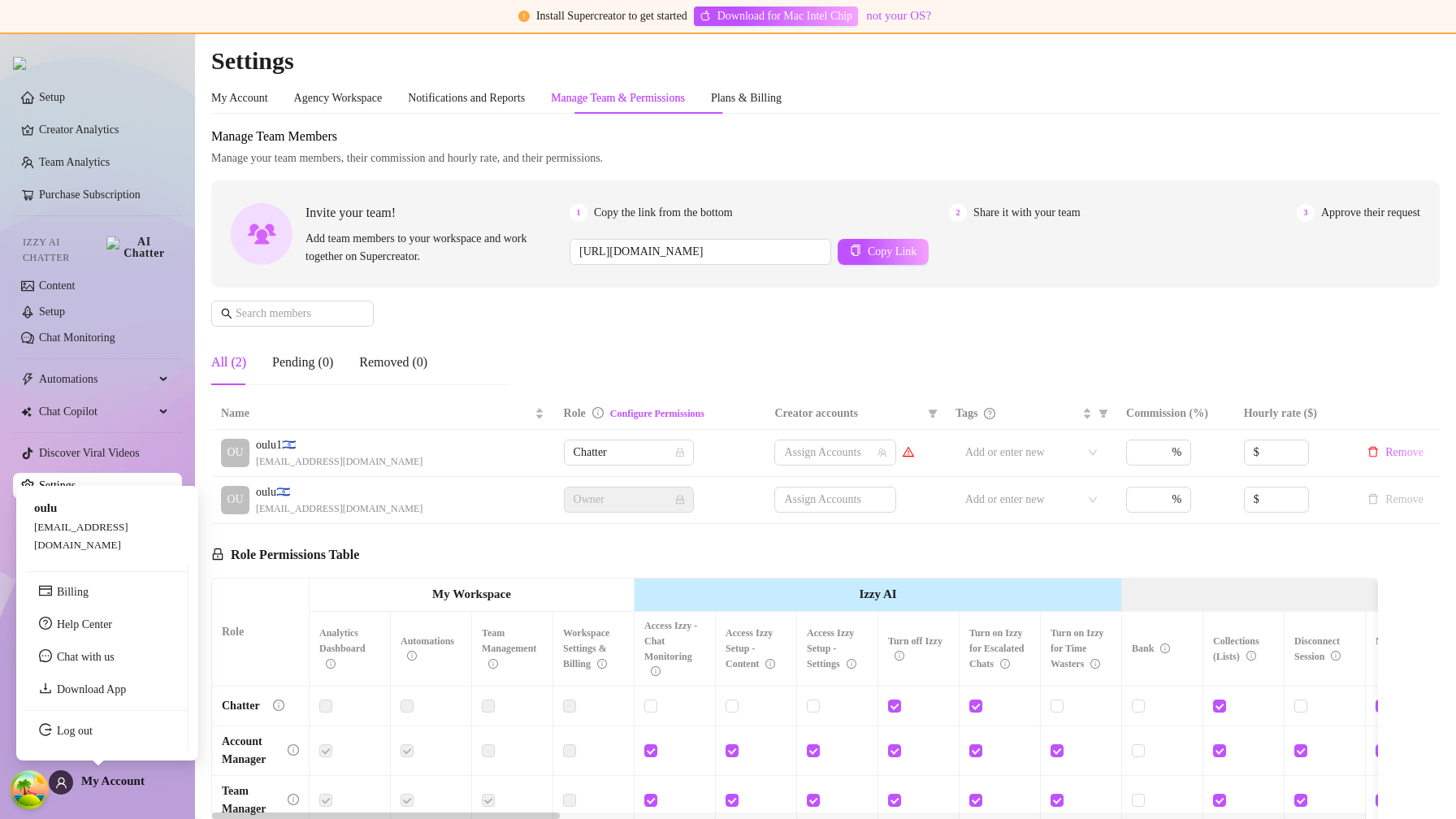
click at [122, 774] on span "My Account" at bounding box center [113, 780] width 63 height 13
click at [93, 737] on link "Log out" at bounding box center [75, 731] width 35 height 12
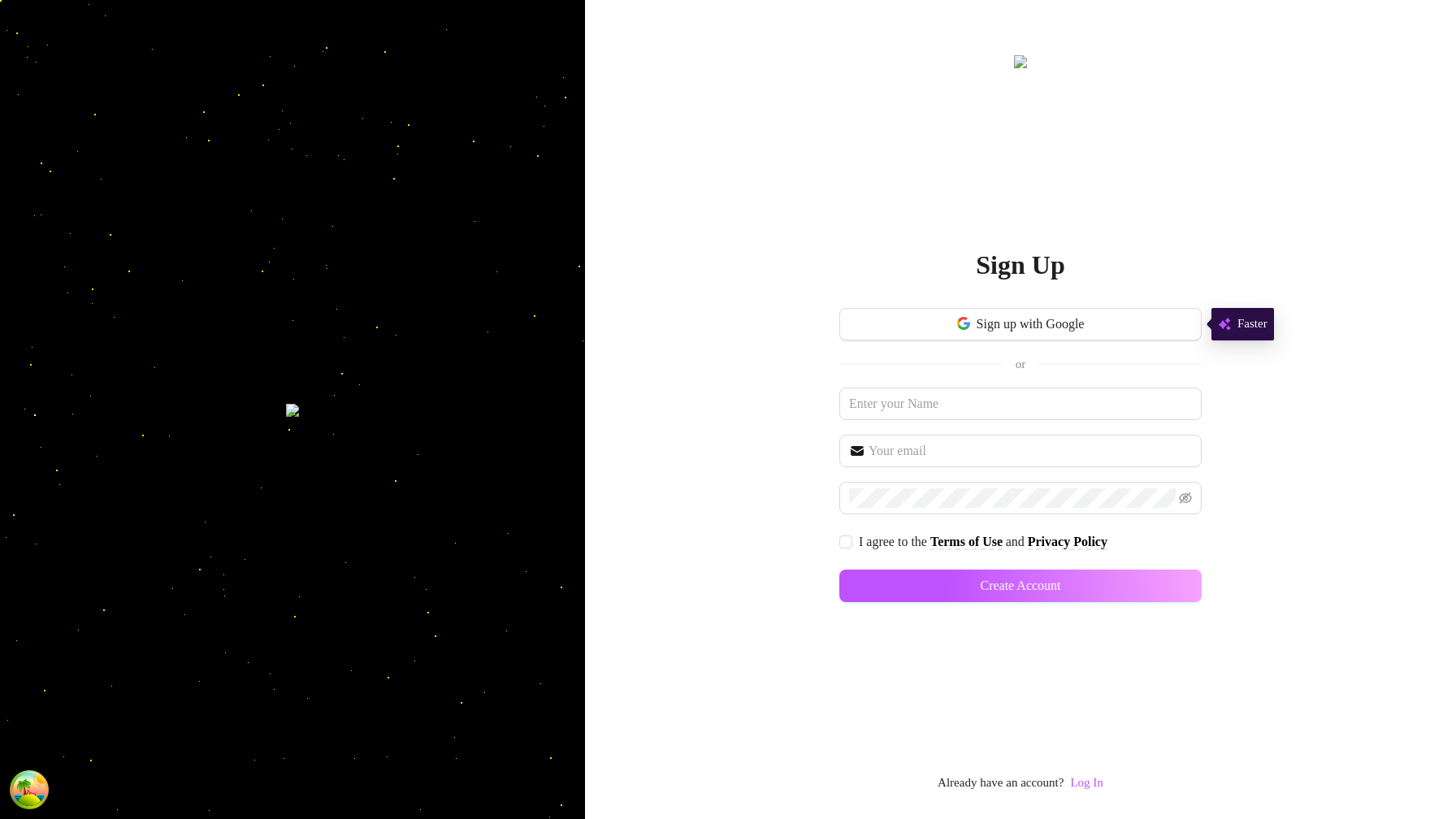
click at [1110, 796] on div "Sign Up Sign up with Google or I agree to the Terms of Use and Privacy Policy C…" at bounding box center [1020, 409] width 871 height 819
click at [1101, 785] on link "Log In" at bounding box center [1087, 782] width 33 height 13
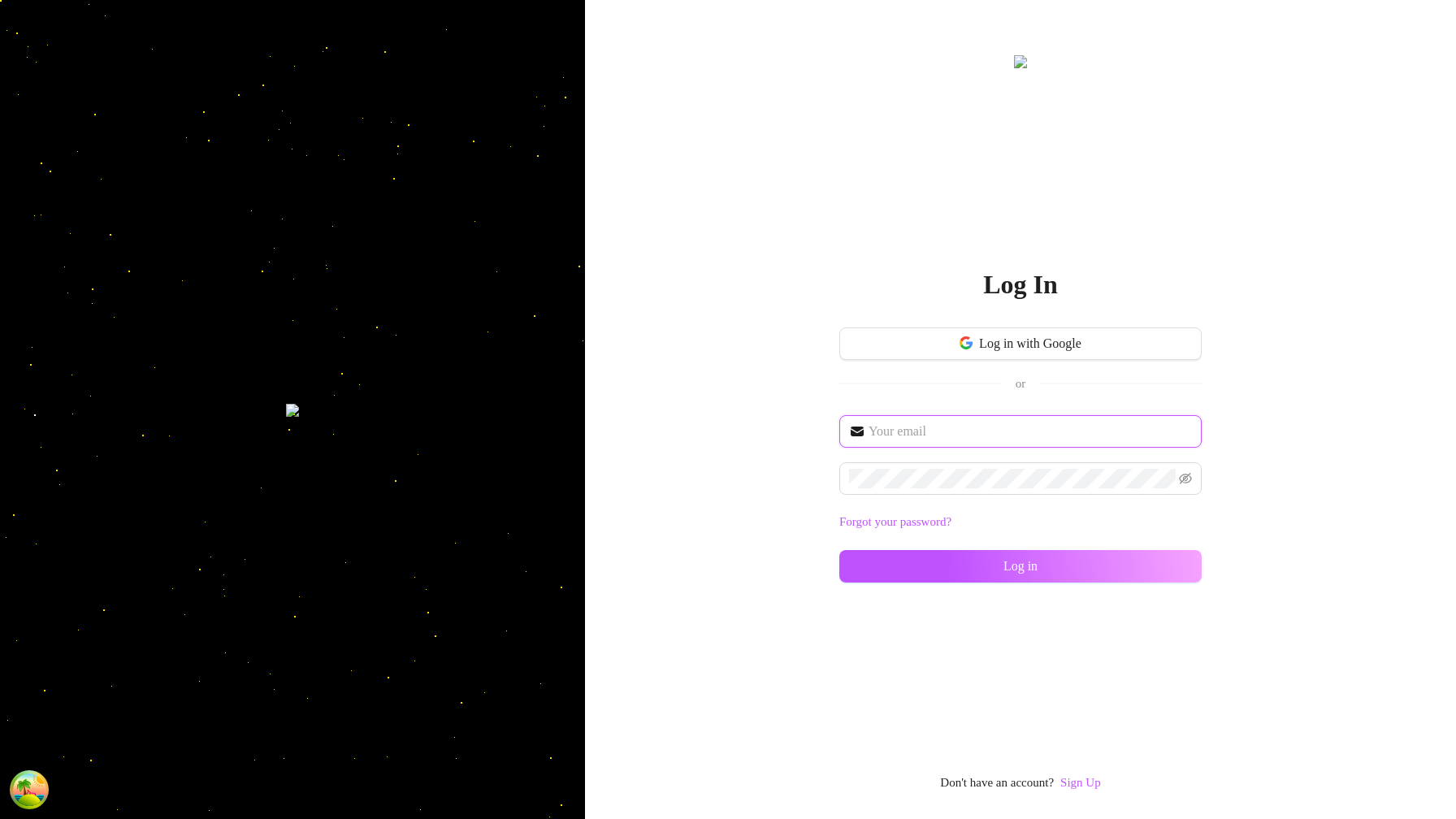
click at [1014, 434] on input "text" at bounding box center [1030, 431] width 323 height 19
type input "im@supercreator.app"
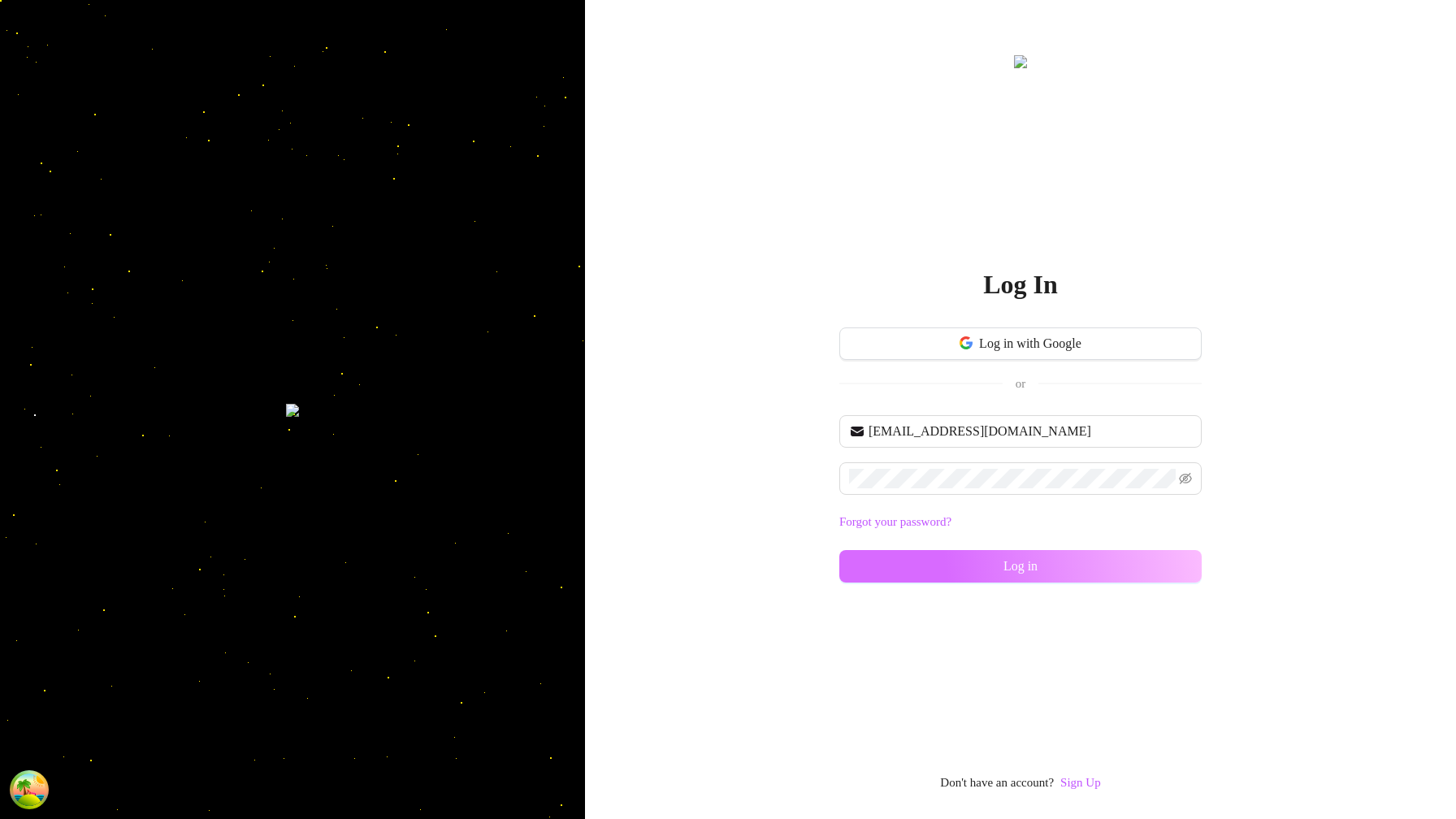
click at [1148, 557] on button "Log in" at bounding box center [1021, 566] width 363 height 33
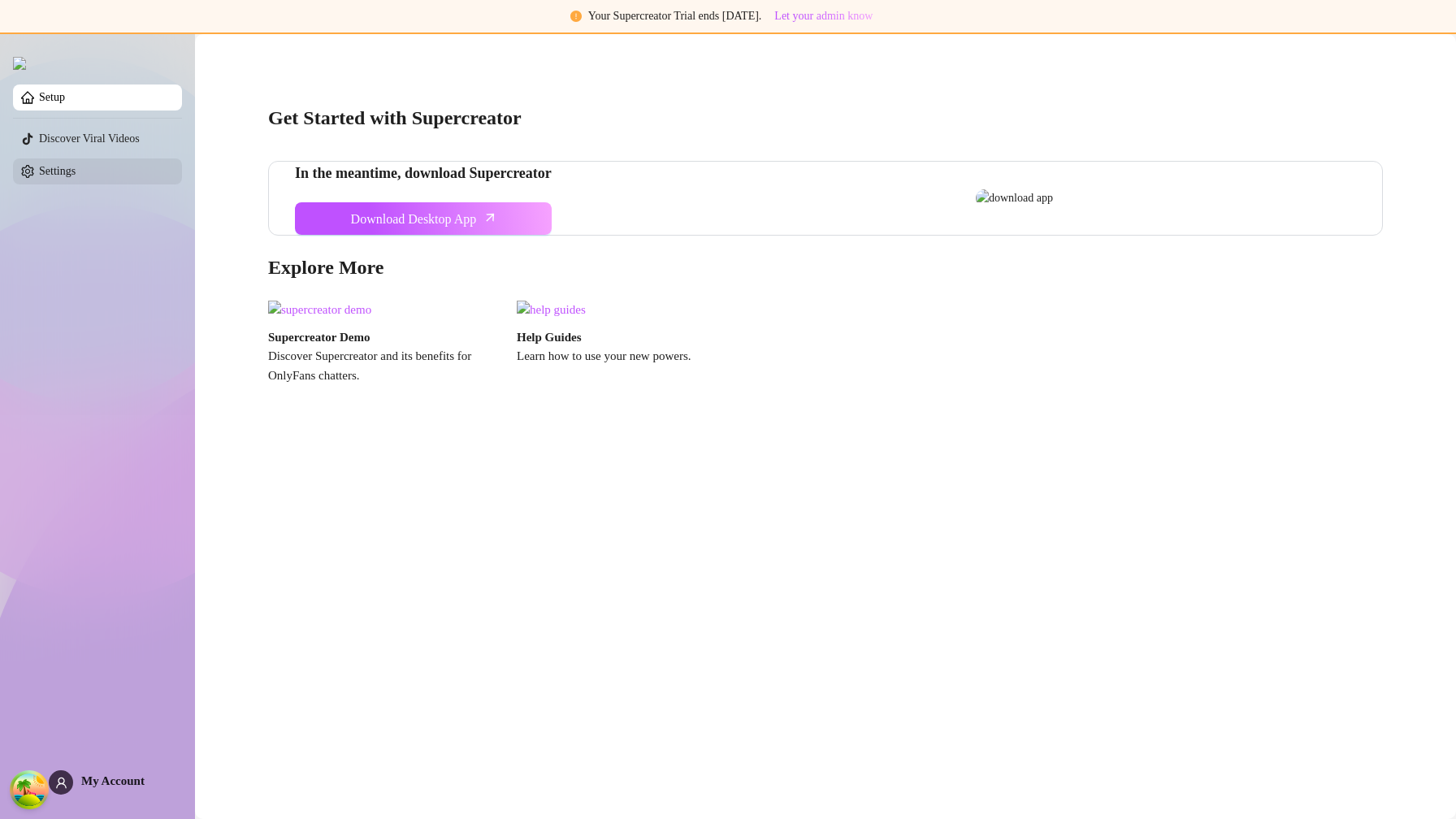
click at [76, 174] on link "Settings" at bounding box center [56, 171] width 36 height 12
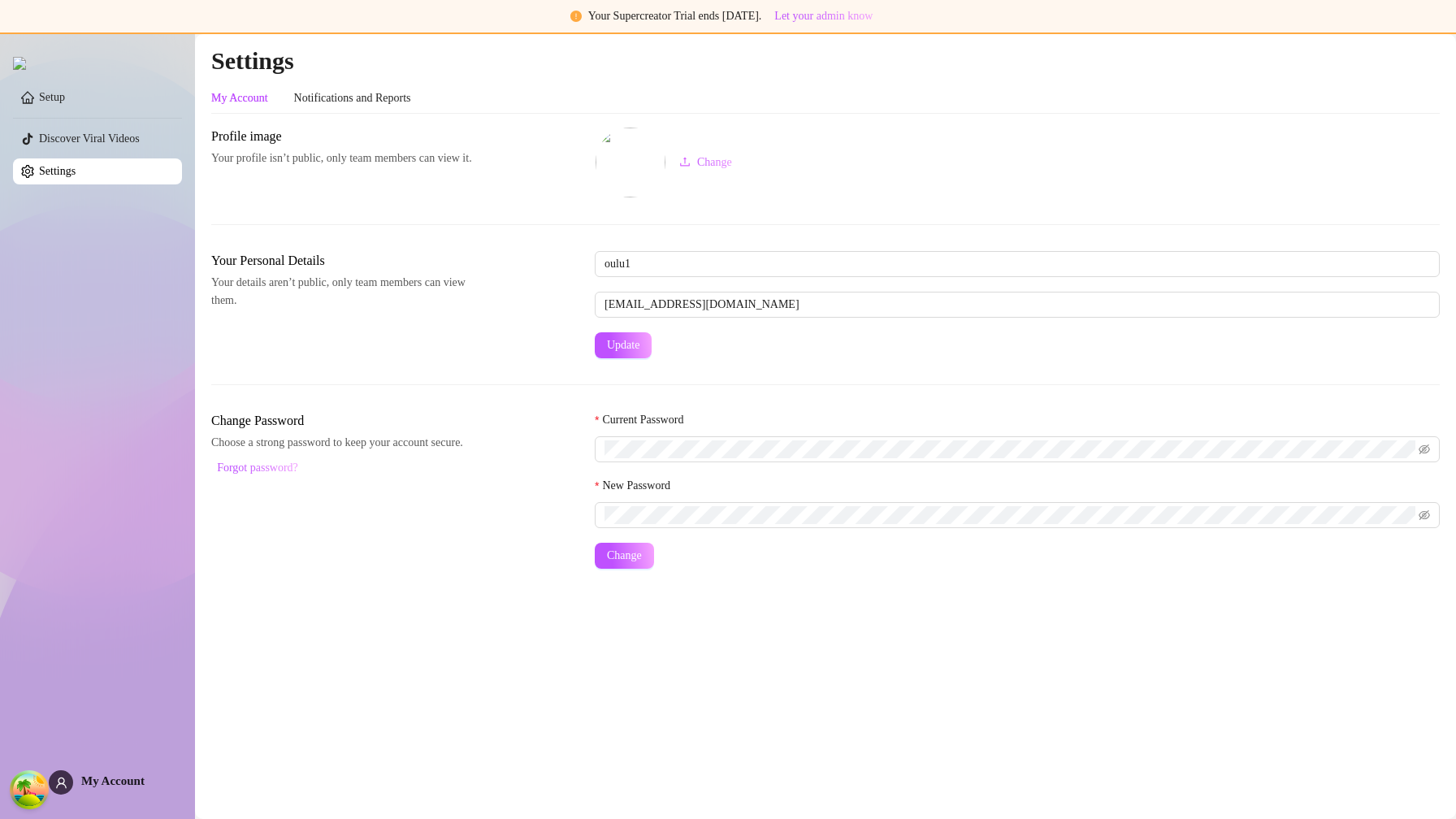
click at [76, 174] on link "Settings" at bounding box center [56, 171] width 36 height 12
click at [65, 104] on link "Setup" at bounding box center [51, 97] width 26 height 12
